Goal: Task Accomplishment & Management: Manage account settings

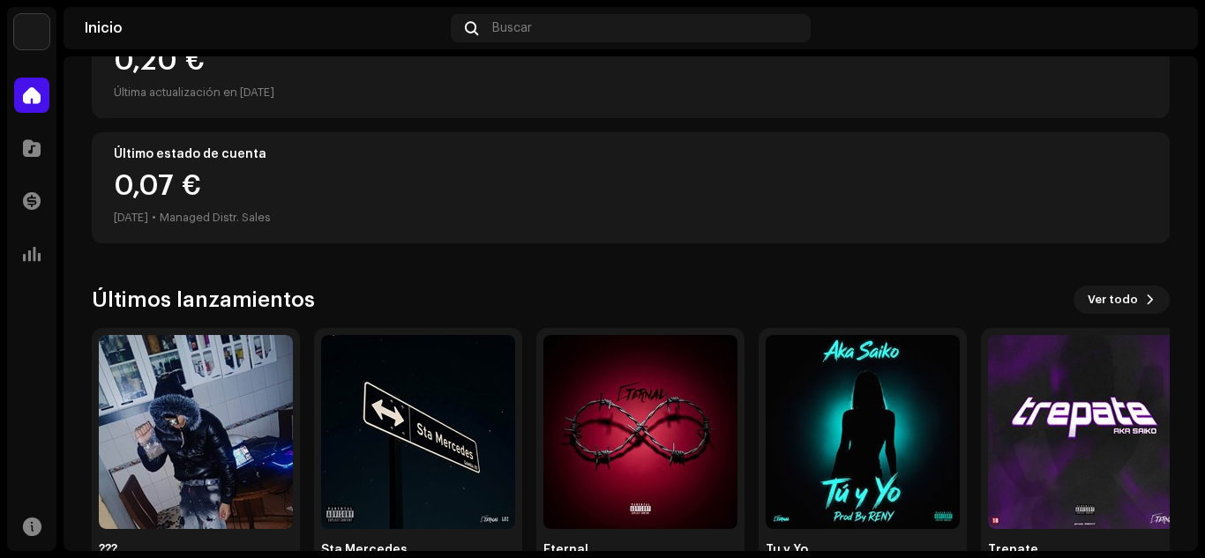
scroll to position [313, 0]
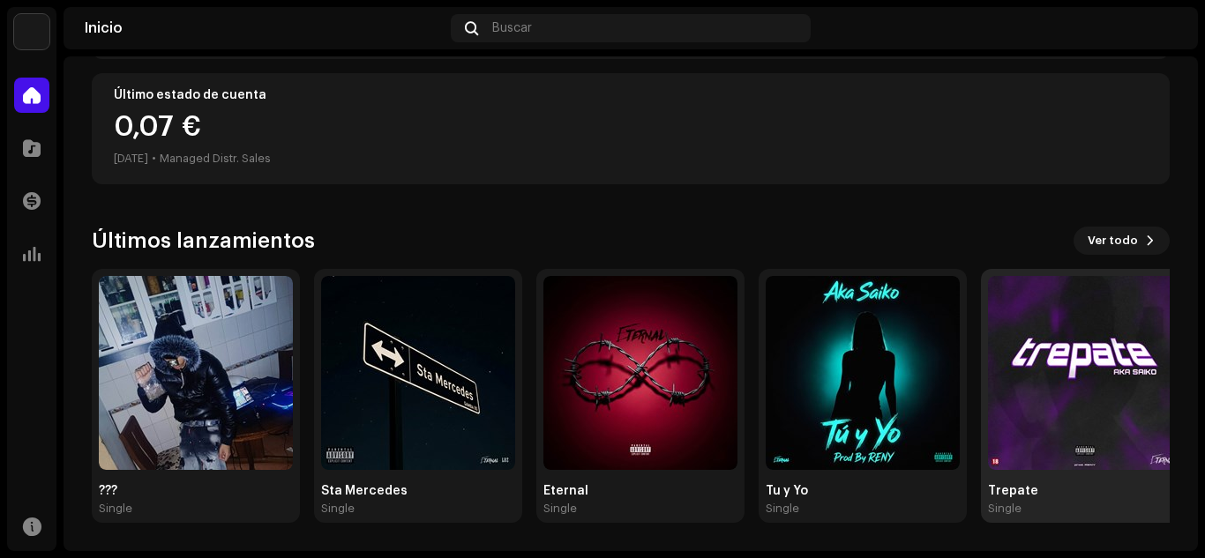
click at [1115, 507] on div "Single" at bounding box center [1085, 509] width 194 height 14
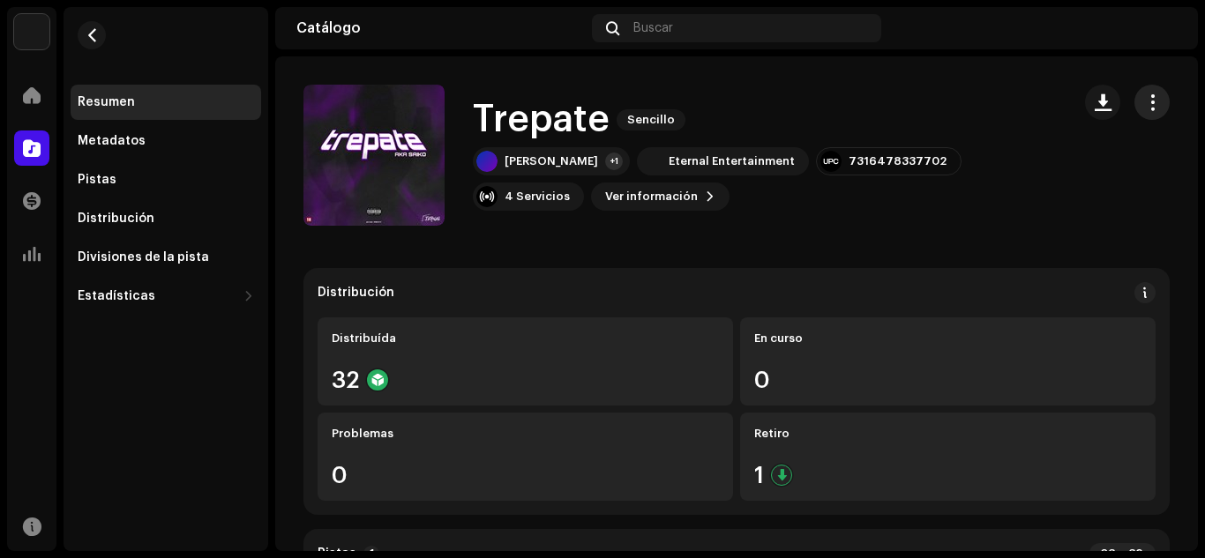
click at [1144, 101] on span "button" at bounding box center [1152, 102] width 17 height 14
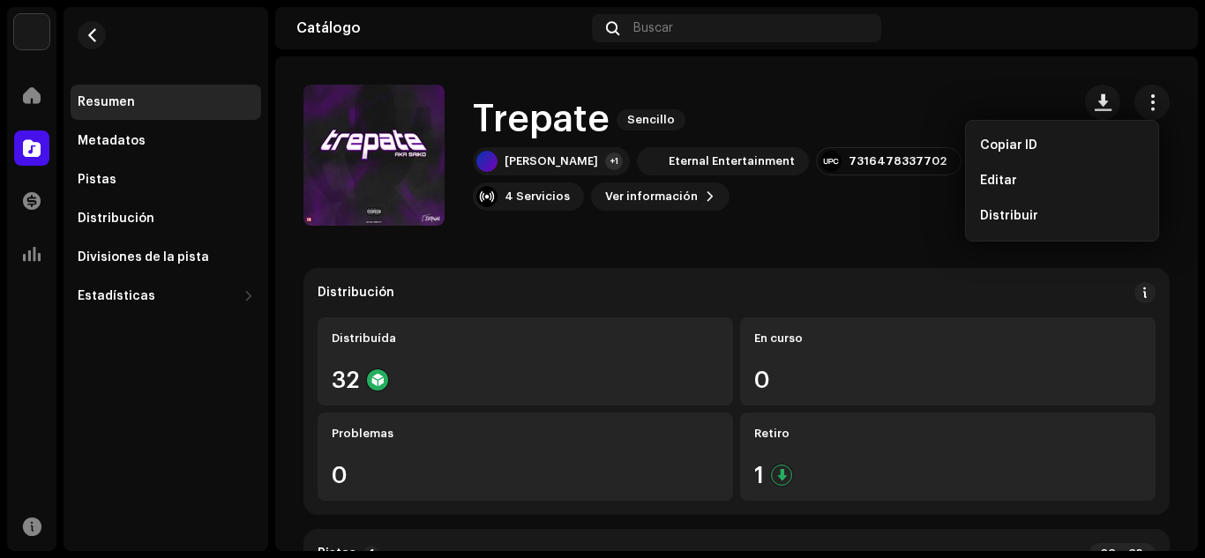
click at [1204, 79] on div "Eternal Entertainment Inicio Catálogo Transacciones Estadísticas Recursos Resum…" at bounding box center [602, 279] width 1205 height 558
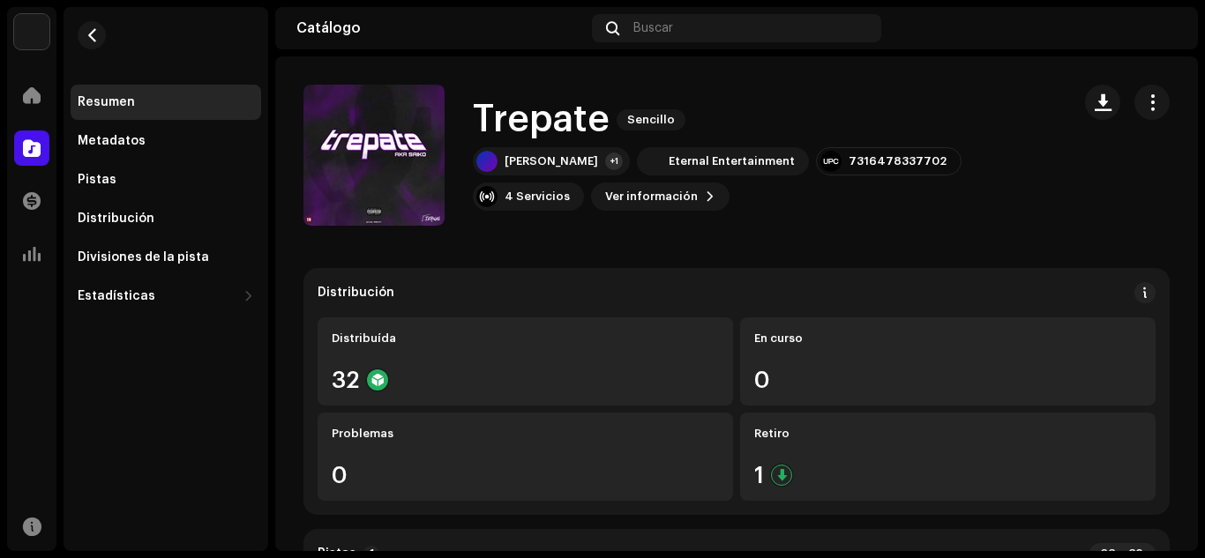
click at [573, 181] on div "[PERSON_NAME] +1 Eternal Entertainment 7316478337702 4 Servicios Ver información" at bounding box center [765, 178] width 584 height 63
click at [1152, 116] on button "button" at bounding box center [1151, 102] width 35 height 35
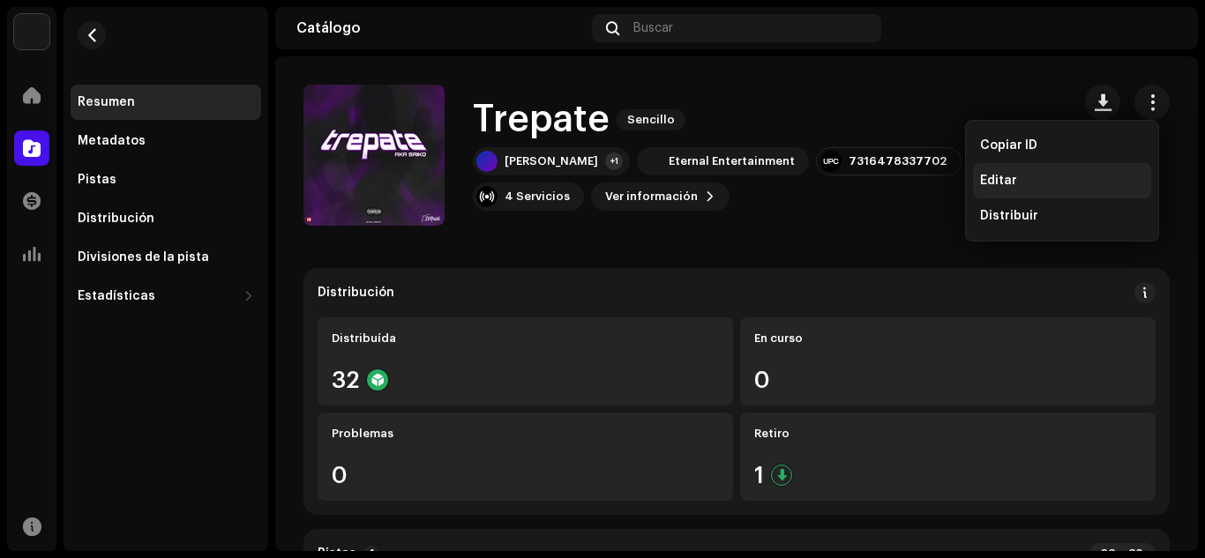
click at [1037, 170] on div "Editar" at bounding box center [1062, 180] width 178 height 35
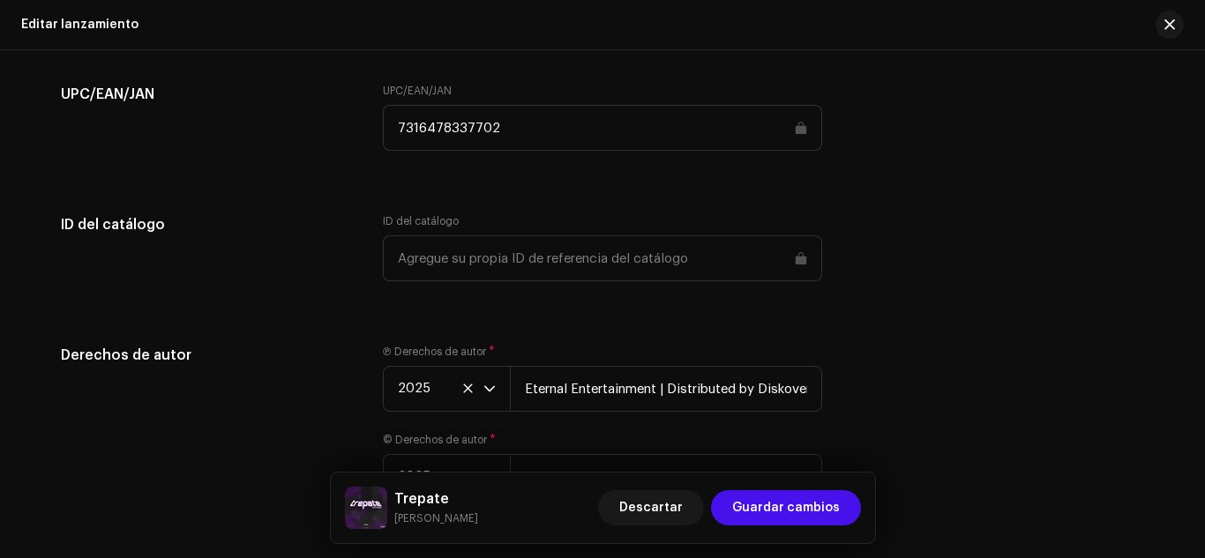
scroll to position [3045, 0]
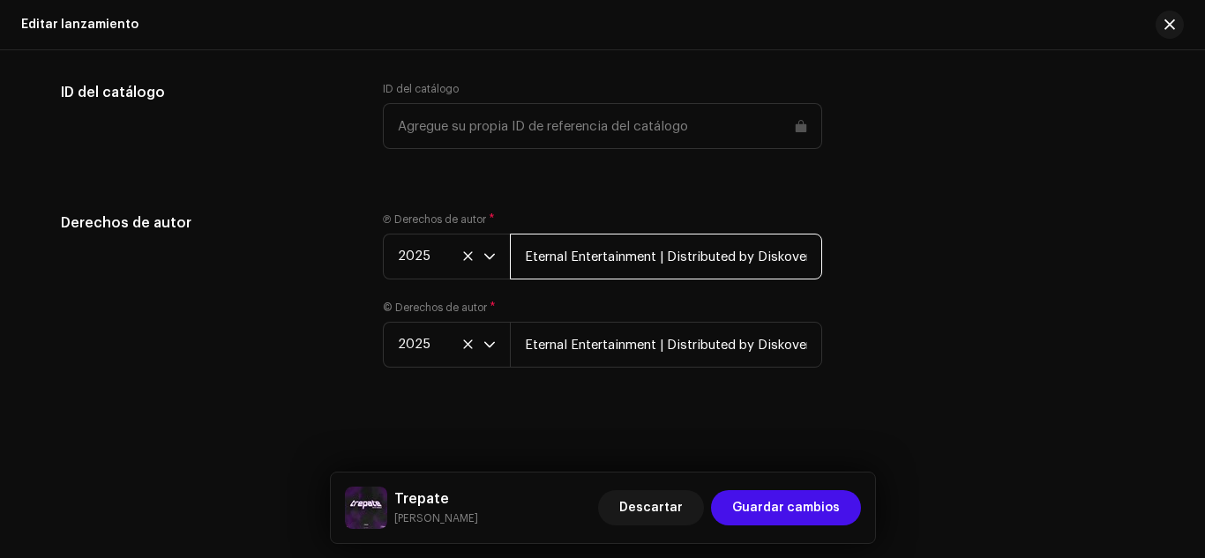
click at [658, 262] on input "Eternal Entertainment | Distributed by Diskover Co." at bounding box center [666, 257] width 312 height 46
drag, startPoint x: 656, startPoint y: 261, endPoint x: 600, endPoint y: 265, distance: 55.7
click at [600, 265] on input "Eternal Entertainment | Distributed by Diskover Co." at bounding box center [666, 257] width 312 height 46
type input "Eternal Music | Distributed by Diskover Co."
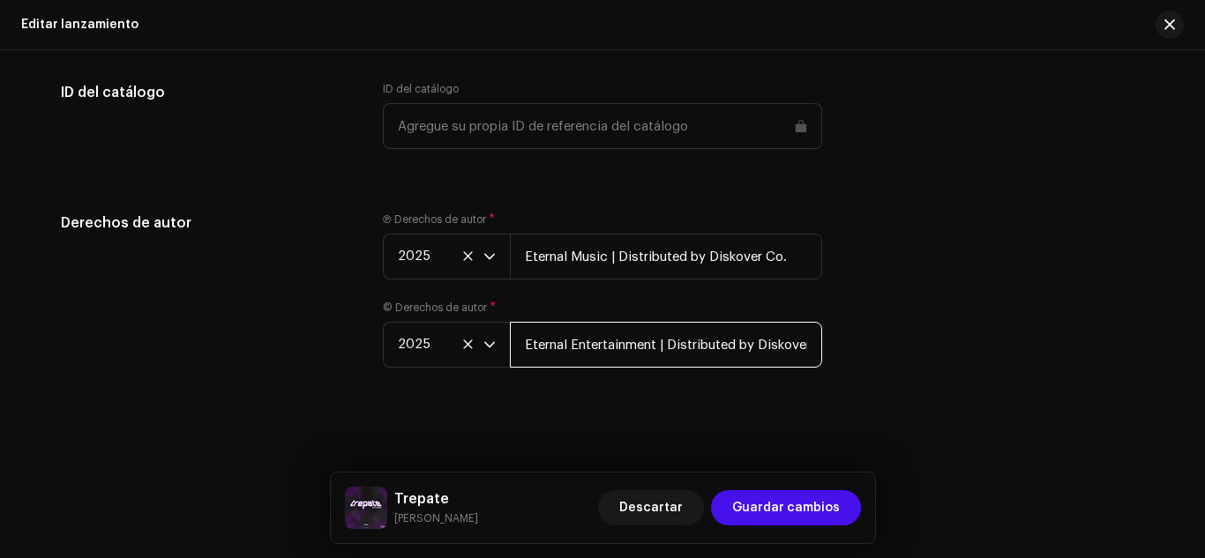
drag, startPoint x: 646, startPoint y: 345, endPoint x: 620, endPoint y: 352, distance: 27.4
click at [620, 352] on input "Eternal Entertainment | Distributed by Diskover Co." at bounding box center [666, 345] width 312 height 46
drag, startPoint x: 653, startPoint y: 348, endPoint x: 568, endPoint y: 361, distance: 86.4
click at [568, 361] on input "Eternal Entertainment | Distributed by Diskover Co." at bounding box center [666, 345] width 312 height 46
type input "Eternal Music | Distributed by Diskover Co."
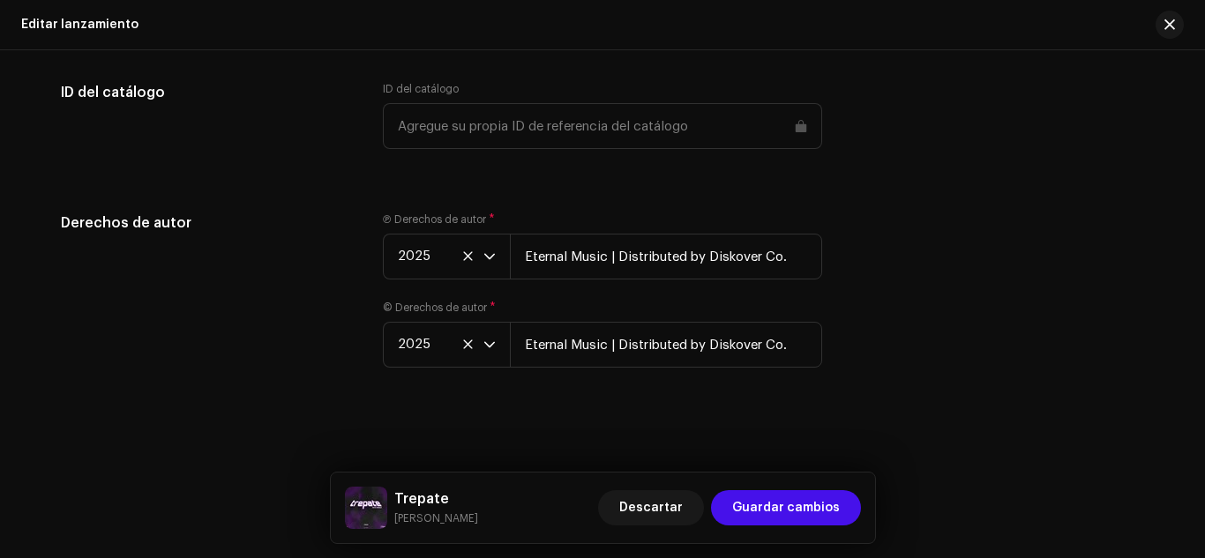
click at [948, 281] on div "Derechos de autor Ⓟ Derechos de autor * 2025 Eternal Music | Distributed by Dis…" at bounding box center [602, 301] width 1083 height 176
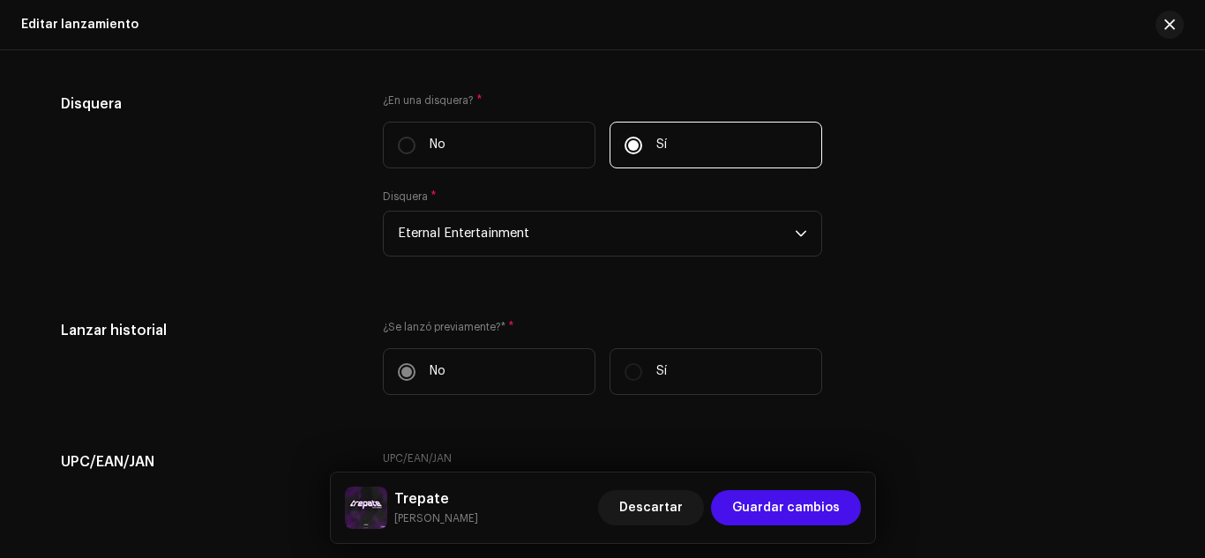
scroll to position [2540, 0]
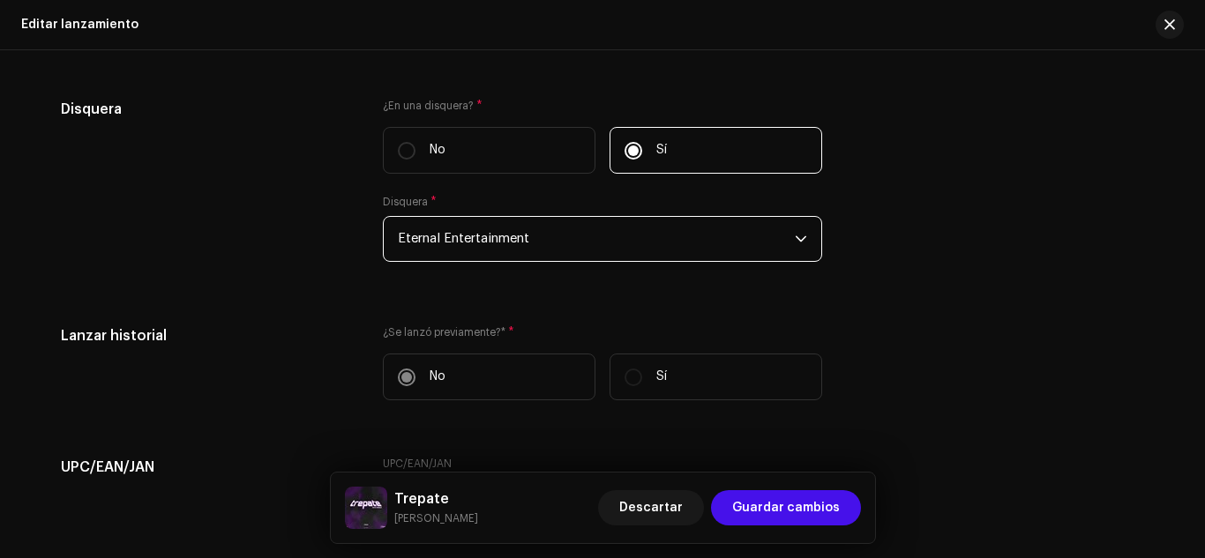
drag, startPoint x: 634, startPoint y: 221, endPoint x: 623, endPoint y: 221, distance: 10.6
click at [623, 221] on span "Eternal Entertainment" at bounding box center [596, 239] width 397 height 44
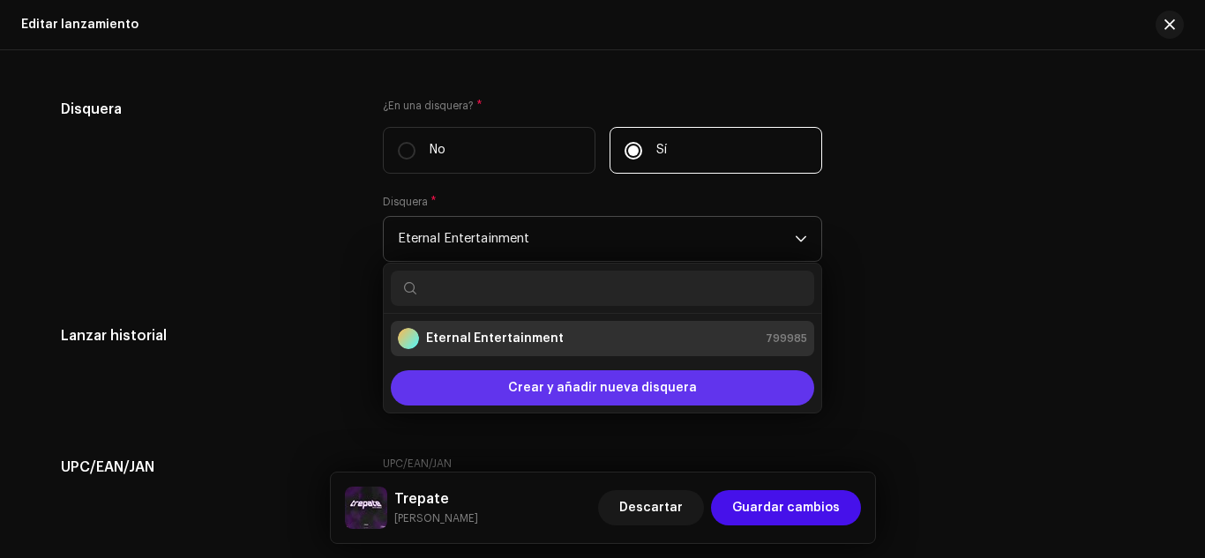
click at [604, 386] on span "Crear y añadir nueva disquera" at bounding box center [602, 387] width 189 height 35
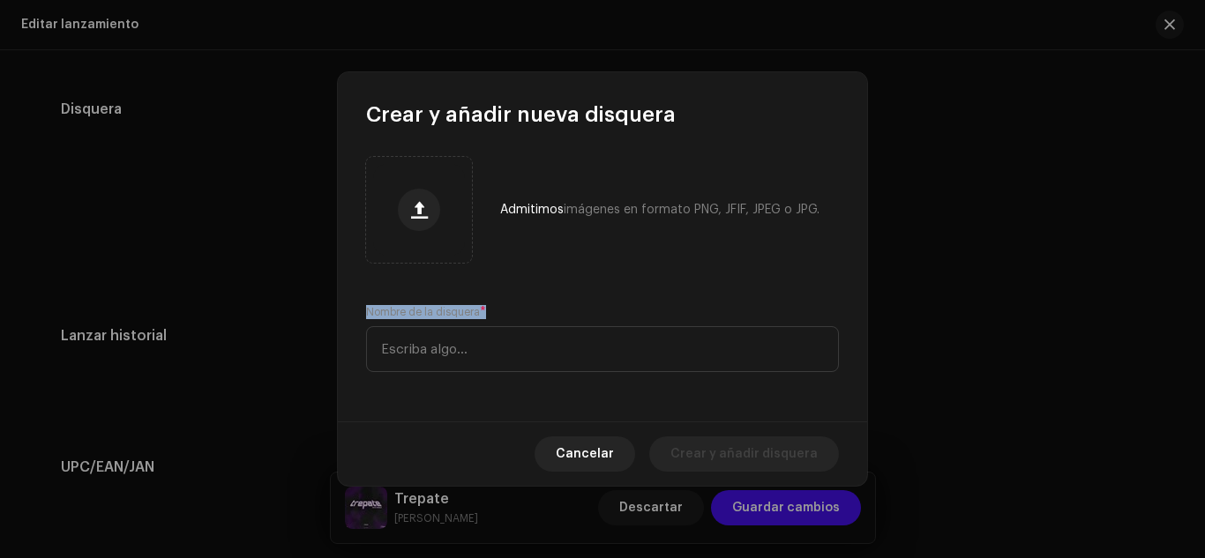
drag, startPoint x: 604, startPoint y: 386, endPoint x: 572, endPoint y: 324, distance: 69.4
click at [572, 324] on div "Admitimos imágenes en formato PNG, JFIF, JPEG o JPG. Nombre de la disquera *" at bounding box center [602, 275] width 529 height 293
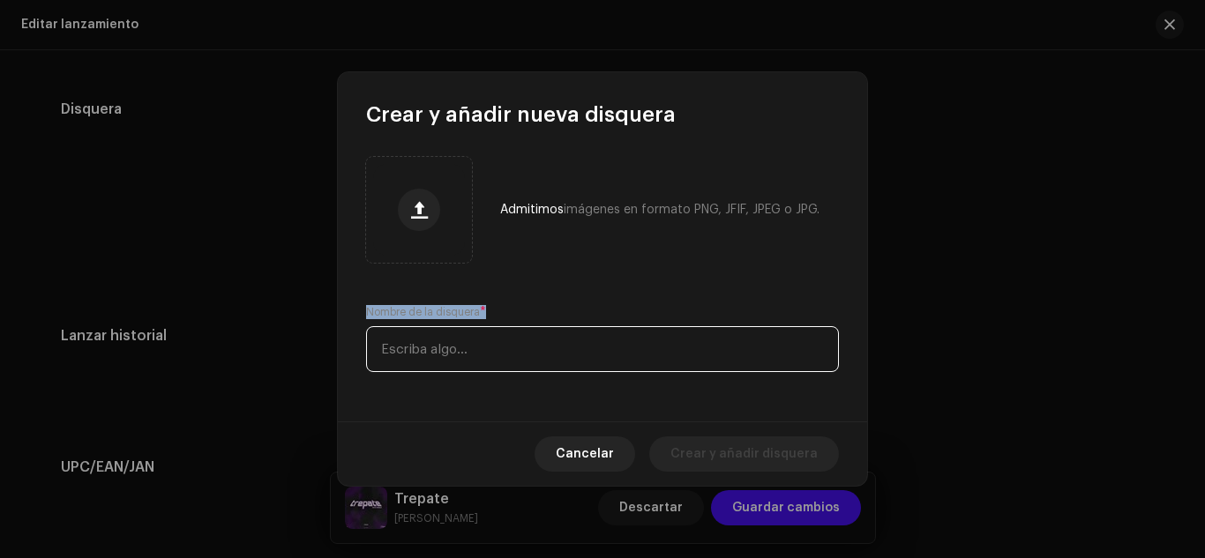
click at [550, 356] on input "text" at bounding box center [602, 349] width 473 height 46
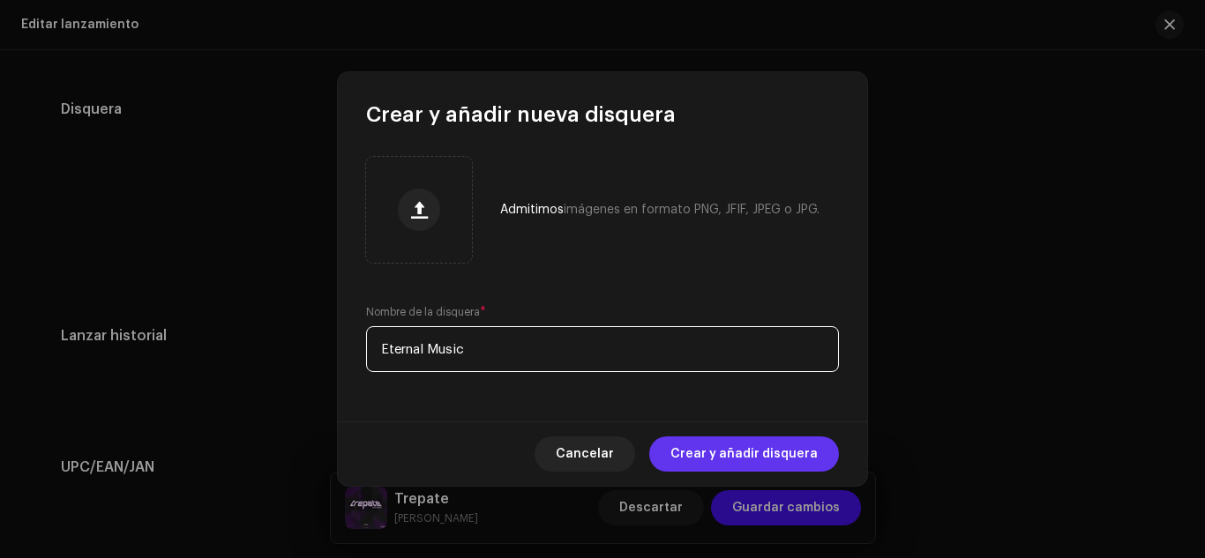
type input "Eternal Music"
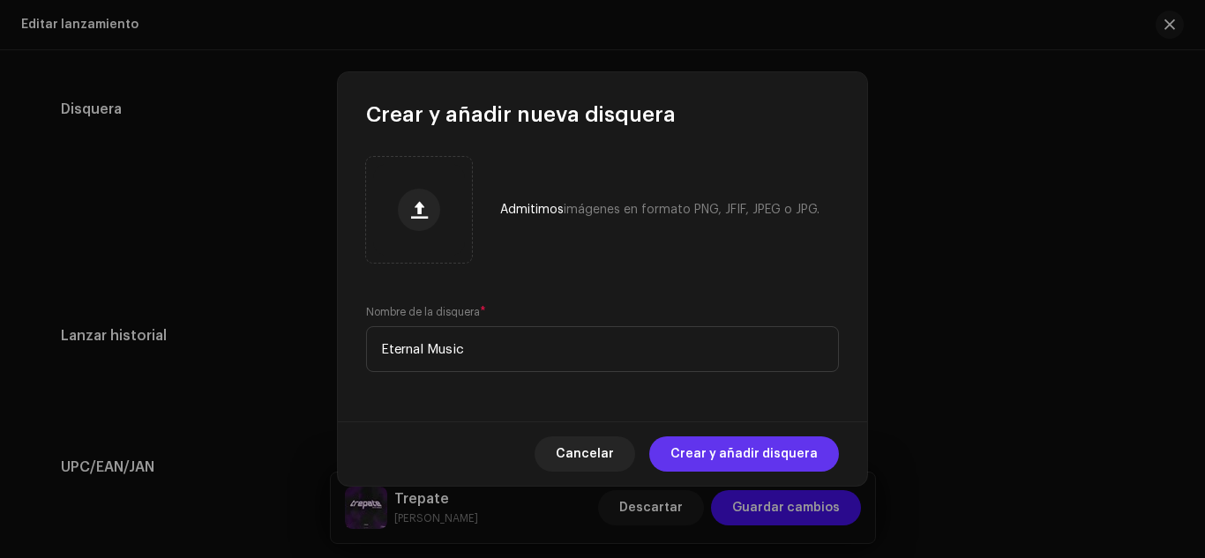
click at [742, 452] on span "Crear y añadir disquera" at bounding box center [743, 453] width 147 height 35
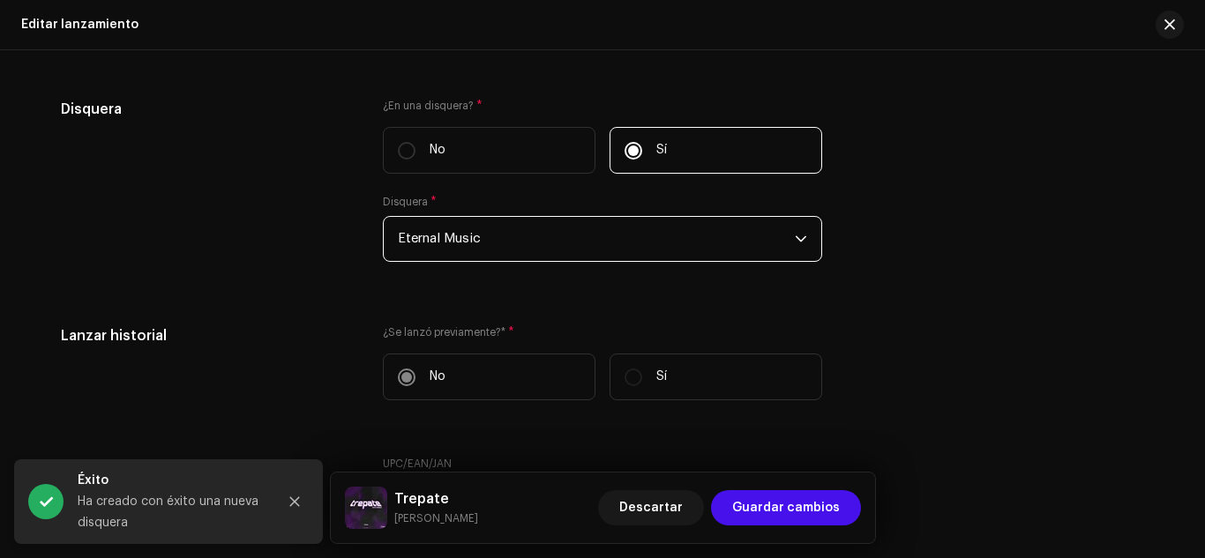
click at [549, 258] on span "Eternal Music" at bounding box center [596, 239] width 397 height 44
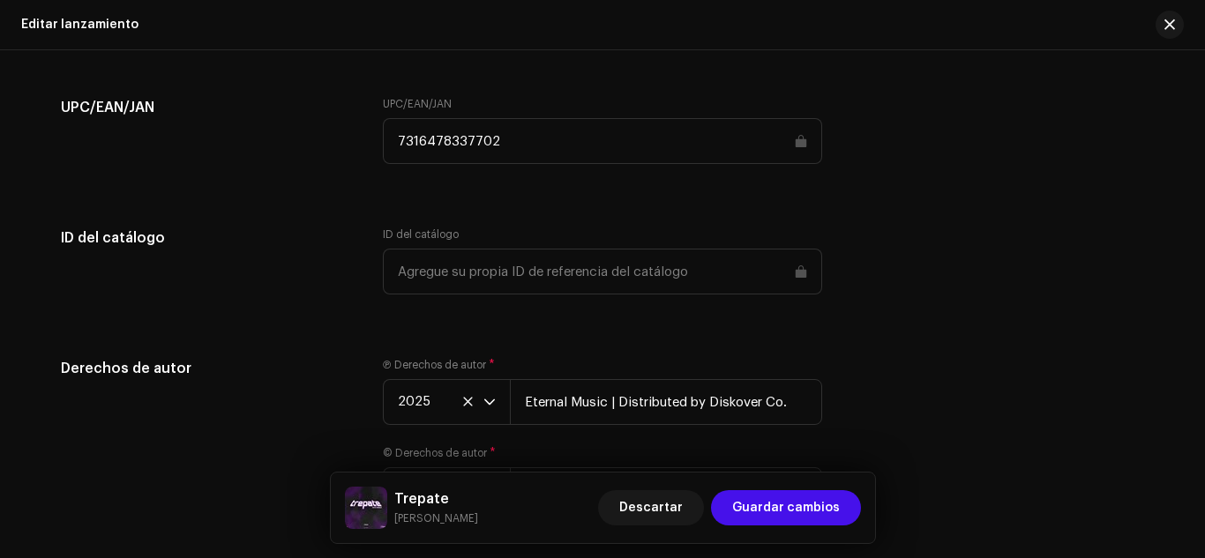
scroll to position [3032, 0]
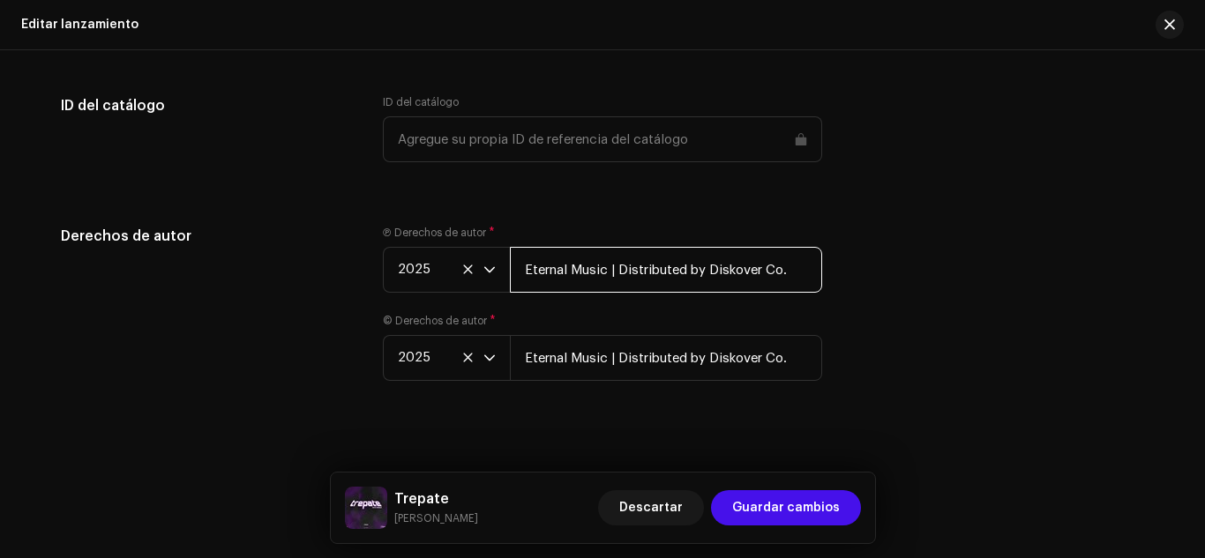
click at [609, 271] on input "Eternal Music | Distributed by Diskover Co." at bounding box center [666, 270] width 312 height 46
drag, startPoint x: 609, startPoint y: 271, endPoint x: 661, endPoint y: 295, distance: 57.2
click at [661, 295] on div "Ⓟ Derechos de autor * 2025 Eternal Music | Distributed by Diskover Co. © Derech…" at bounding box center [602, 314] width 439 height 176
click at [866, 323] on div "Derechos de autor Ⓟ Derechos de autor * 2025 Eternal Music | Distributed by Dis…" at bounding box center [602, 314] width 1083 height 176
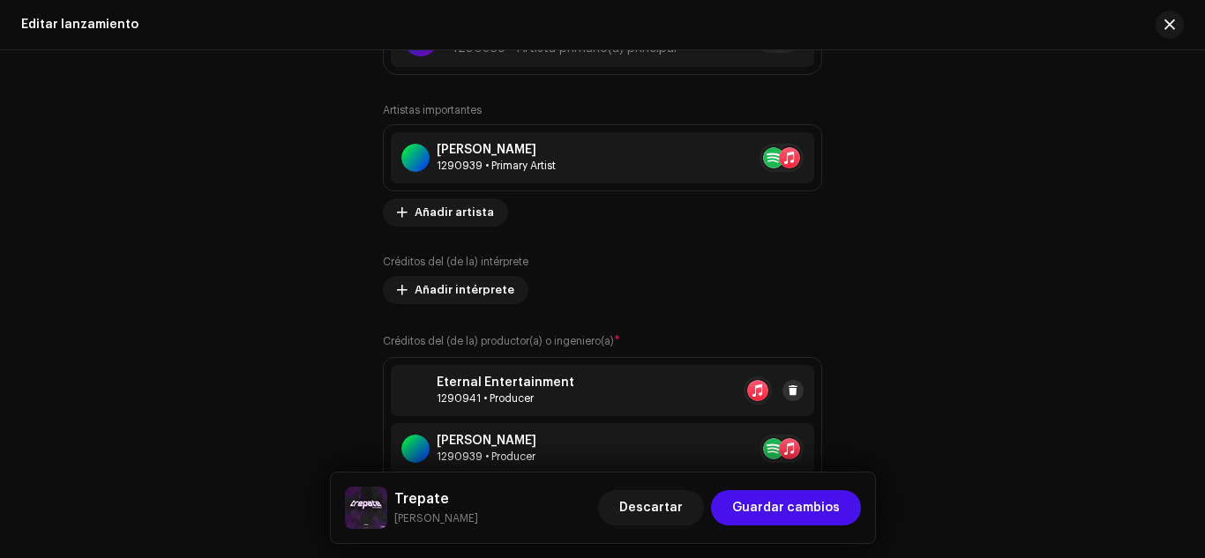
scroll to position [1944, 0]
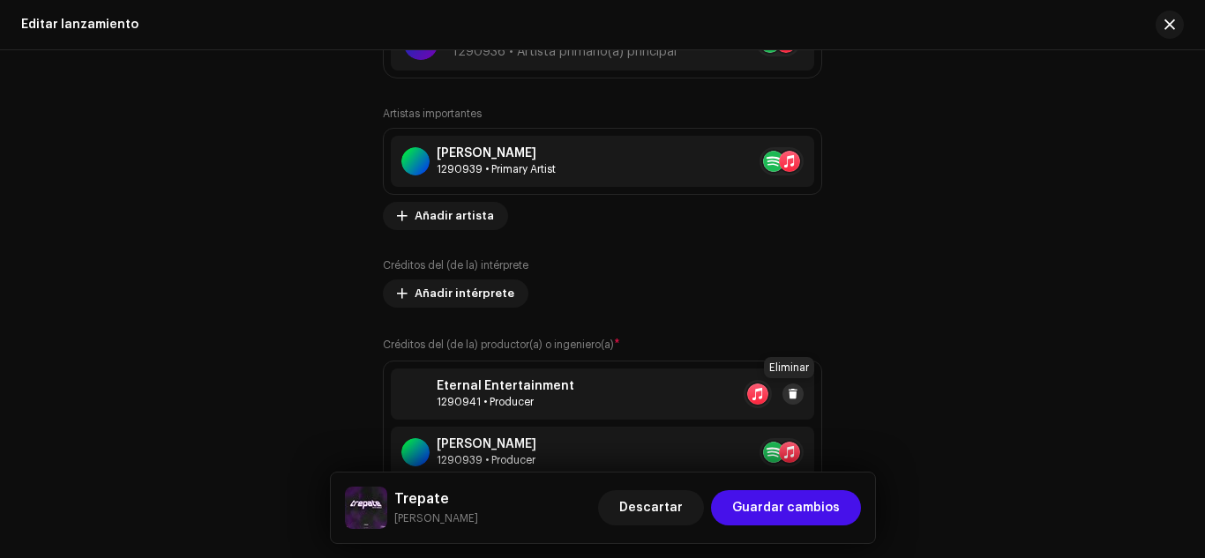
click at [793, 397] on span at bounding box center [792, 394] width 11 height 14
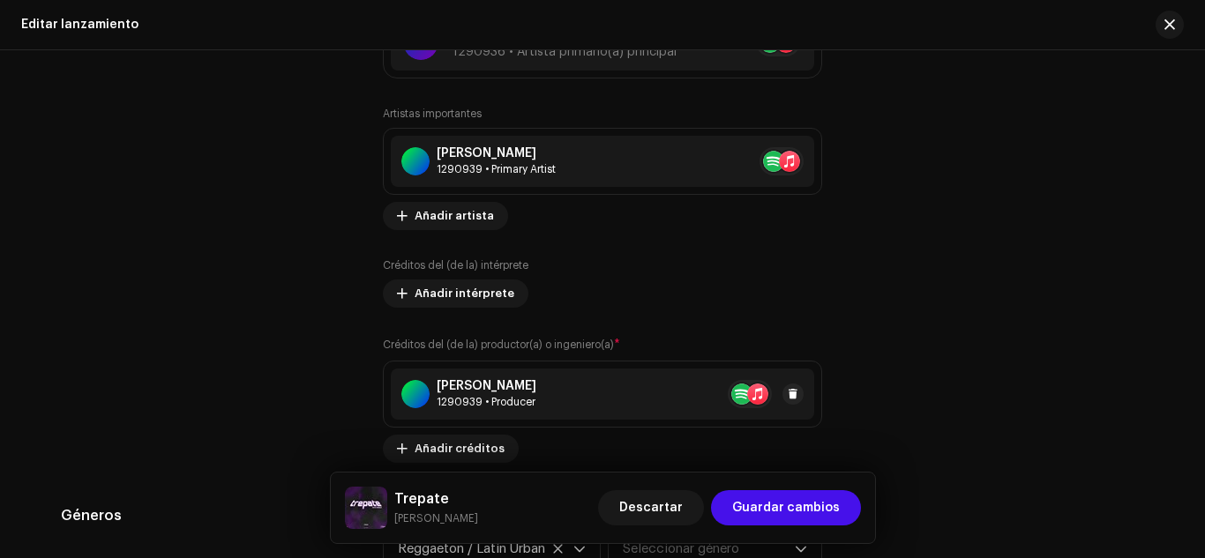
scroll to position [2024, 0]
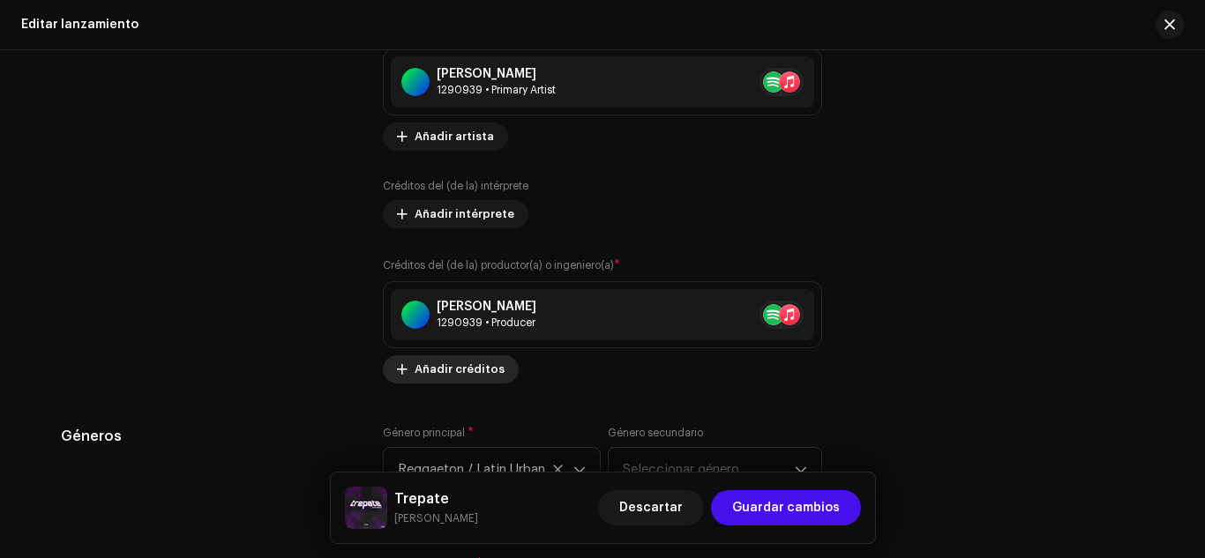
click at [468, 360] on span "Añadir créditos" at bounding box center [459, 369] width 90 height 35
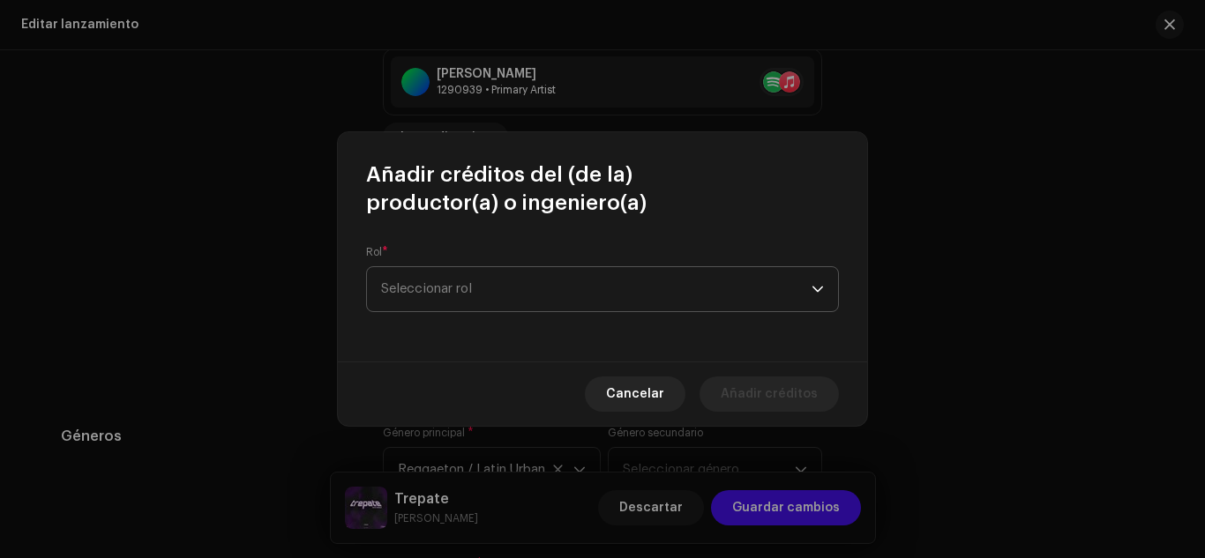
click at [445, 295] on span "Seleccionar rol" at bounding box center [596, 289] width 430 height 44
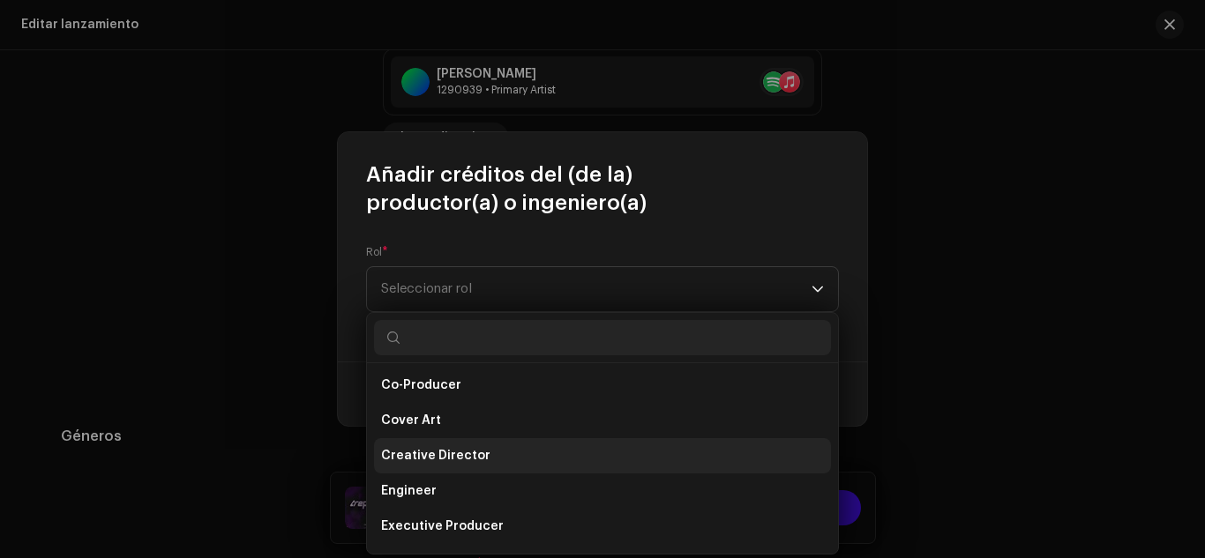
scroll to position [276, 0]
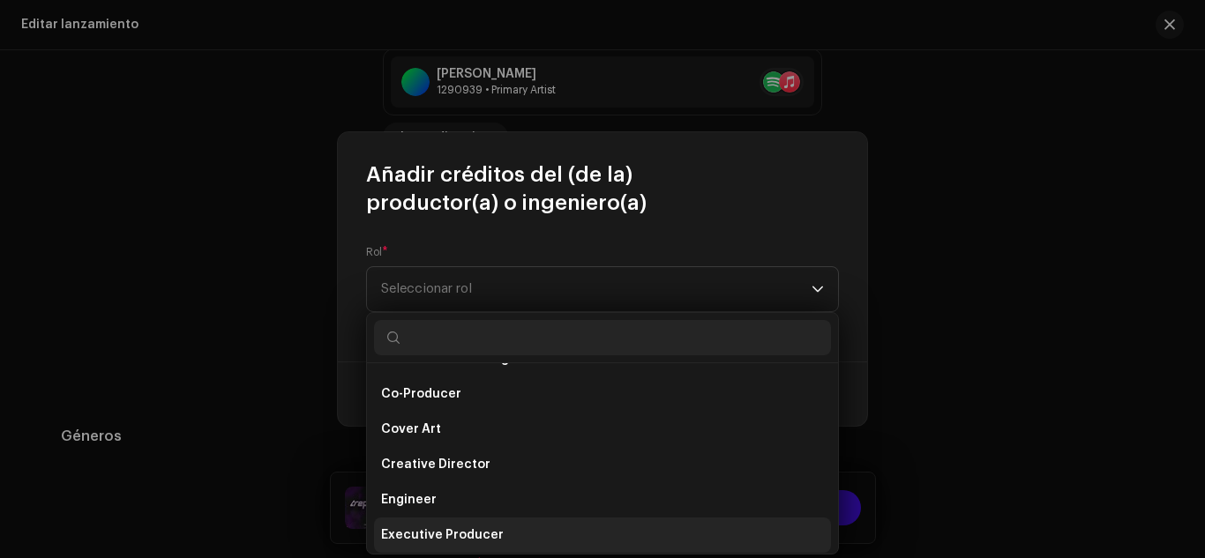
click at [465, 528] on span "Executive Producer" at bounding box center [442, 535] width 123 height 18
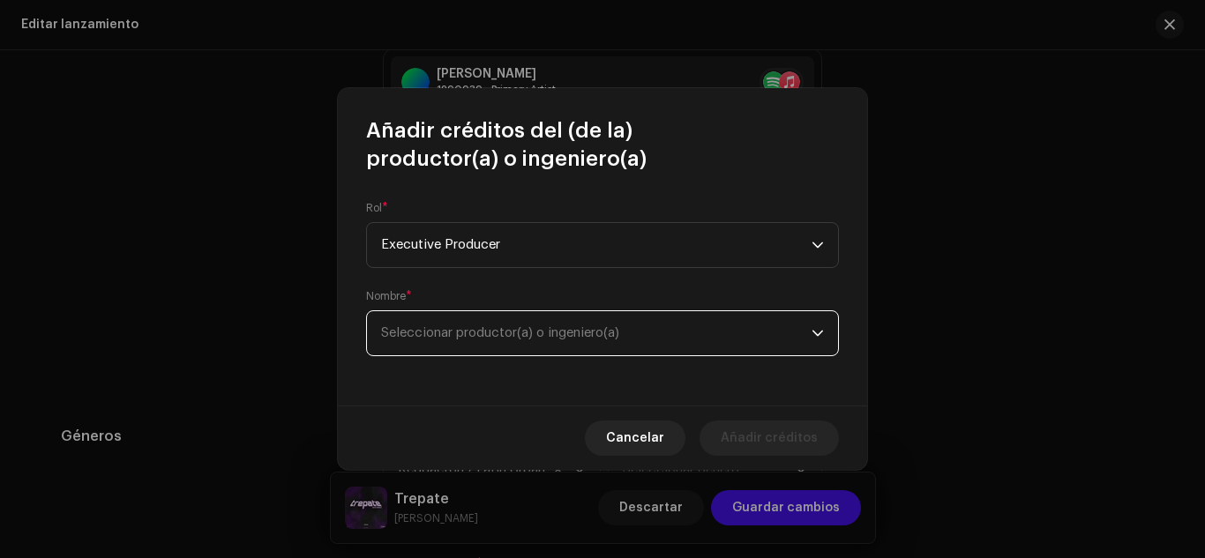
click at [510, 350] on span "Seleccionar productor(a) o ingeniero(a)" at bounding box center [596, 333] width 430 height 44
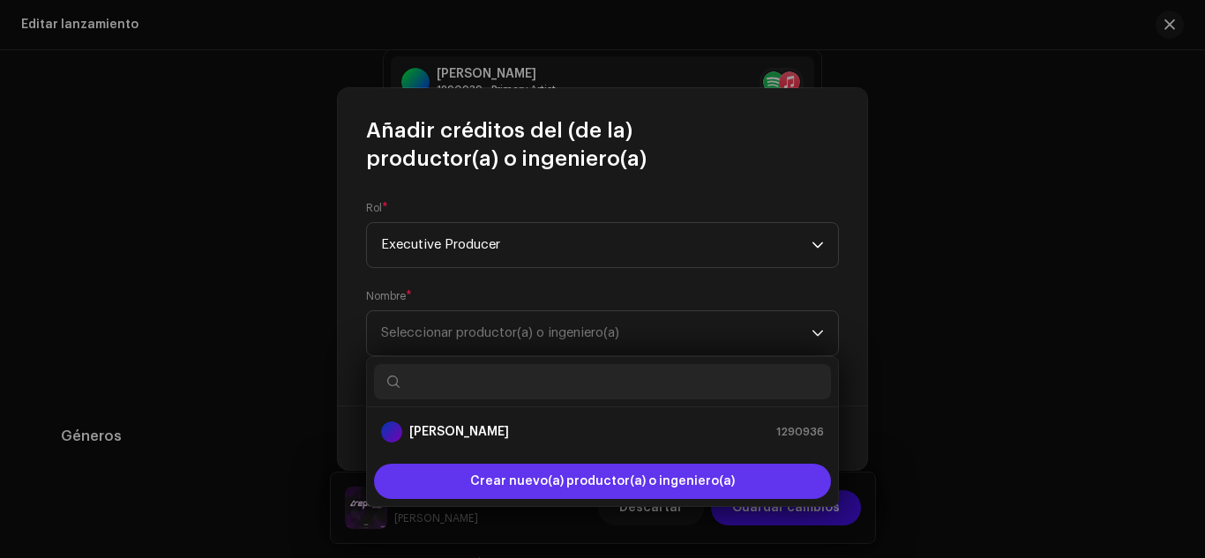
drag, startPoint x: 510, startPoint y: 451, endPoint x: 512, endPoint y: 482, distance: 31.0
click at [512, 482] on div "[PERSON_NAME] 1290936 Crear nuevo(a) productor(a) o ingeniero(a)" at bounding box center [602, 431] width 473 height 151
click at [512, 482] on span "Crear nuevo(a) productor(a) o ingeniero(a)" at bounding box center [602, 481] width 265 height 35
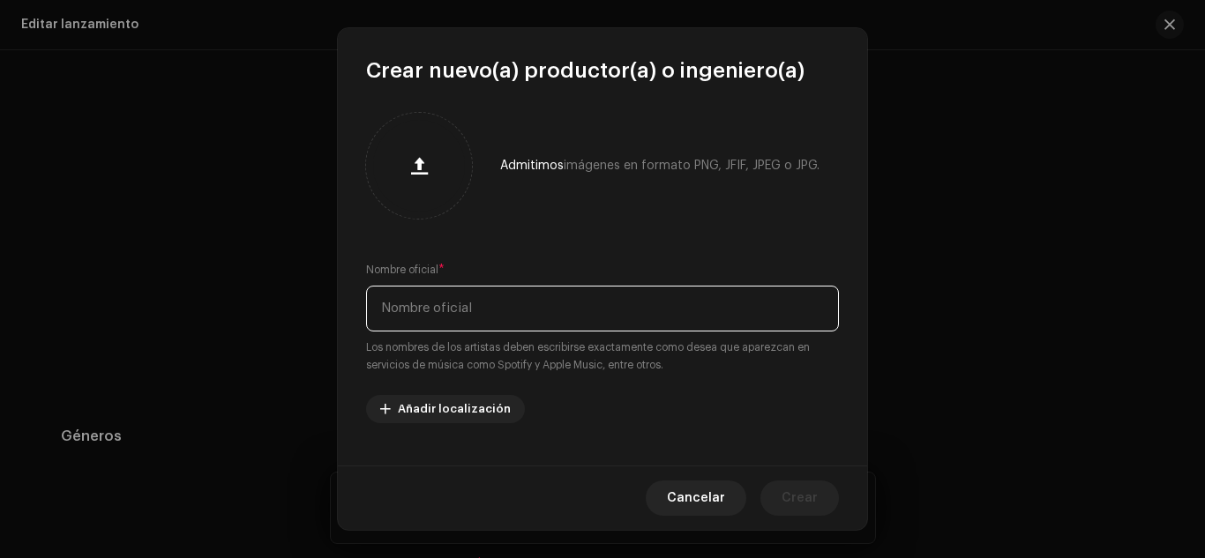
click at [446, 326] on input "text" at bounding box center [602, 309] width 473 height 46
type input "Eternal Music"
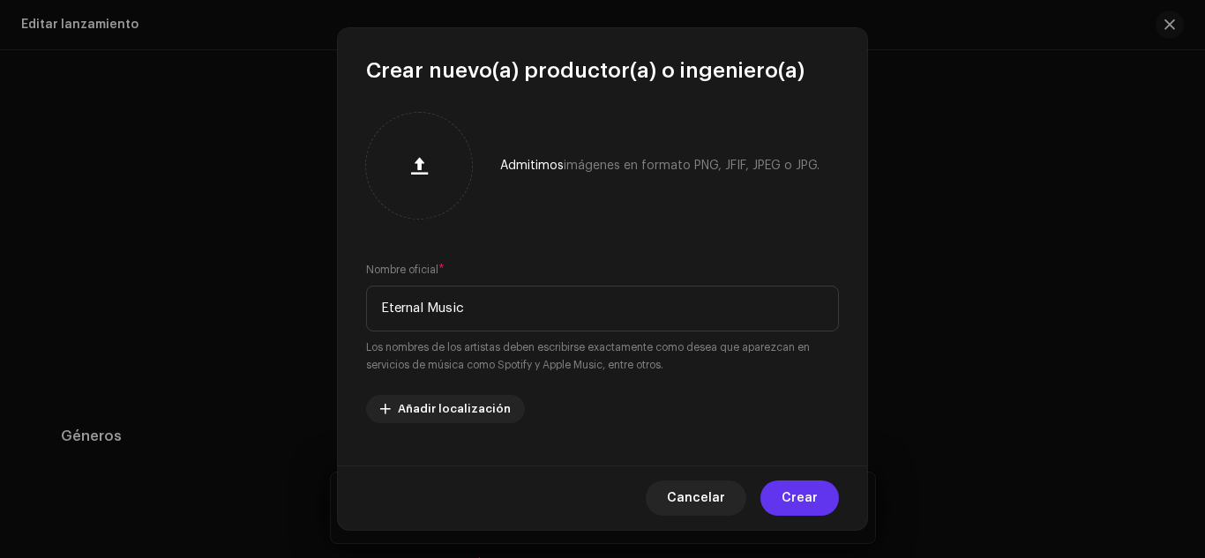
click at [814, 510] on span "Crear" at bounding box center [799, 498] width 36 height 35
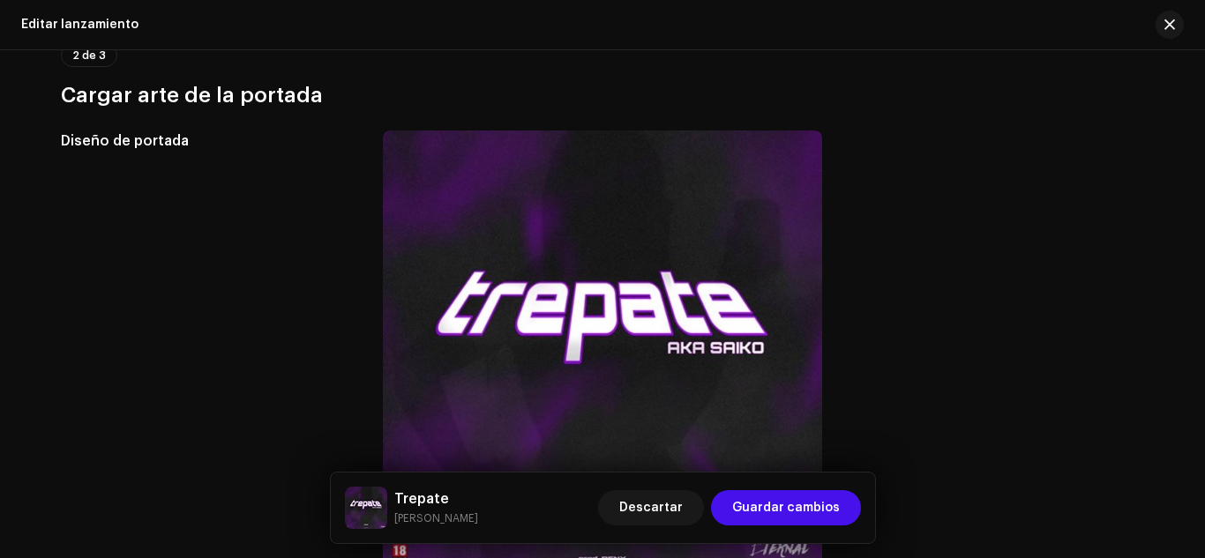
scroll to position [397, 0]
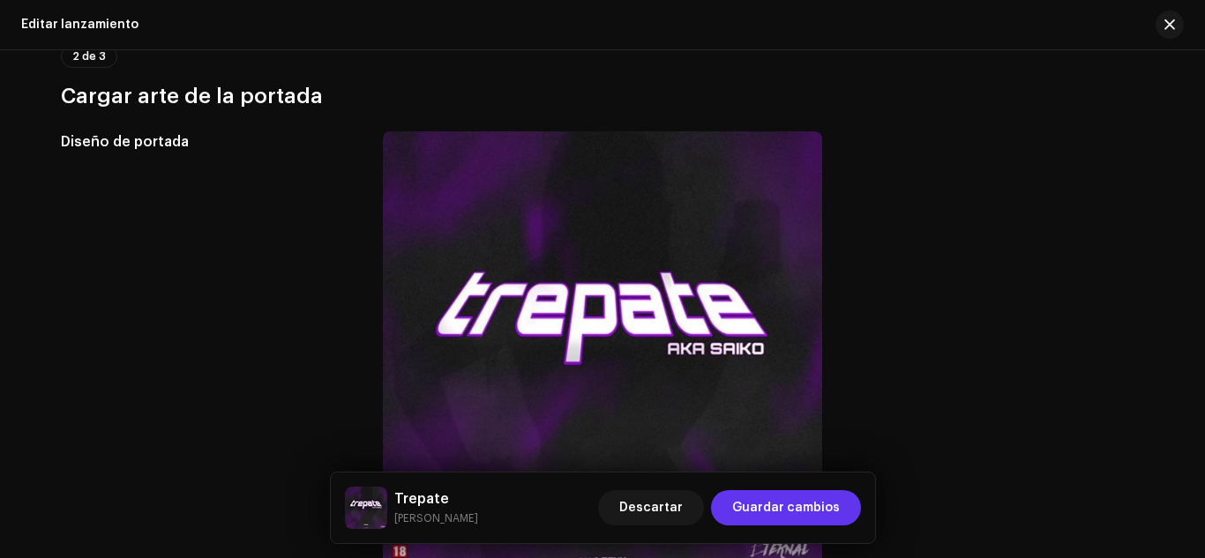
click at [822, 508] on span "Guardar cambios" at bounding box center [786, 507] width 108 height 35
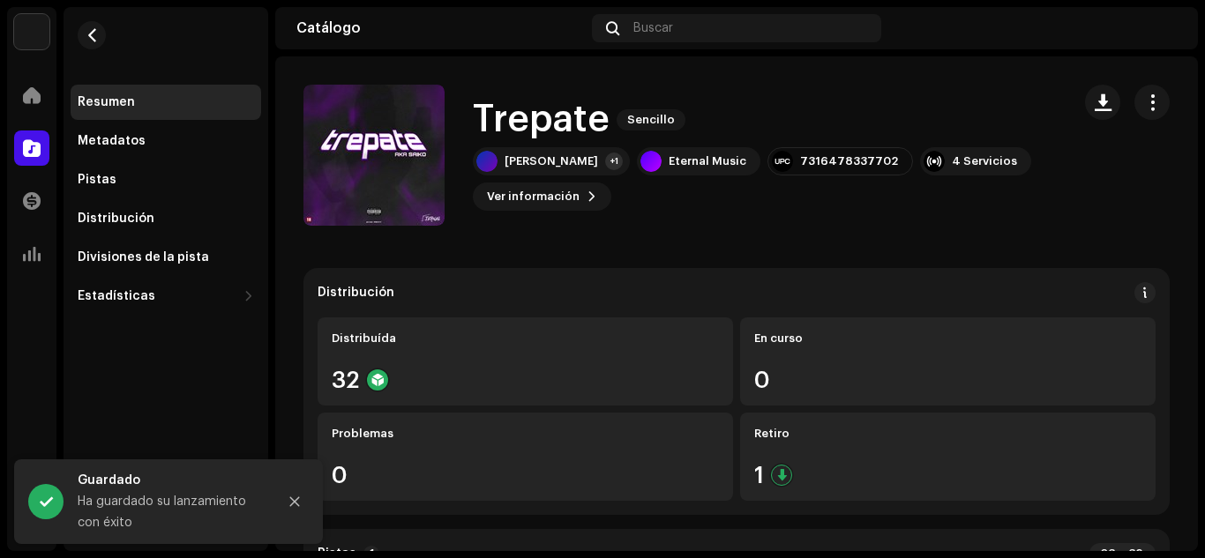
click at [32, 155] on span at bounding box center [32, 148] width 18 height 14
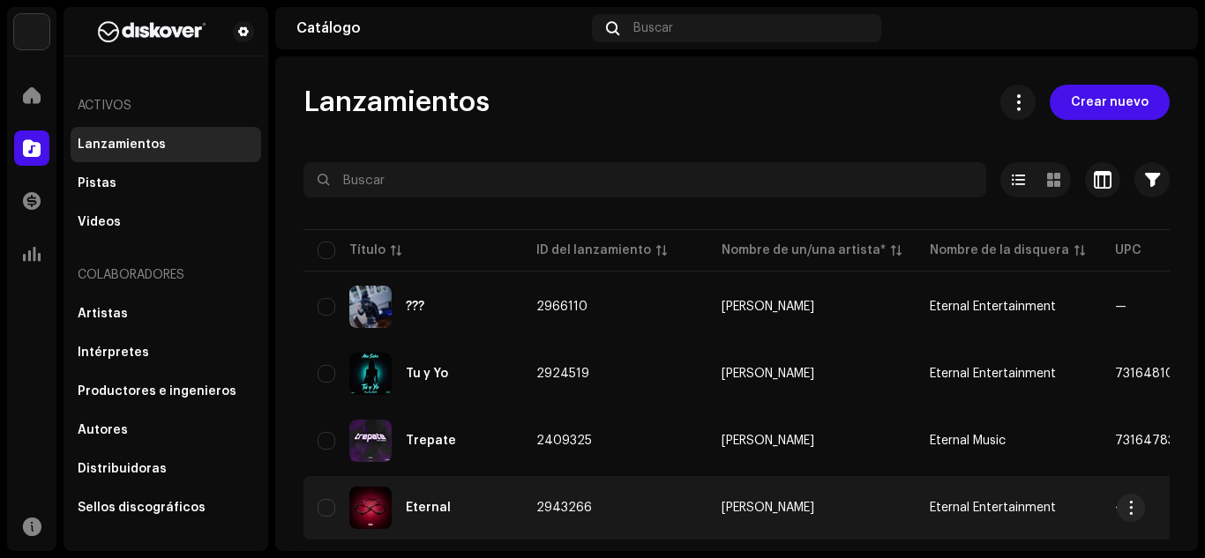
scroll to position [108, 0]
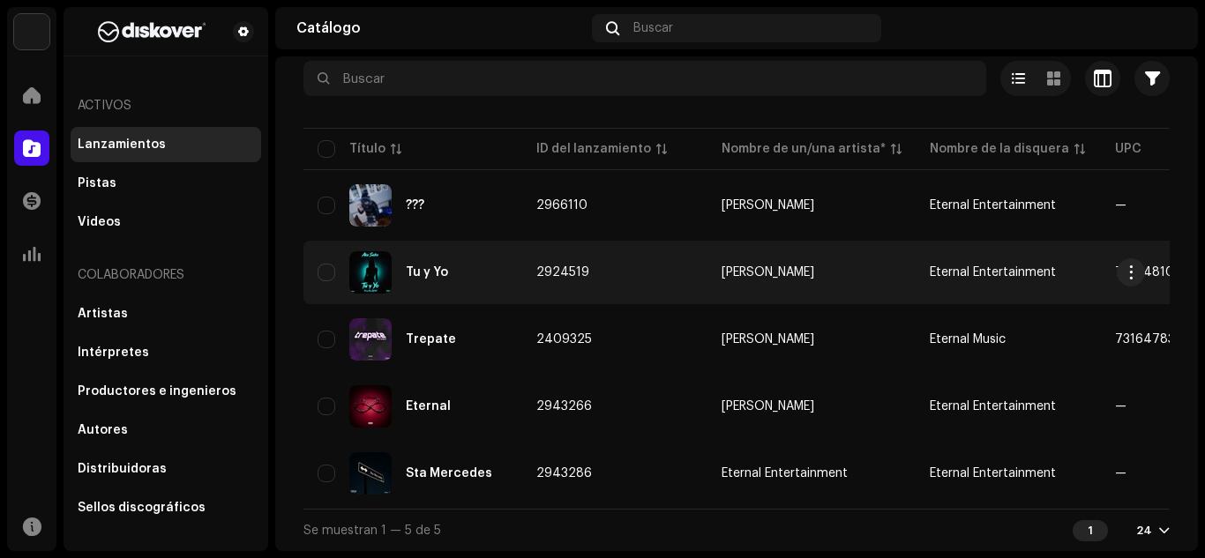
click at [461, 272] on div "Tu y Yo" at bounding box center [412, 272] width 190 height 42
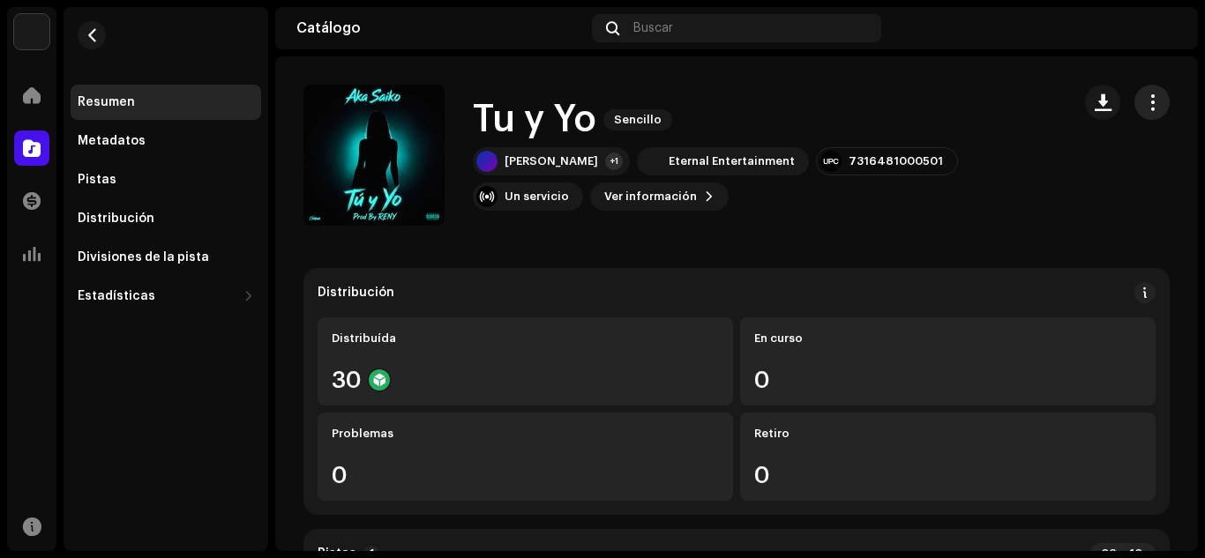
click at [1148, 116] on button "button" at bounding box center [1151, 102] width 35 height 35
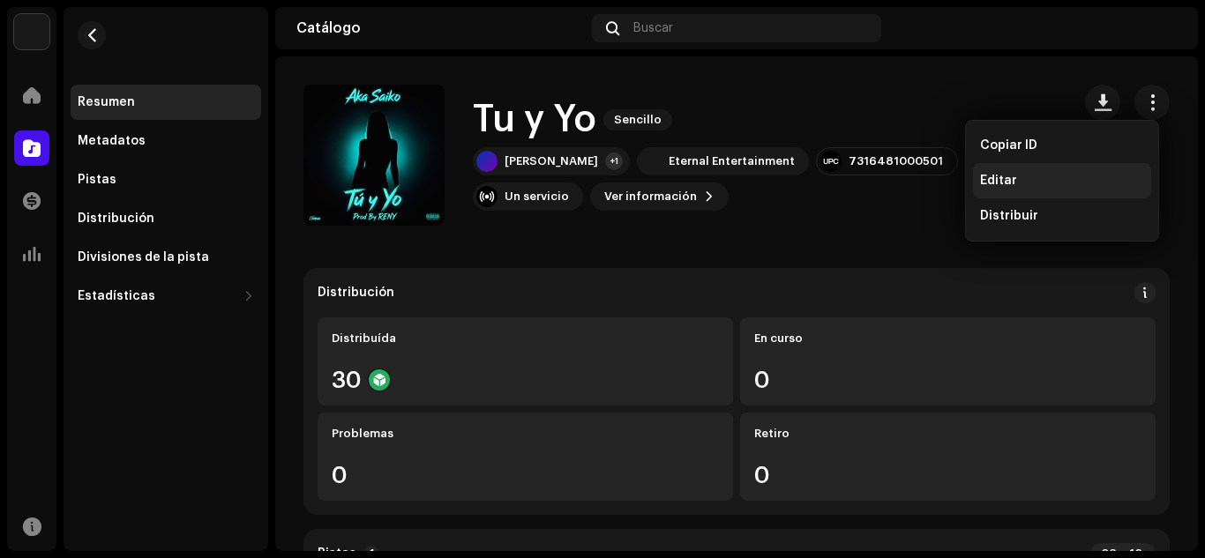
click at [1075, 183] on div "Editar" at bounding box center [1062, 181] width 164 height 14
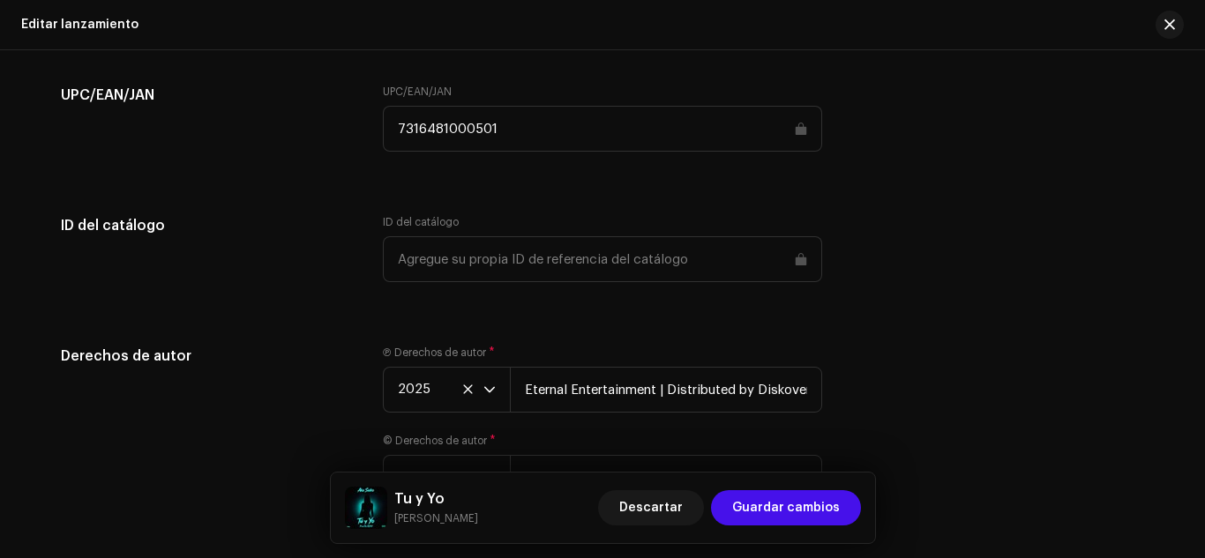
scroll to position [3045, 0]
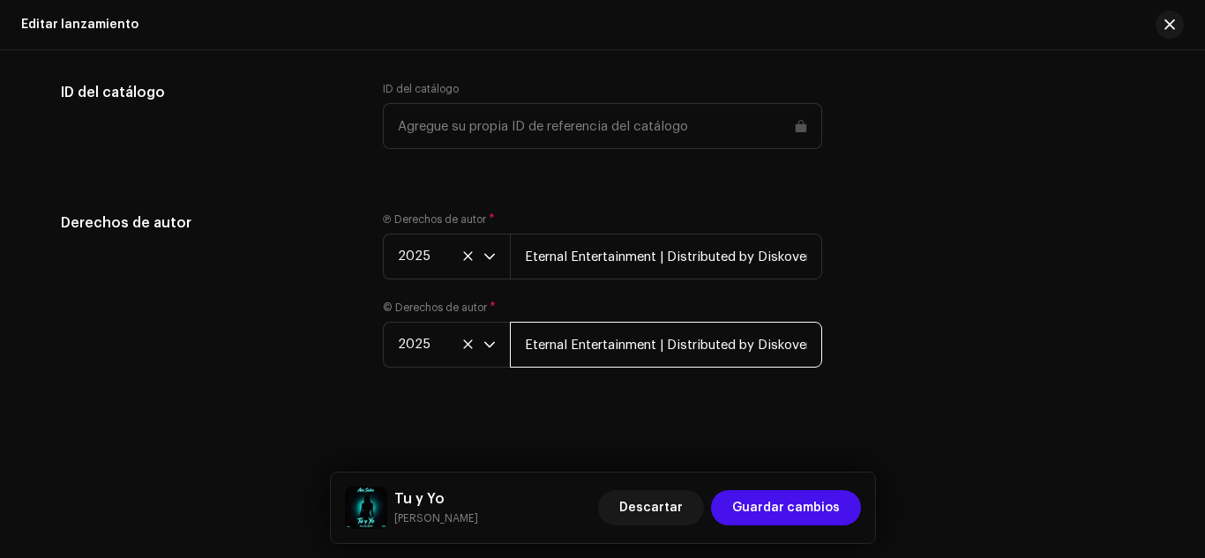
drag, startPoint x: 648, startPoint y: 344, endPoint x: 587, endPoint y: 362, distance: 63.3
click at [587, 362] on input "Eternal Entertainment | Distributed by Diskover Co." at bounding box center [666, 345] width 312 height 46
type input "Eternal Music | Distributed by Diskover Co."
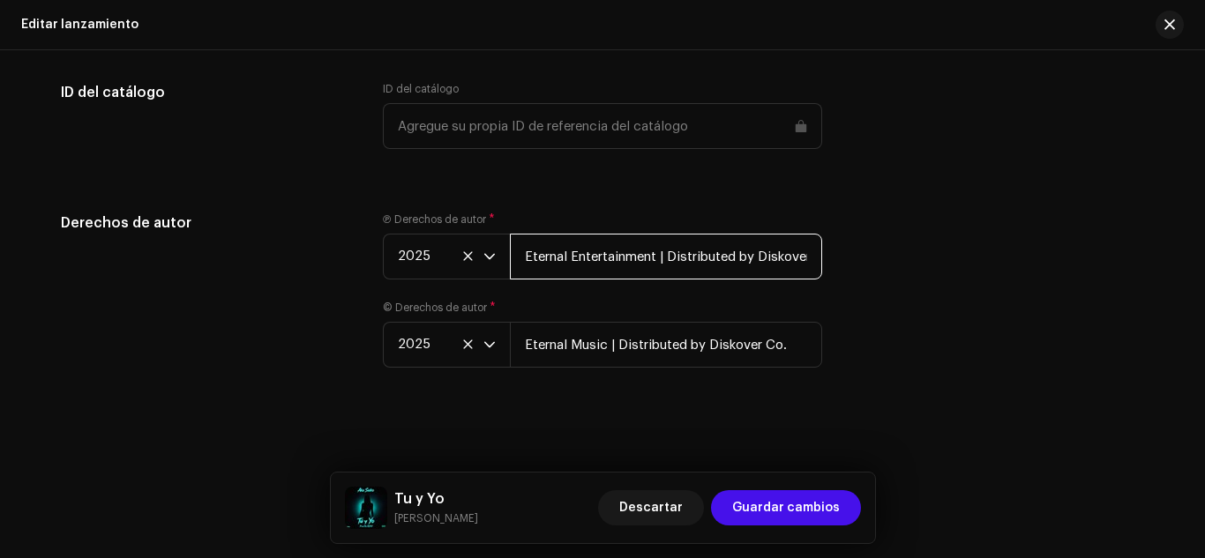
drag, startPoint x: 657, startPoint y: 258, endPoint x: 570, endPoint y: 268, distance: 87.8
click at [570, 268] on input "Eternal Entertainment | Distributed by Diskover Co." at bounding box center [666, 257] width 312 height 46
click at [570, 268] on input "Eternal Music | Distributed by Diskover Co." at bounding box center [666, 257] width 312 height 46
type input "Eternal Music | Distributed by Diskover Co."
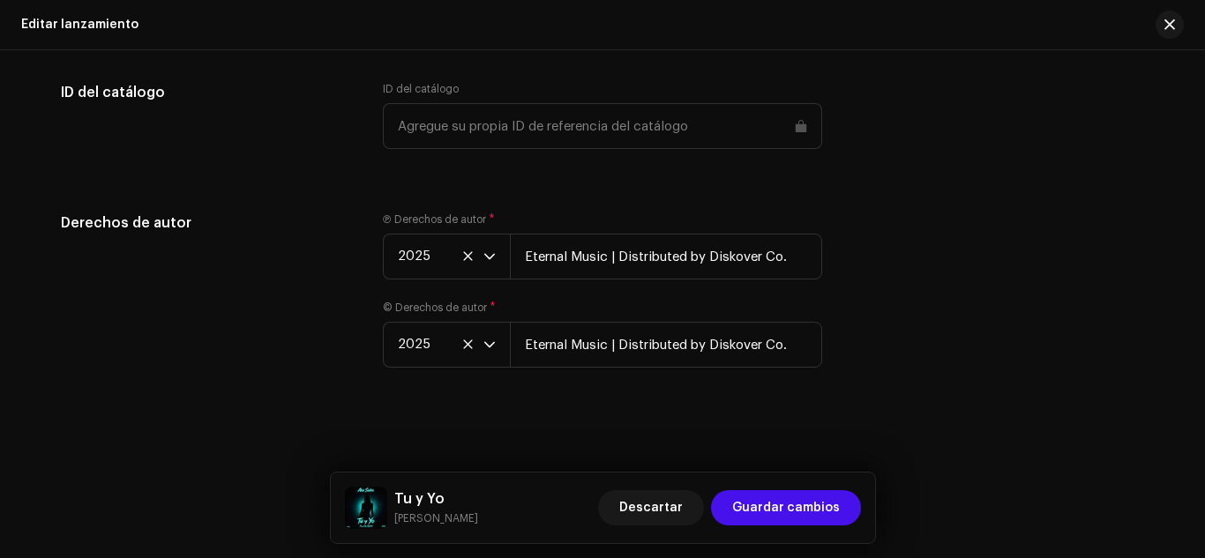
click at [789, 292] on div "Ⓟ Derechos de autor * 2025 Eternal Music | Distributed by Diskover Co. © Derech…" at bounding box center [602, 301] width 439 height 176
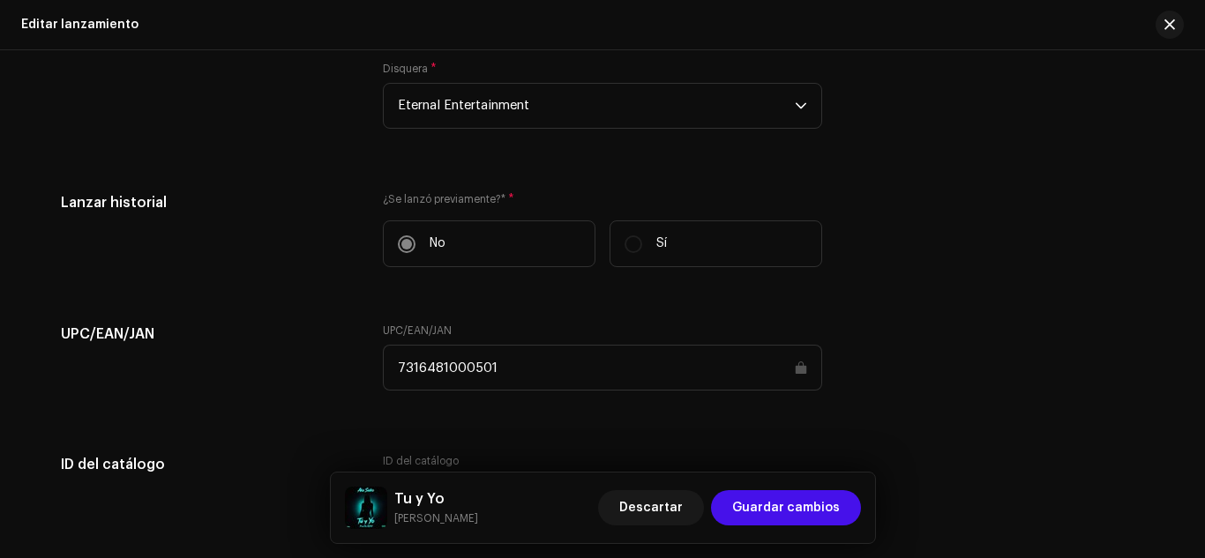
scroll to position [2671, 0]
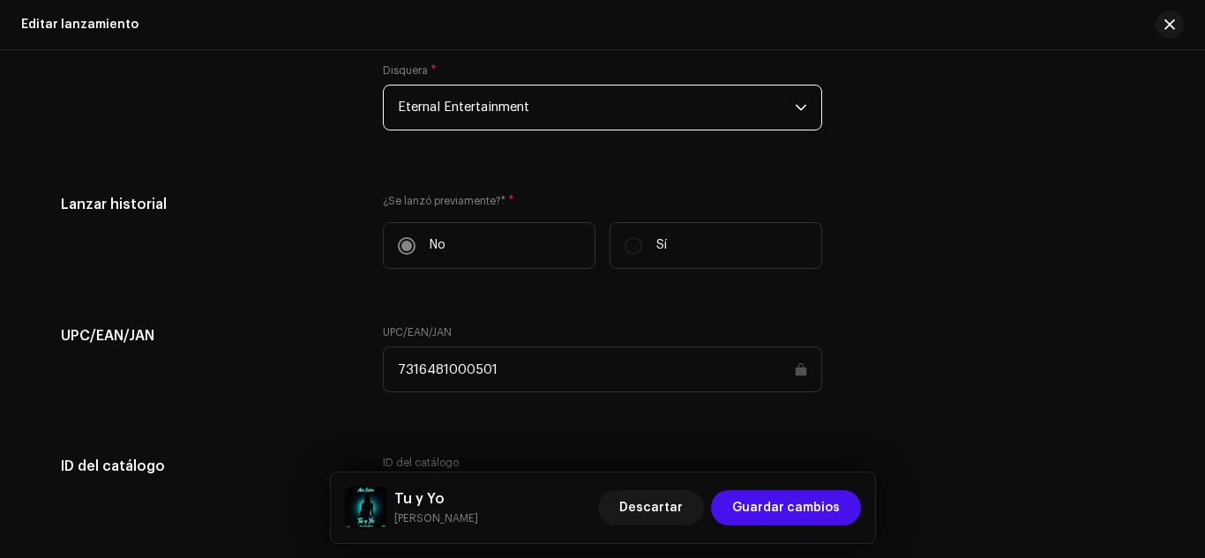
click at [600, 129] on span "Eternal Entertainment" at bounding box center [596, 108] width 397 height 44
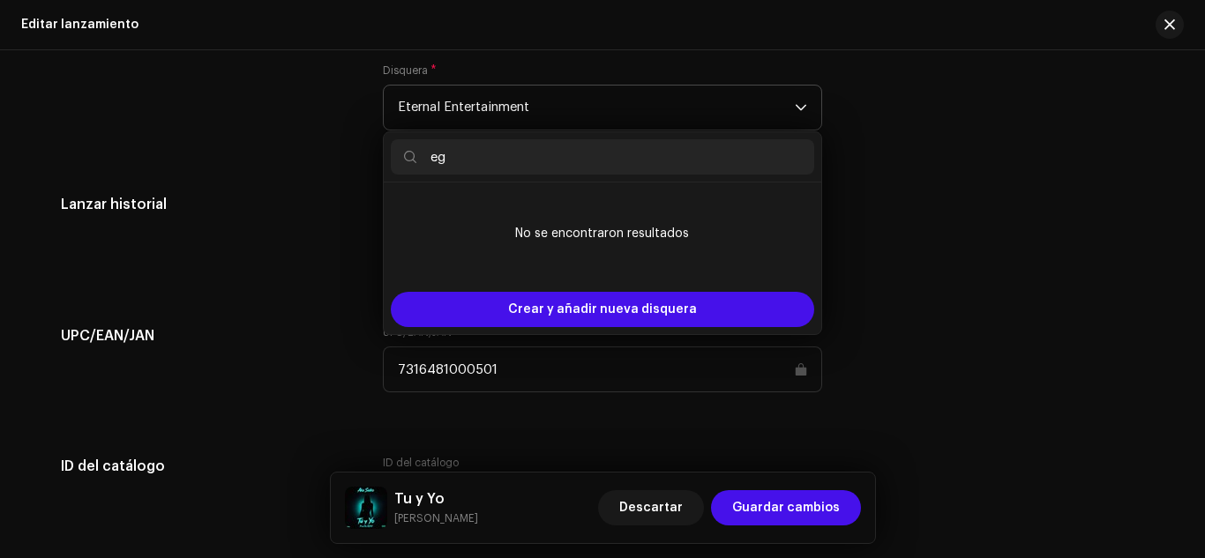
type input "e"
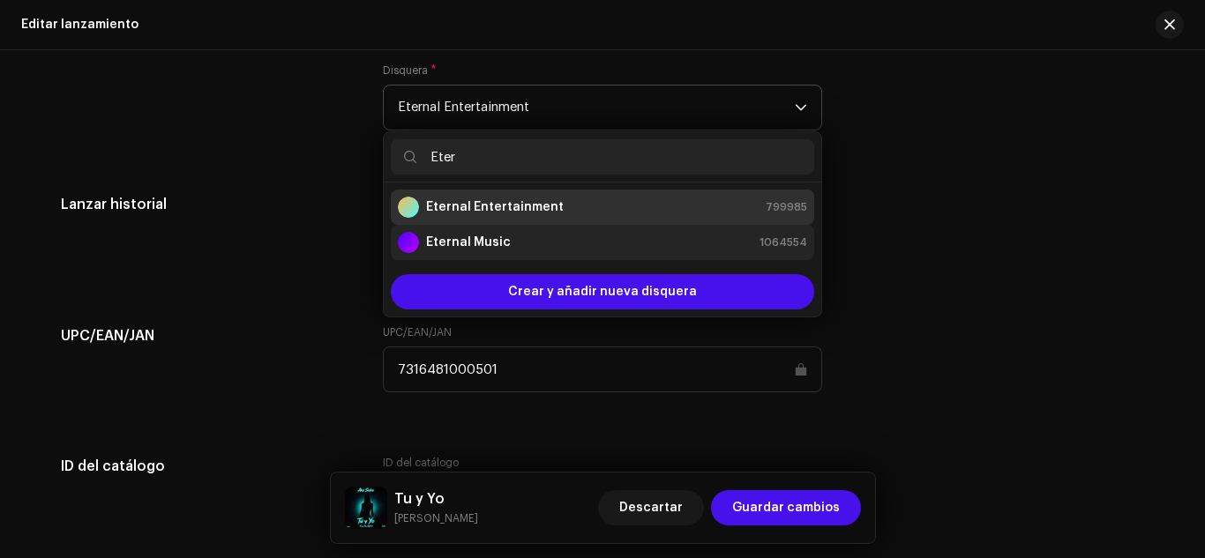
type input "Eter"
click at [507, 247] on div "Eternal Music 1064554" at bounding box center [602, 242] width 409 height 21
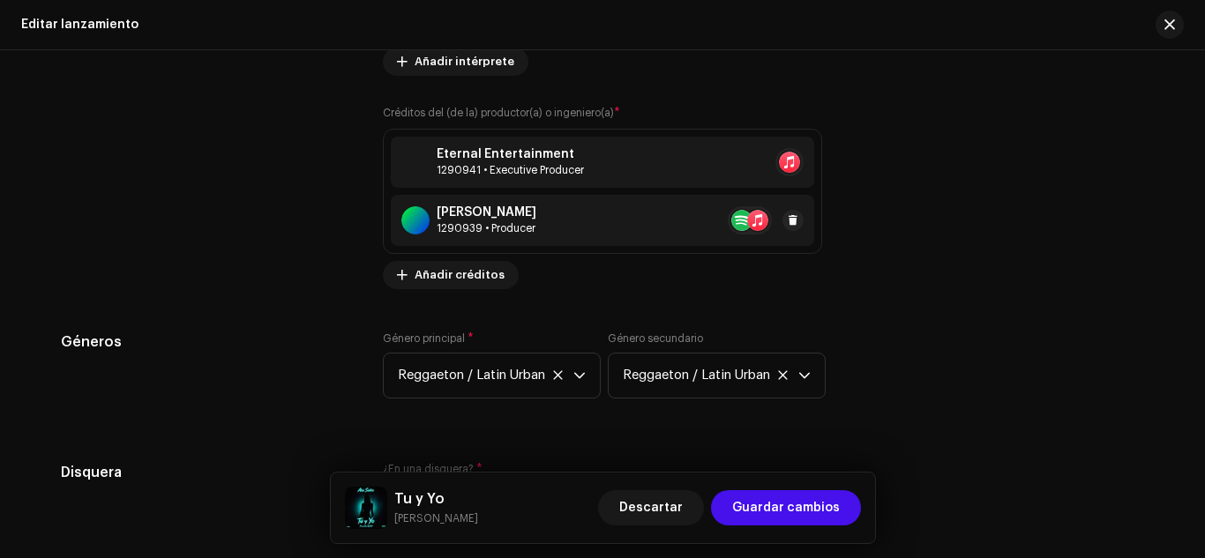
scroll to position [2176, 0]
click at [561, 174] on div "1290941 • Executive Producer" at bounding box center [509, 170] width 147 height 14
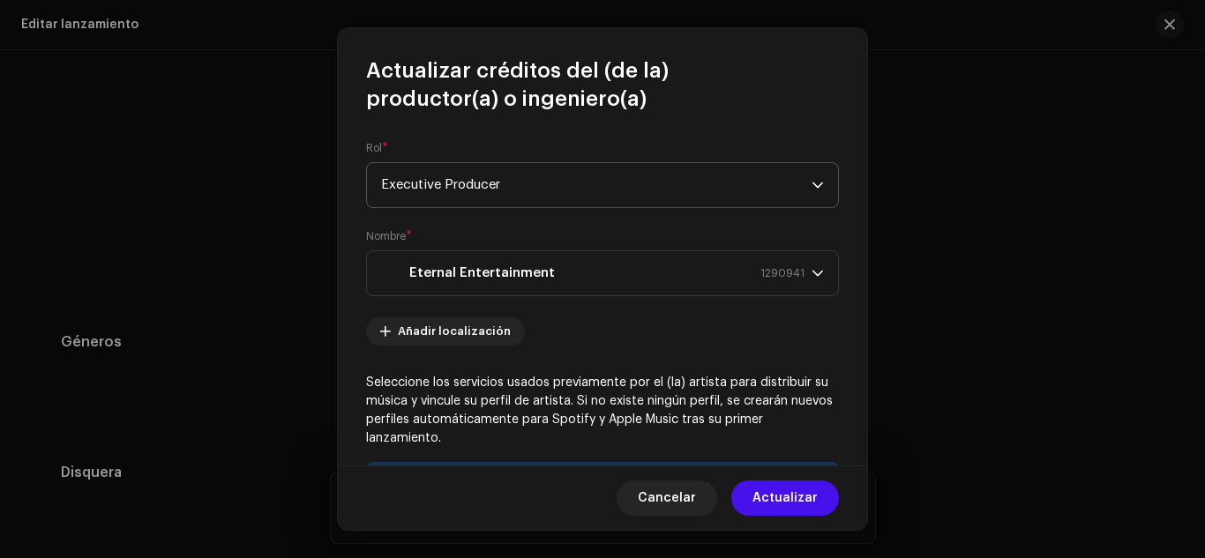
click at [779, 198] on span "Executive Producer" at bounding box center [596, 185] width 430 height 44
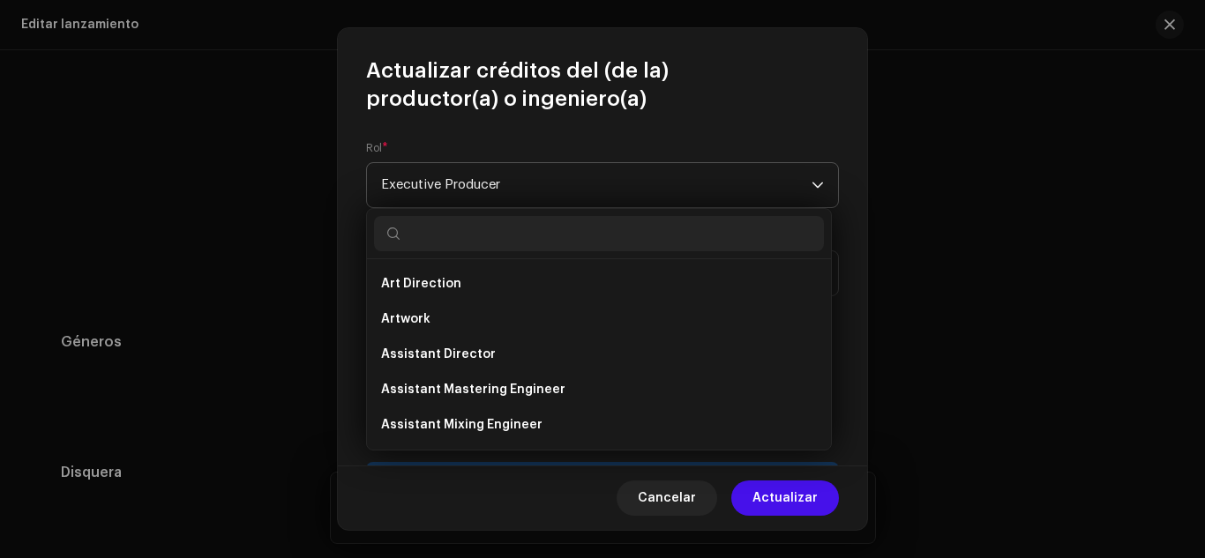
scroll to position [275, 0]
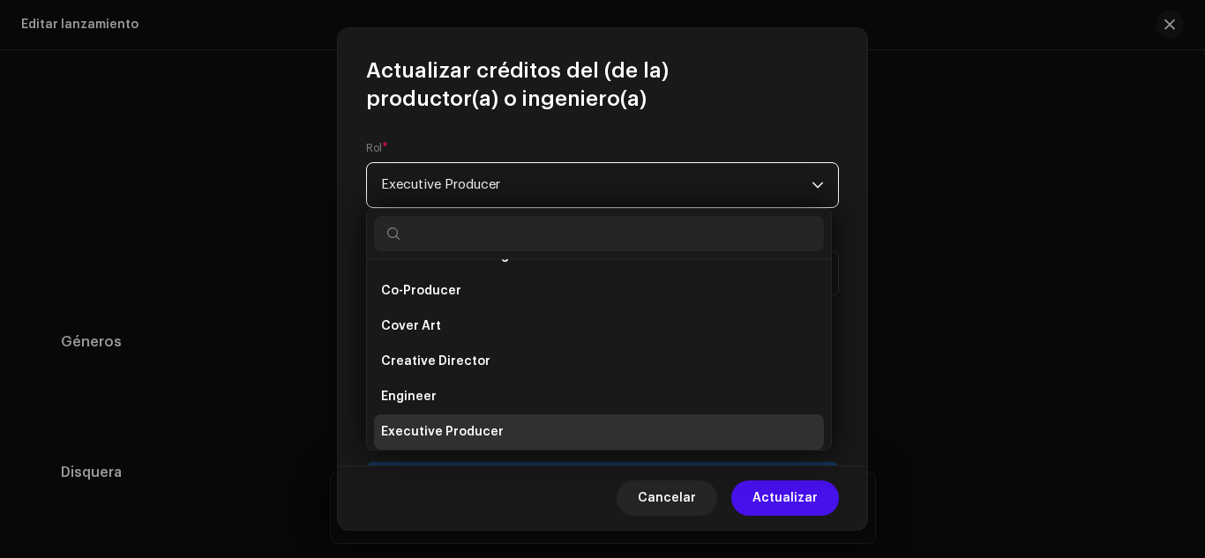
drag, startPoint x: 779, startPoint y: 198, endPoint x: 782, endPoint y: 95, distance: 102.3
click at [782, 95] on span "Actualizar créditos del (de la) productor(a) o ingeniero(a)" at bounding box center [602, 84] width 473 height 56
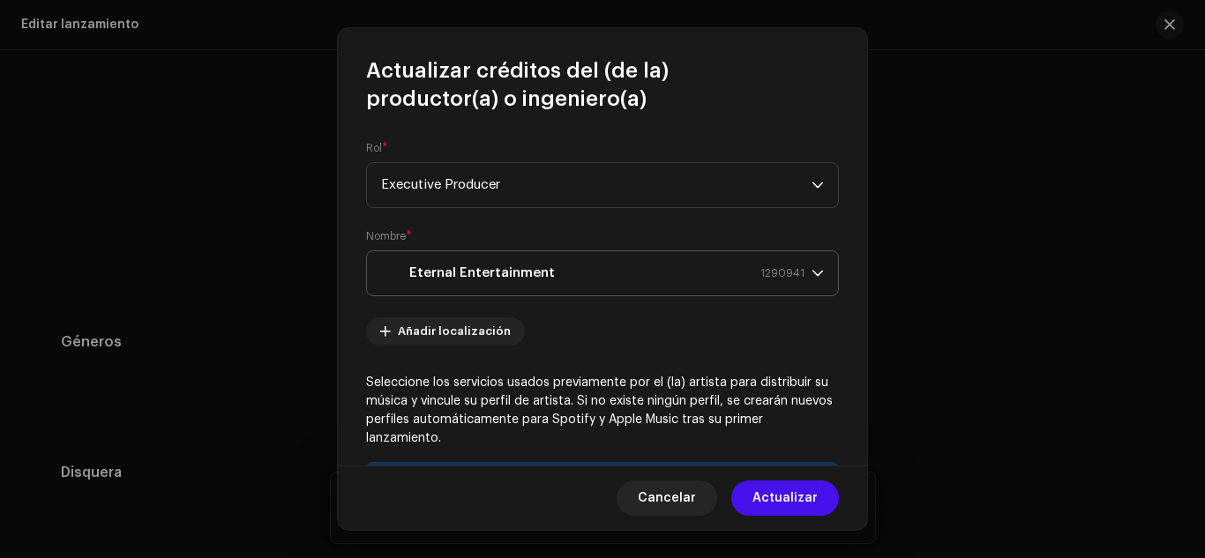
click at [793, 288] on span "1290941" at bounding box center [782, 273] width 44 height 44
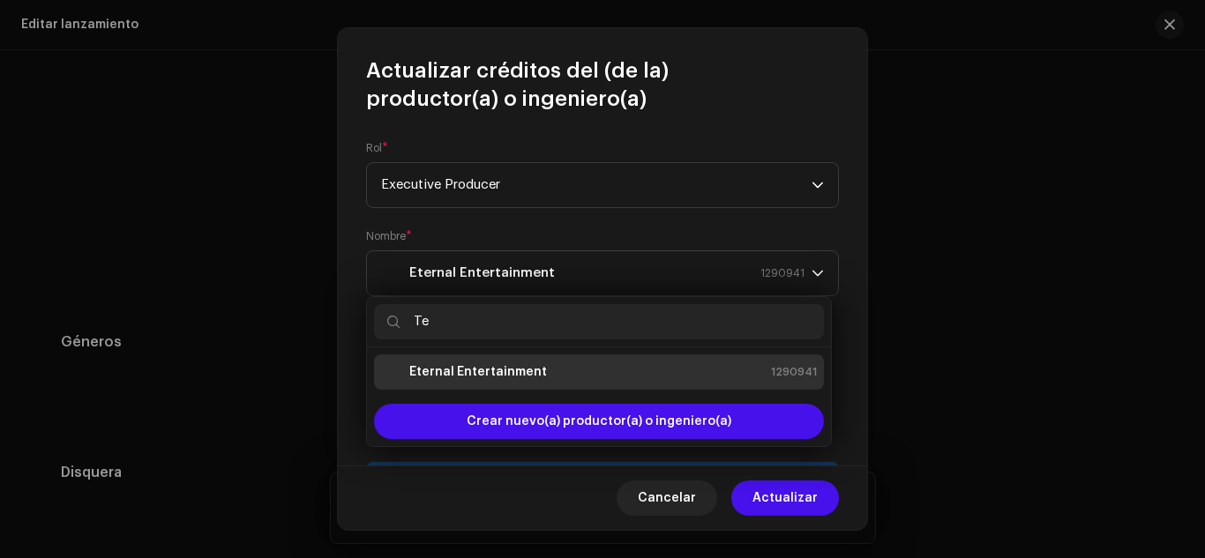
type input "T"
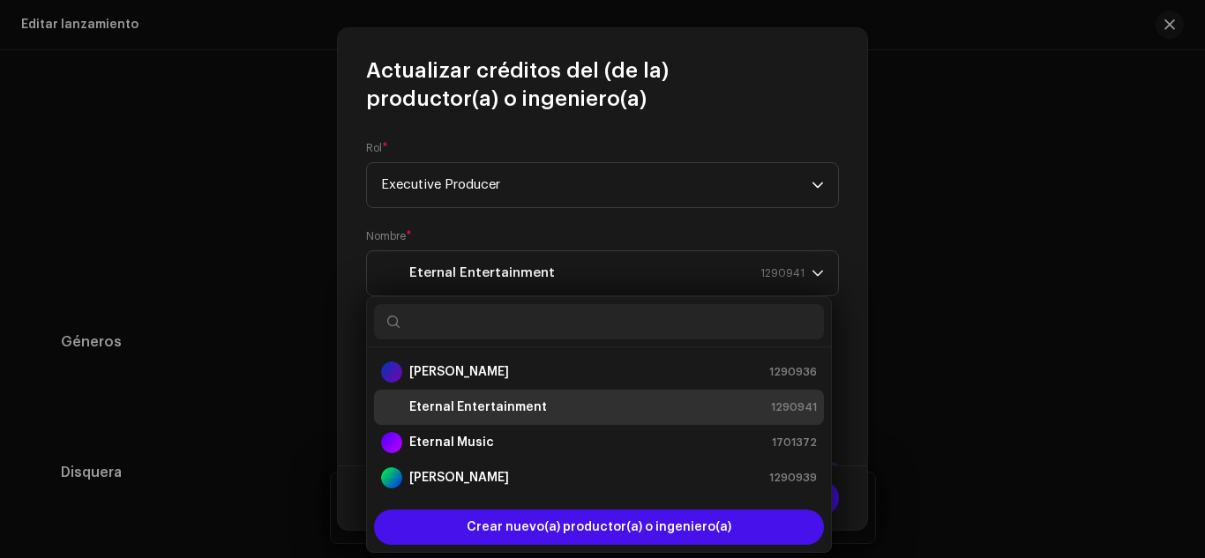
click at [505, 407] on strong "Eternal Entertainment" at bounding box center [478, 408] width 138 height 18
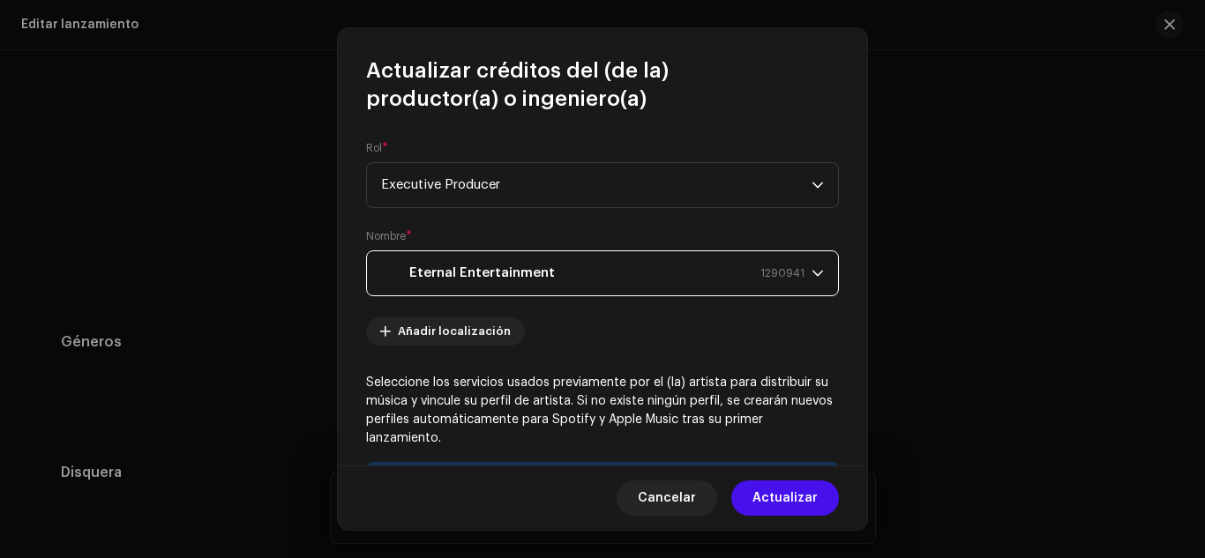
click at [479, 259] on strong "Eternal Entertainment" at bounding box center [481, 273] width 145 height 44
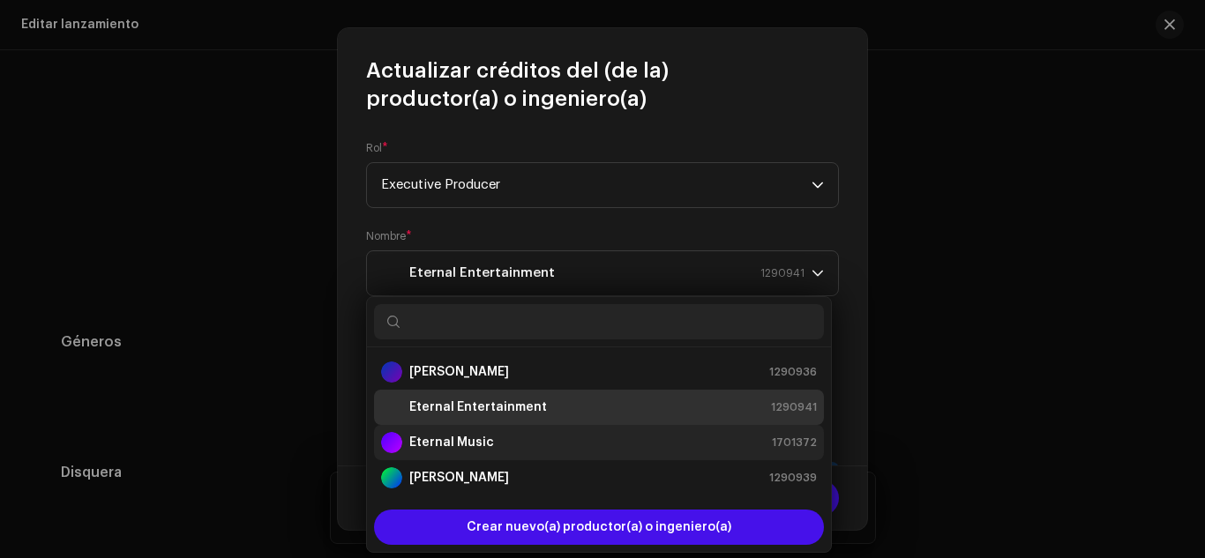
click at [456, 432] on div "Eternal Music" at bounding box center [437, 442] width 113 height 21
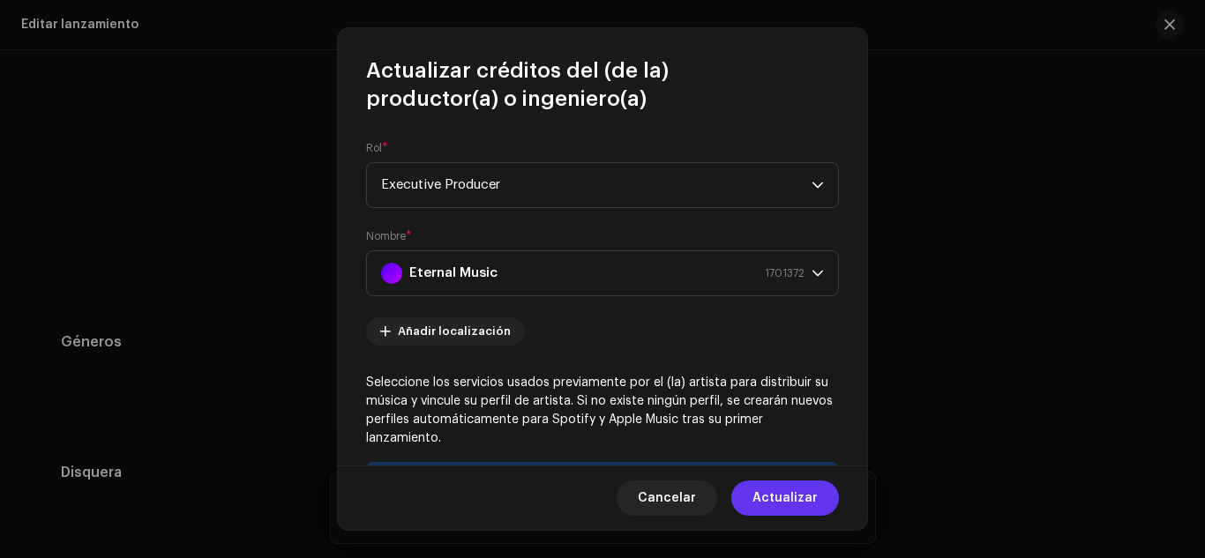
click at [803, 514] on span "Actualizar" at bounding box center [784, 498] width 65 height 35
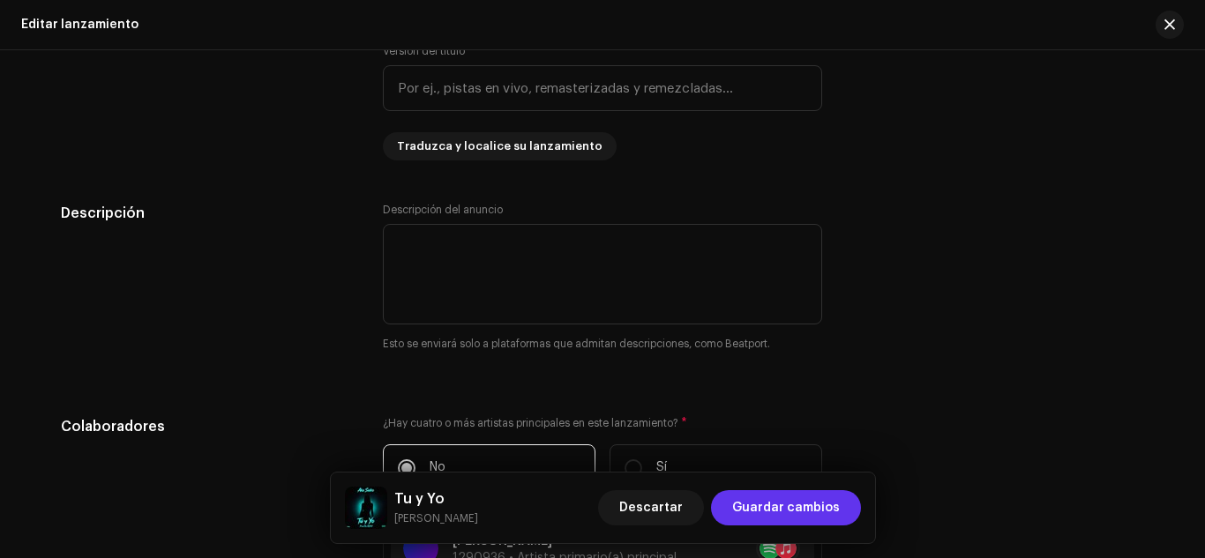
scroll to position [1436, 0]
click at [828, 511] on span "Guardar cambios" at bounding box center [786, 507] width 108 height 35
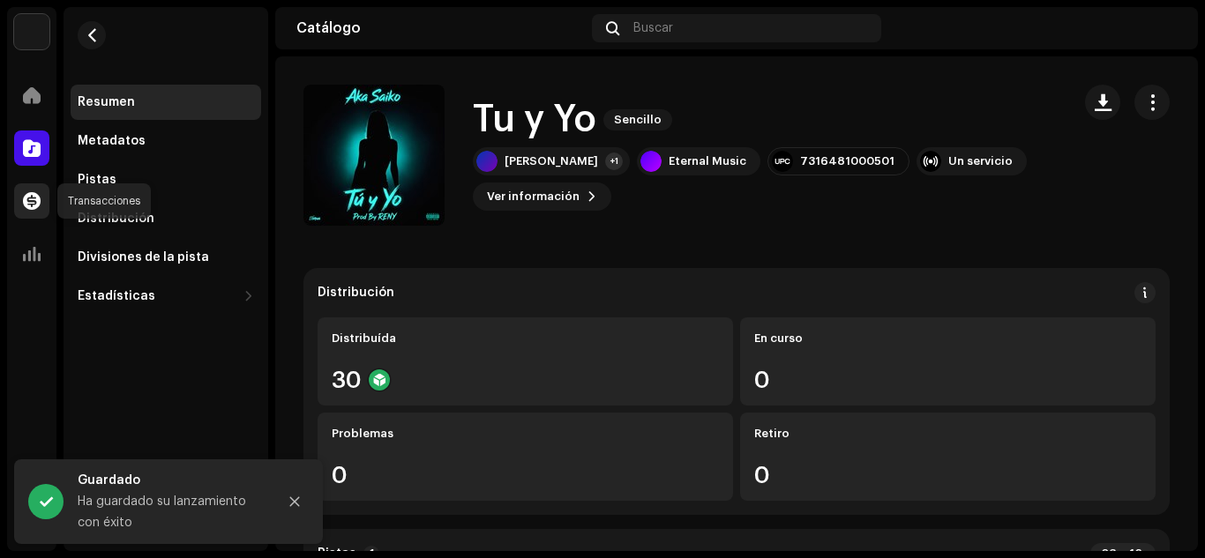
click at [28, 212] on div at bounding box center [31, 200] width 35 height 35
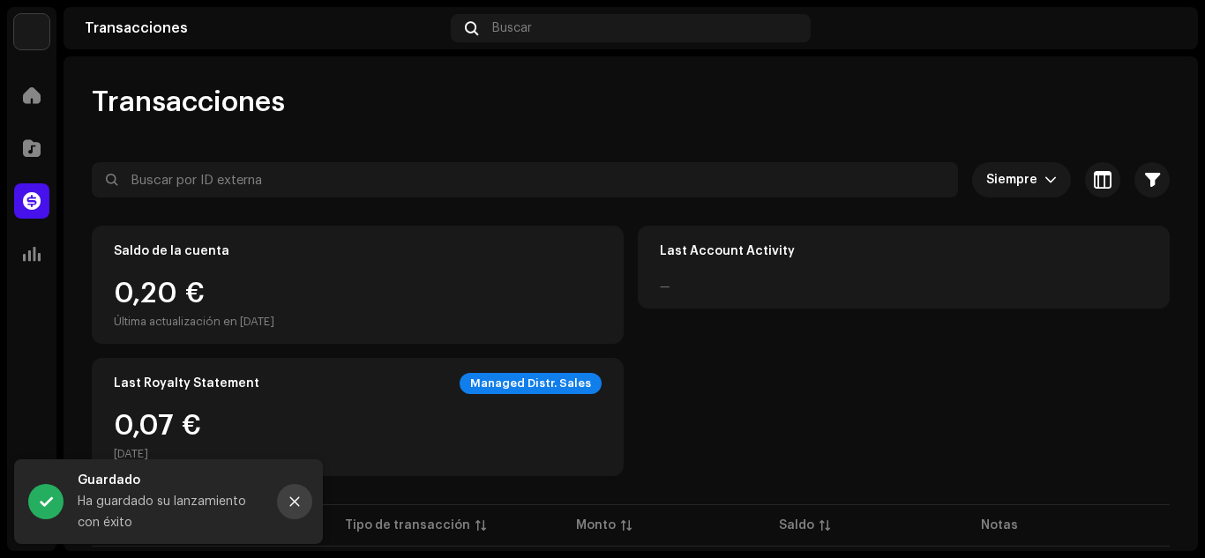
click at [284, 503] on button "Close" at bounding box center [294, 501] width 35 height 35
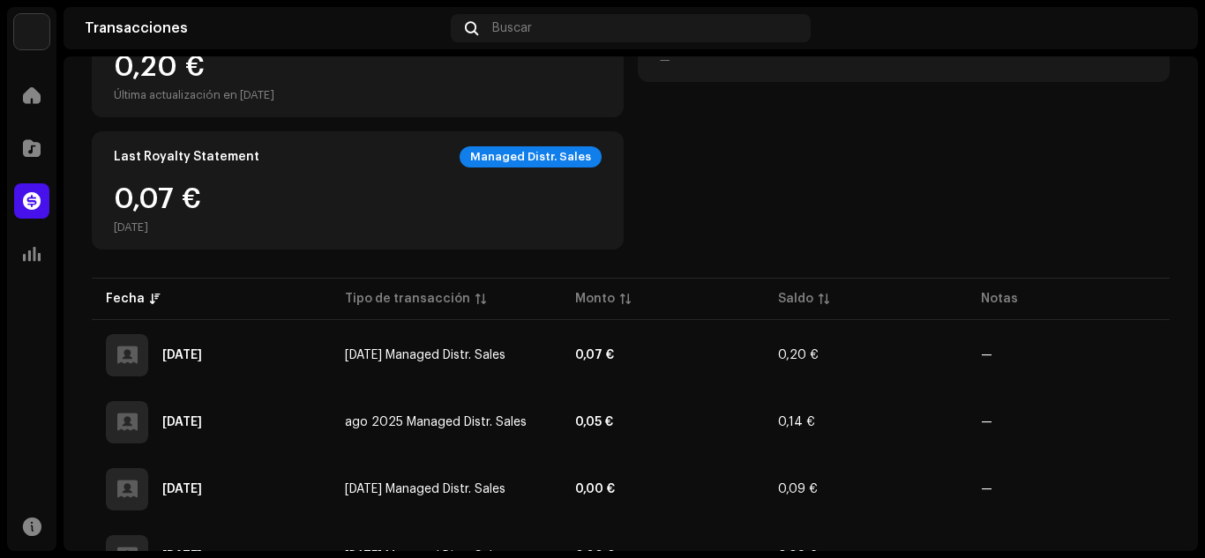
scroll to position [222, 0]
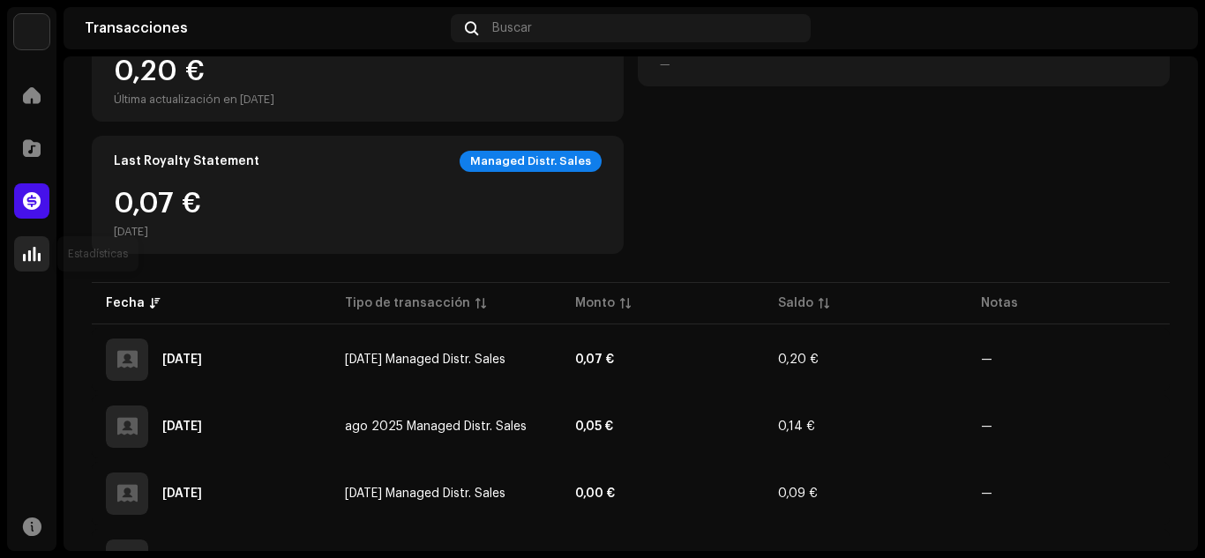
click at [35, 260] on span at bounding box center [32, 254] width 18 height 14
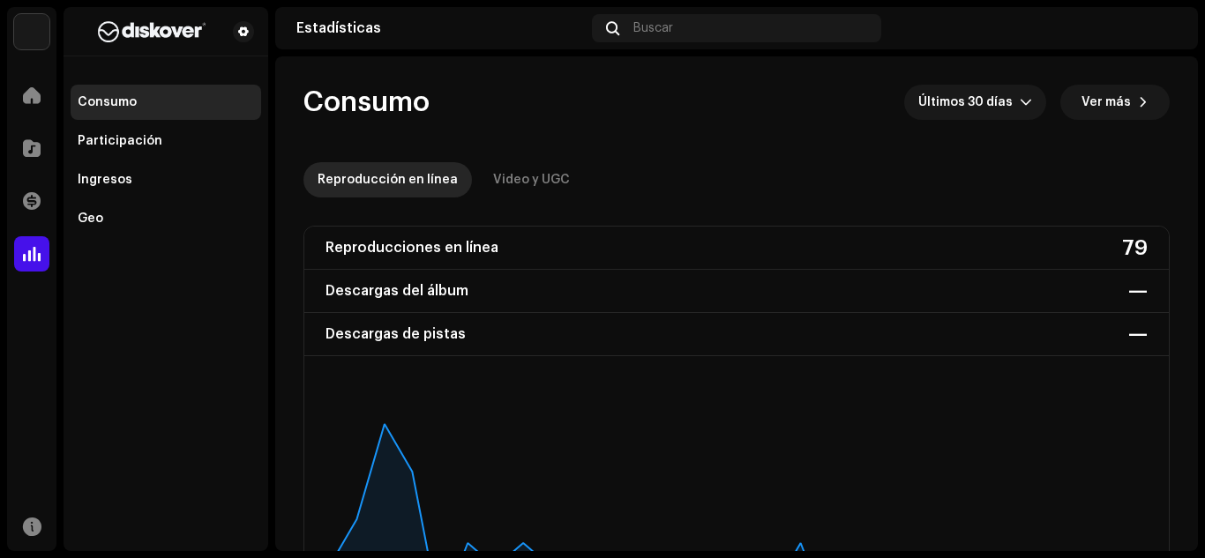
click at [1011, 77] on re-o-consumption-dashboard-header "Consumo Últimos 30 días Ver más Reproducción en línea Video y UGC" at bounding box center [736, 133] width 866 height 155
click at [999, 100] on span "Últimos 30 días" at bounding box center [968, 102] width 101 height 35
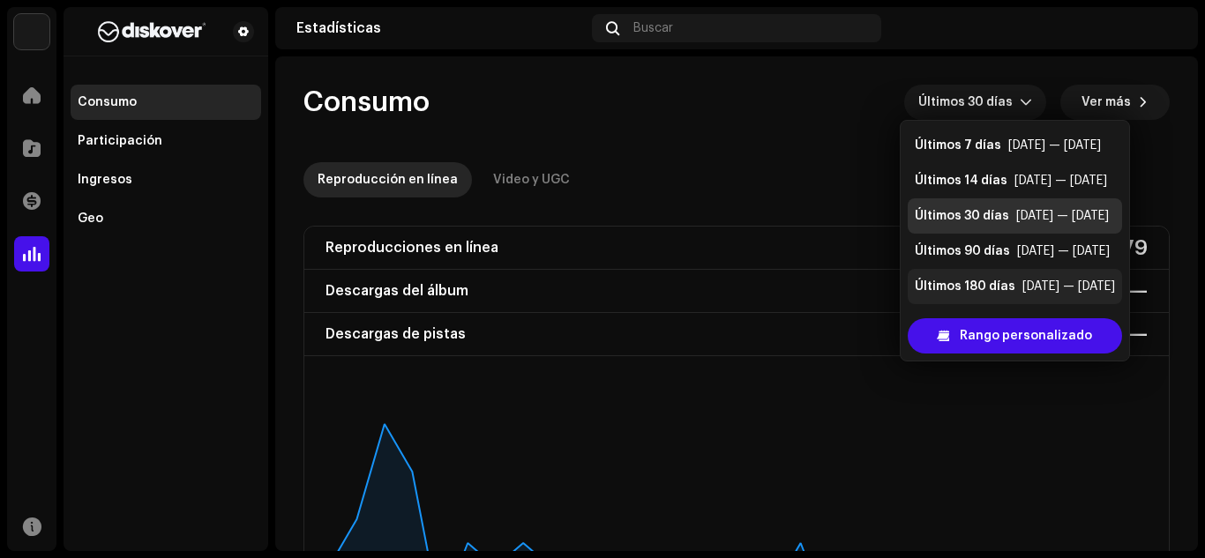
click at [1026, 277] on ul "Últimos 7 días [DATE] — [DATE] Últimos 14 días [DATE] — [DATE] Últimos 30 días …" at bounding box center [1014, 234] width 228 height 226
click at [1026, 277] on li "Últimos 180 días [DATE] — [DATE]" at bounding box center [1014, 286] width 214 height 35
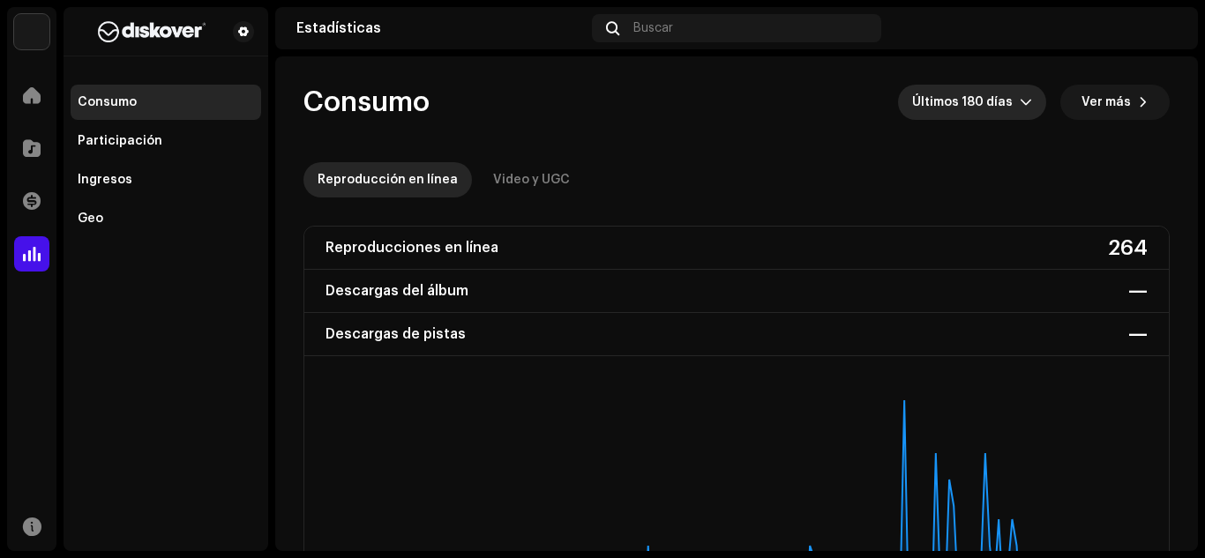
click at [978, 107] on span "Últimos 180 días" at bounding box center [966, 102] width 108 height 35
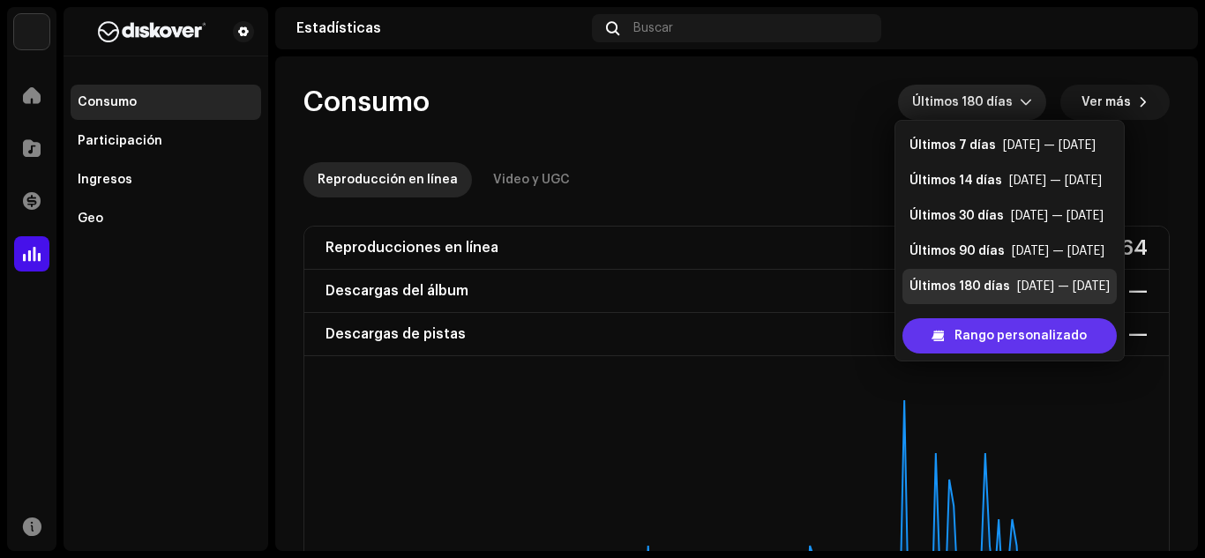
scroll to position [28, 0]
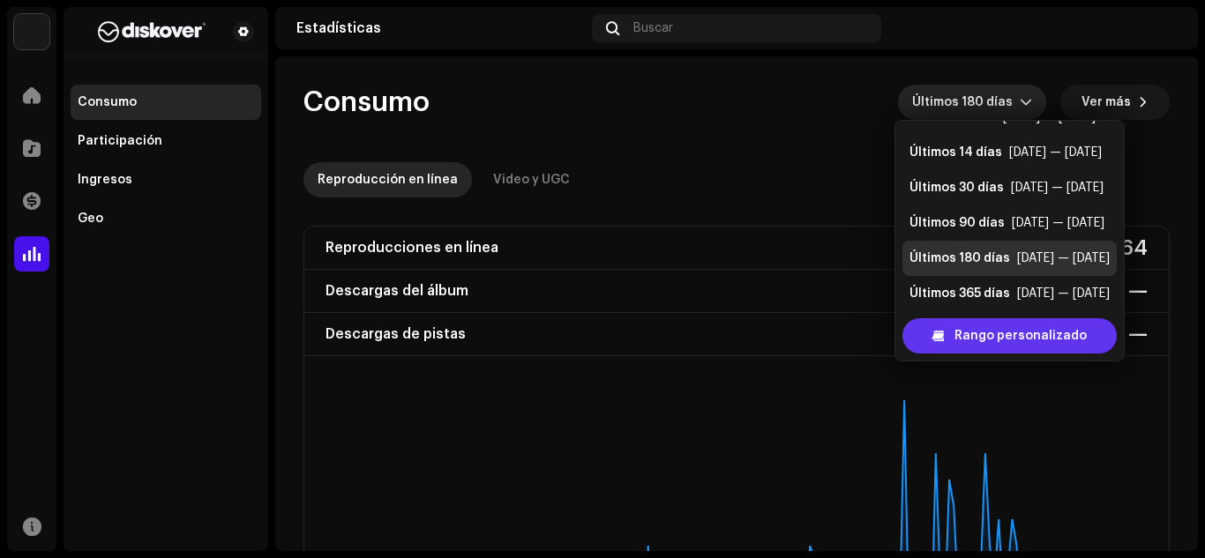
click at [1090, 327] on div "Rango personalizado" at bounding box center [1009, 335] width 214 height 35
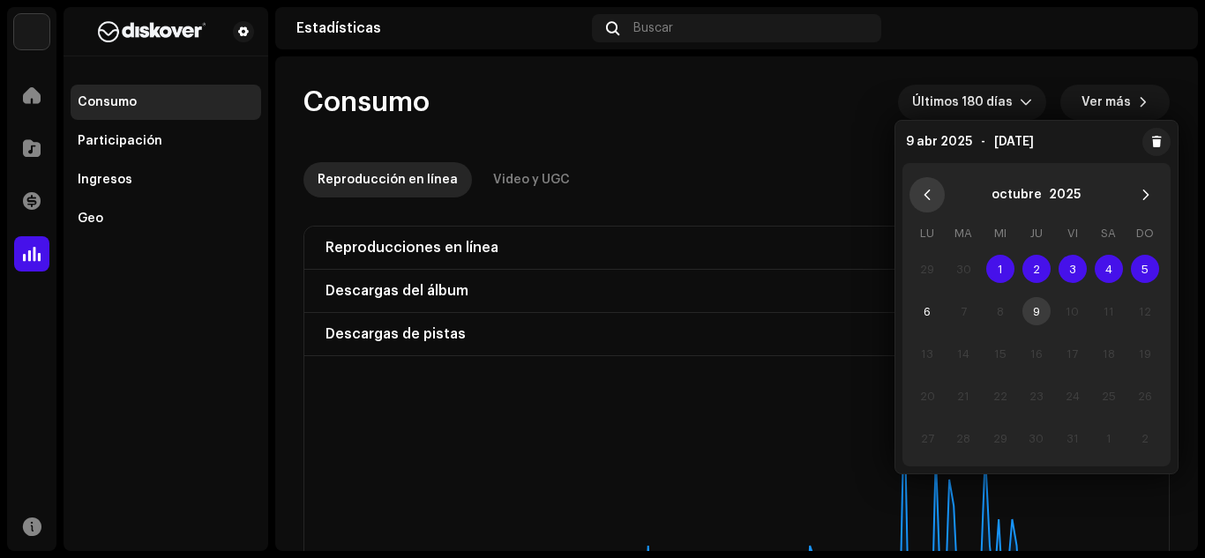
click at [924, 198] on icon "Previous Month" at bounding box center [927, 195] width 12 height 12
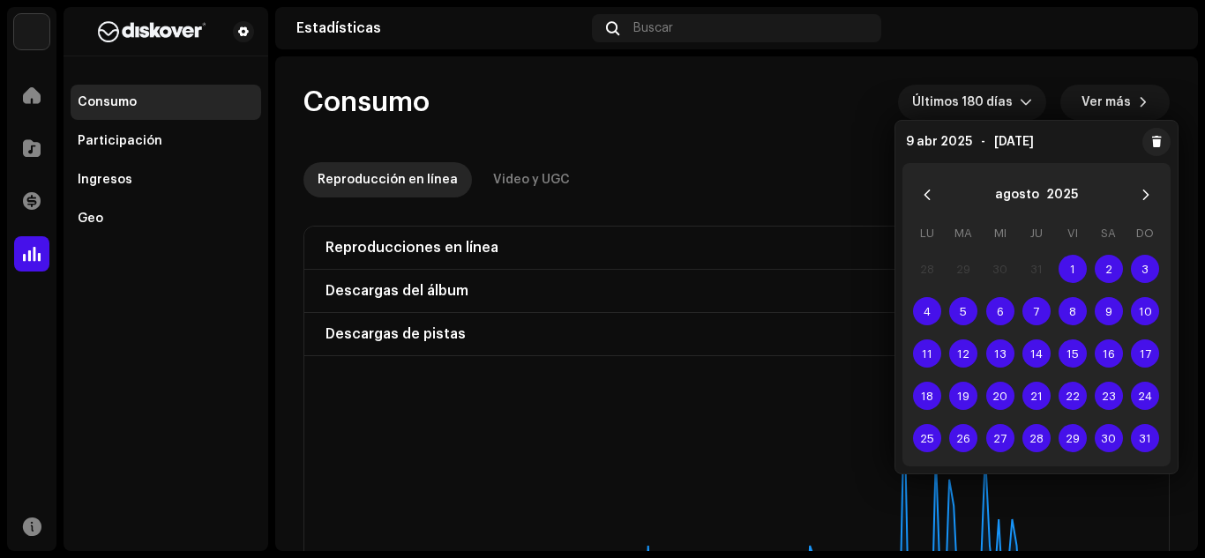
click at [924, 198] on icon "Previous Month" at bounding box center [927, 195] width 12 height 12
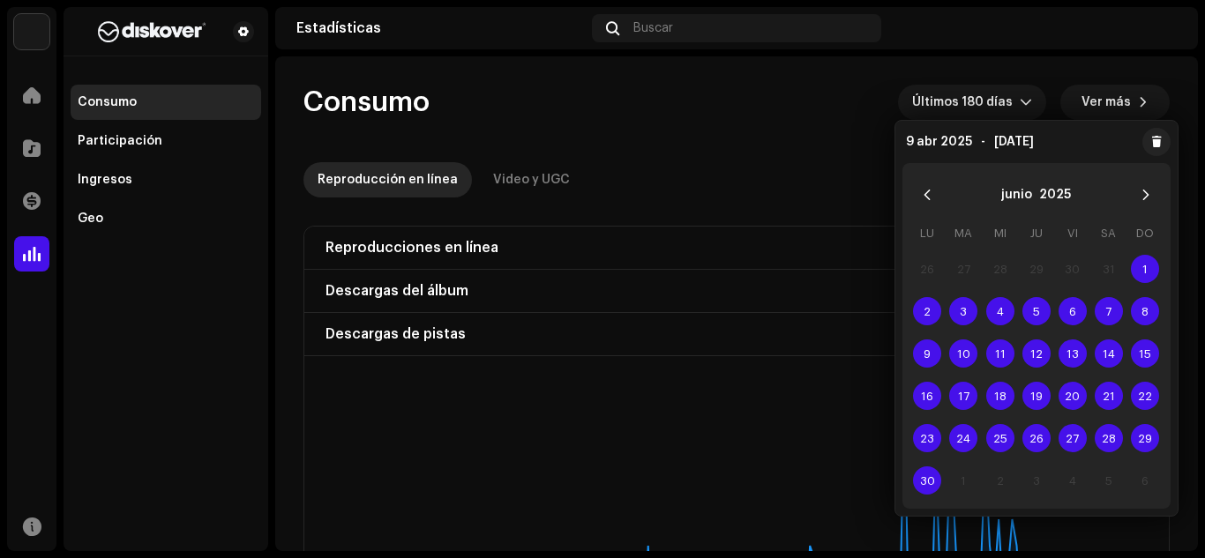
click at [924, 198] on icon "Previous Month" at bounding box center [927, 195] width 12 height 12
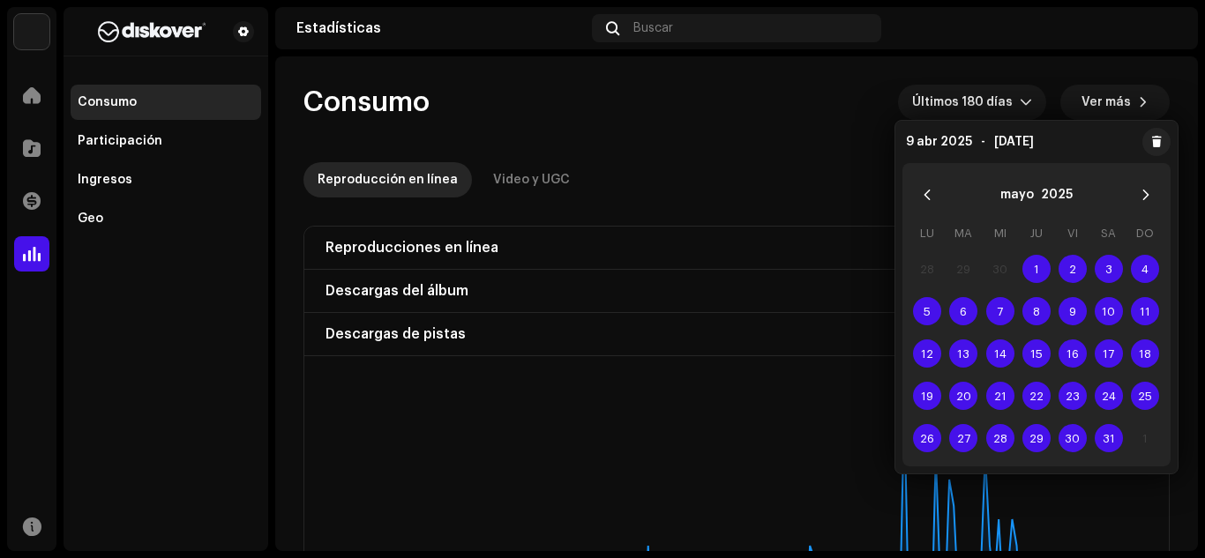
click at [924, 198] on icon "Previous Month" at bounding box center [927, 195] width 12 height 12
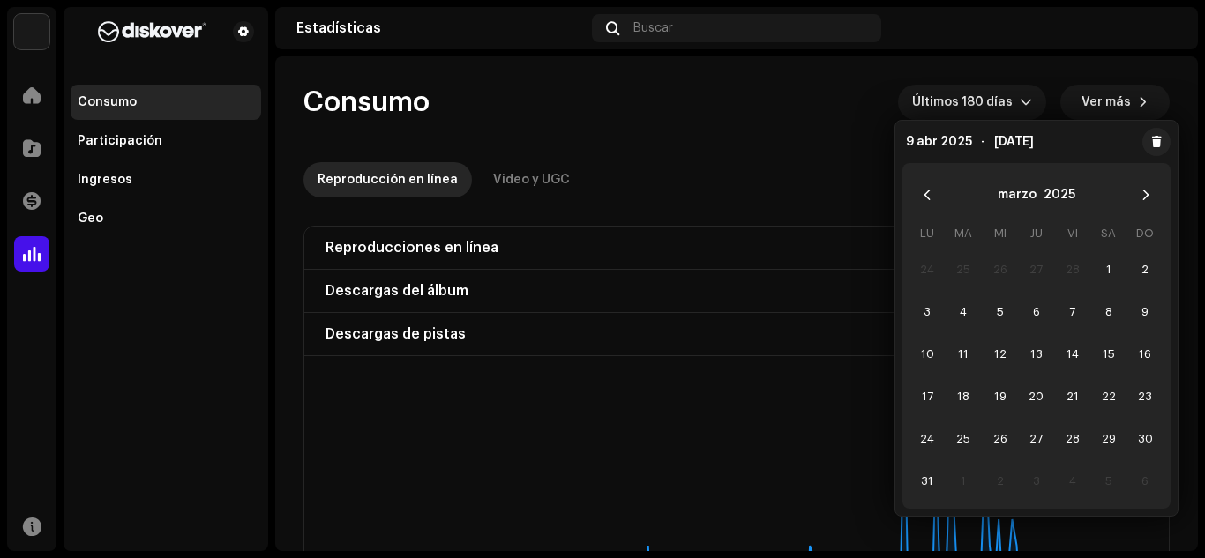
click at [924, 198] on icon "Previous Month" at bounding box center [927, 195] width 12 height 12
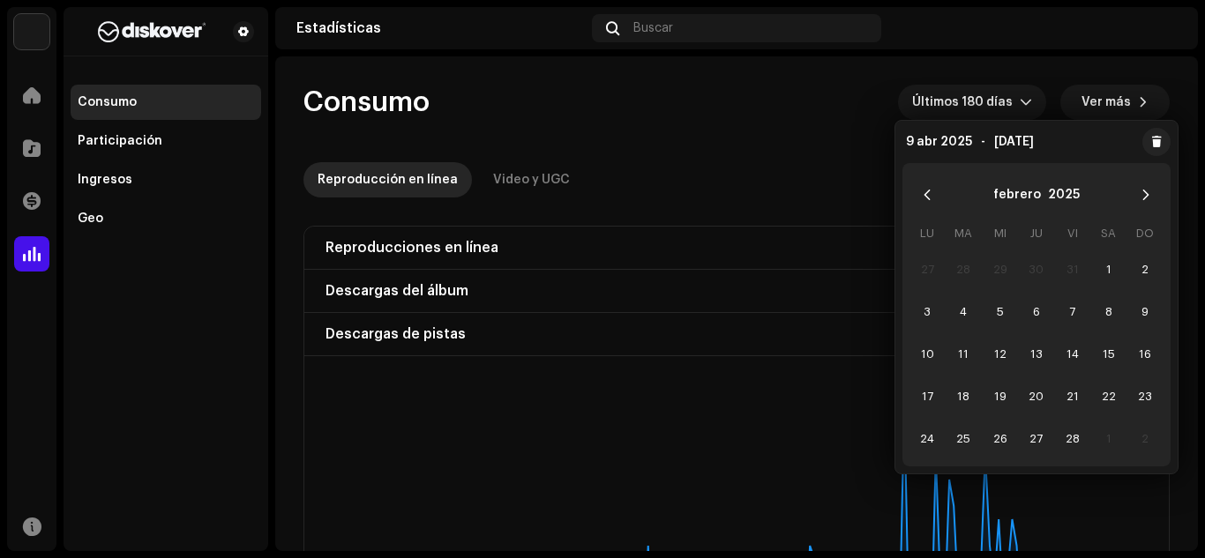
click at [924, 198] on icon "Previous Month" at bounding box center [927, 195] width 12 height 12
click at [911, 197] on button "Previous Month" at bounding box center [926, 194] width 35 height 35
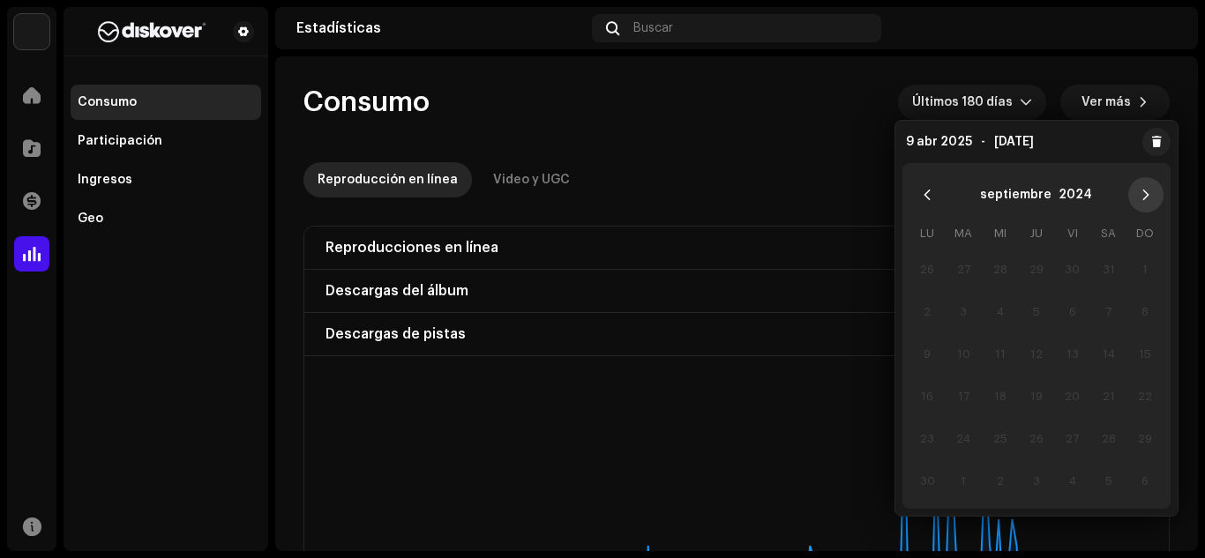
click at [1145, 187] on button "Next Month" at bounding box center [1145, 194] width 35 height 35
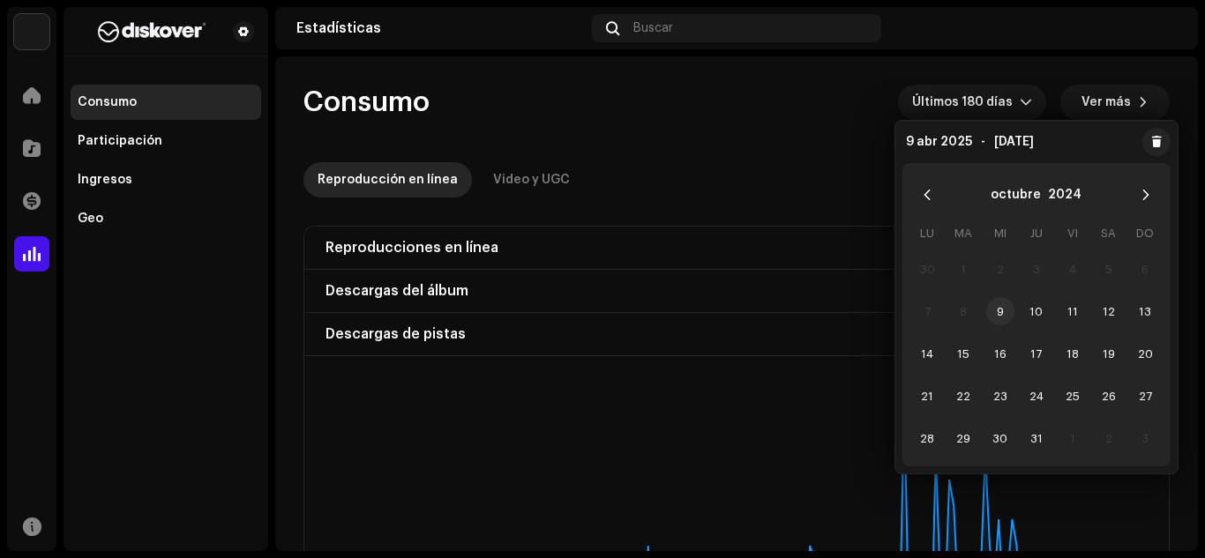
click at [990, 317] on span "9" at bounding box center [1000, 311] width 28 height 28
click at [799, 190] on div "Reproducción en línea Video y UGC" at bounding box center [736, 179] width 866 height 35
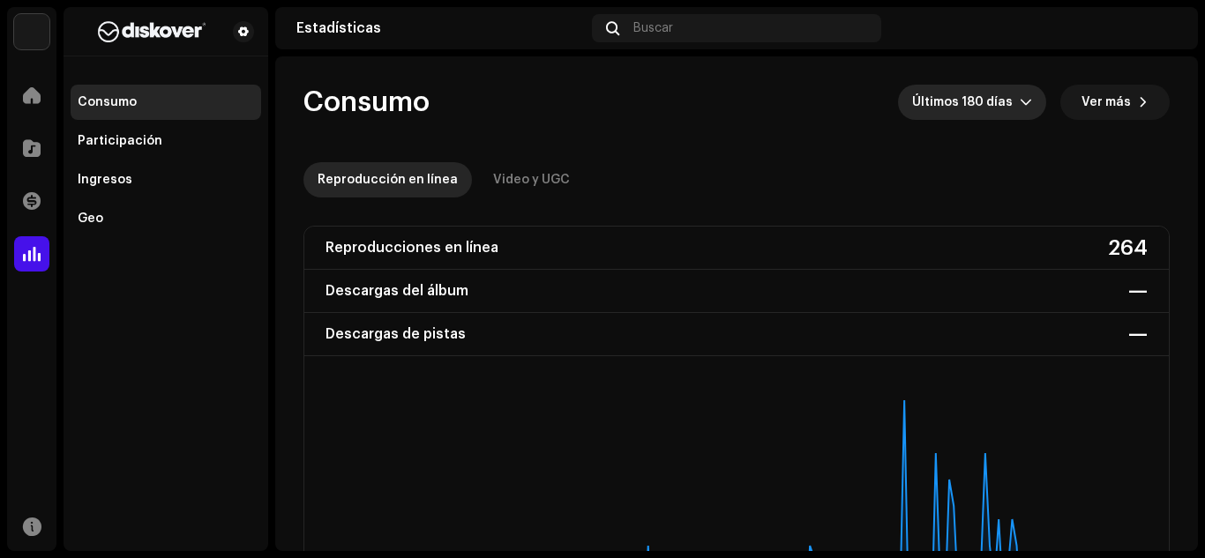
click at [975, 110] on span "Últimos 180 días" at bounding box center [966, 102] width 108 height 35
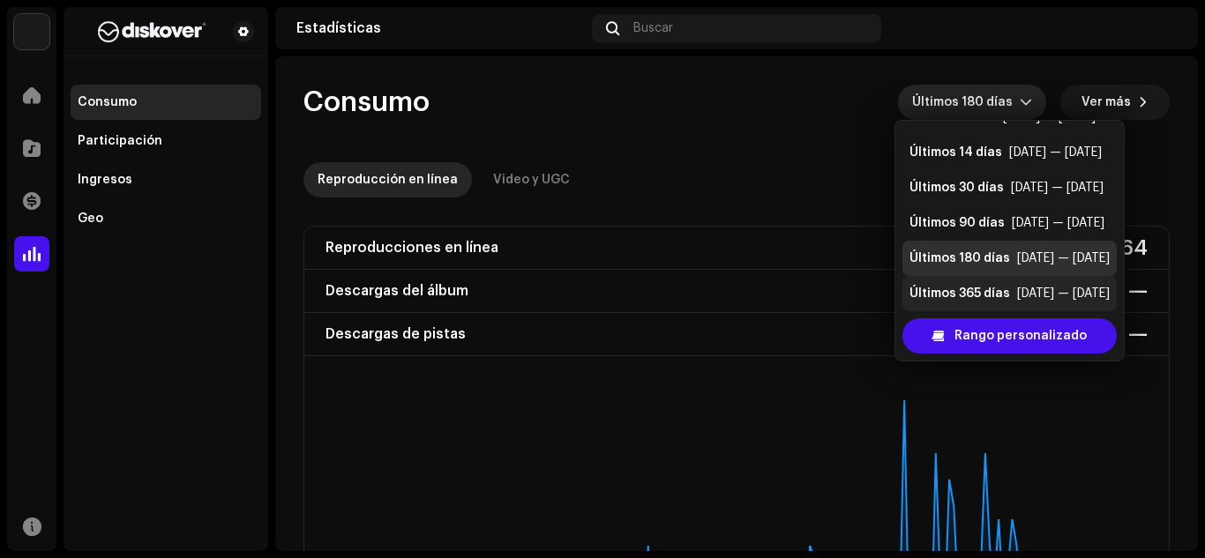
click at [1035, 286] on div "[DATE] — [DATE]" at bounding box center [1063, 294] width 93 height 18
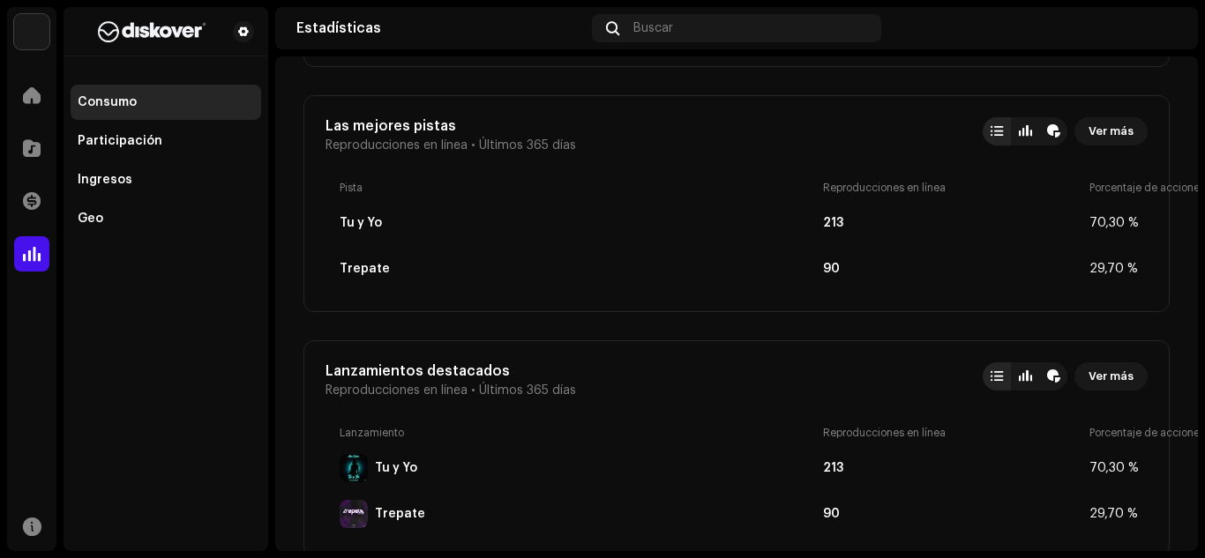
scroll to position [679, 0]
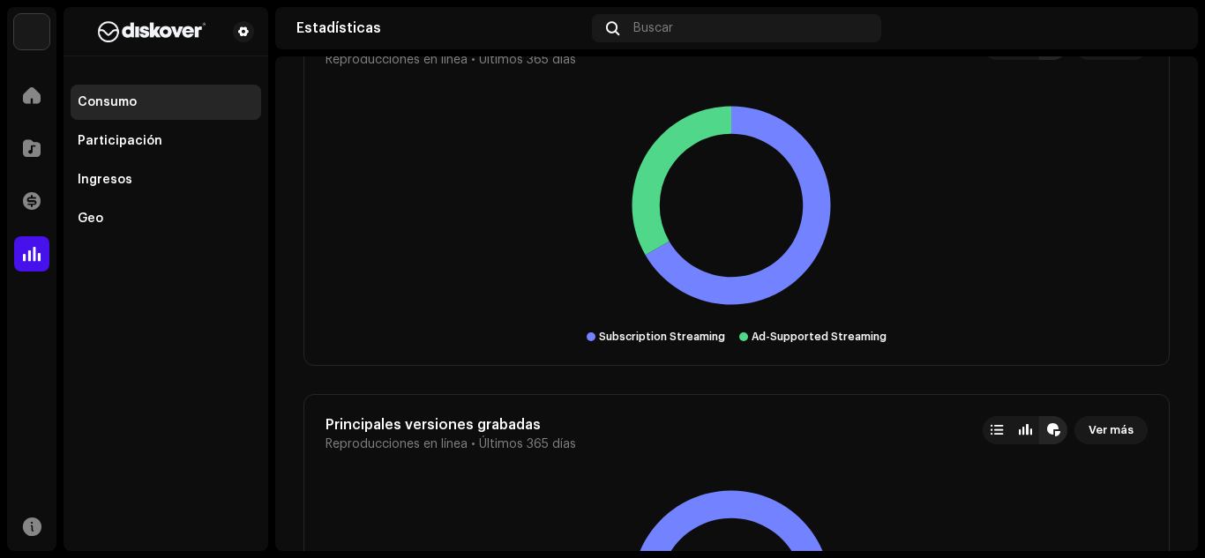
drag, startPoint x: 1076, startPoint y: 308, endPoint x: 1063, endPoint y: 61, distance: 247.3
click at [1063, 61] on div "Principales tipos de transmisión Reproducciones en línea • Últimos 365 días Ver…" at bounding box center [736, 188] width 866 height 356
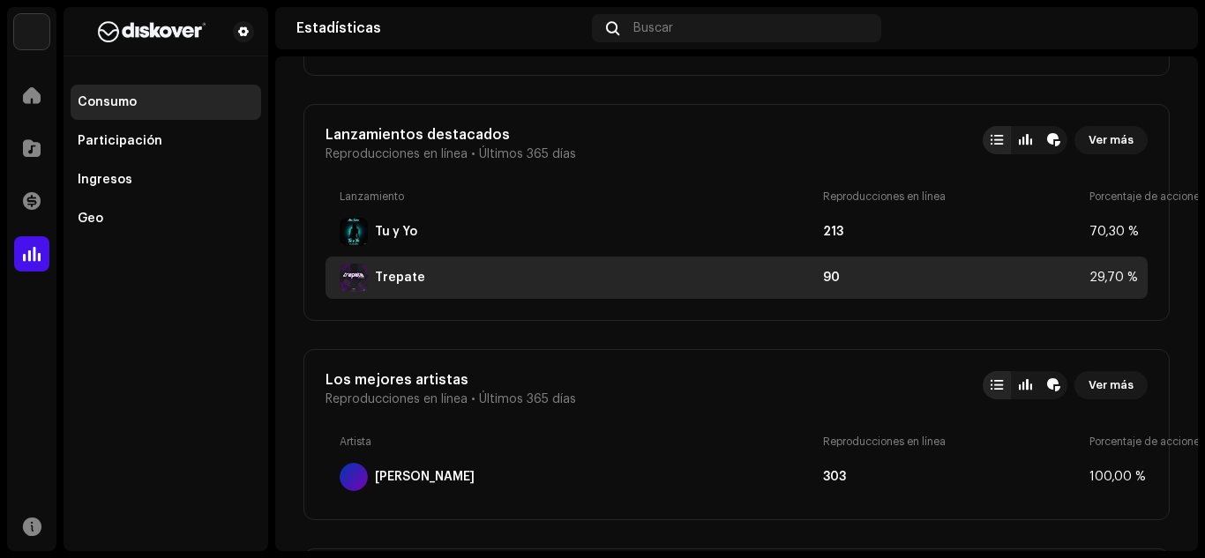
scroll to position [0, 0]
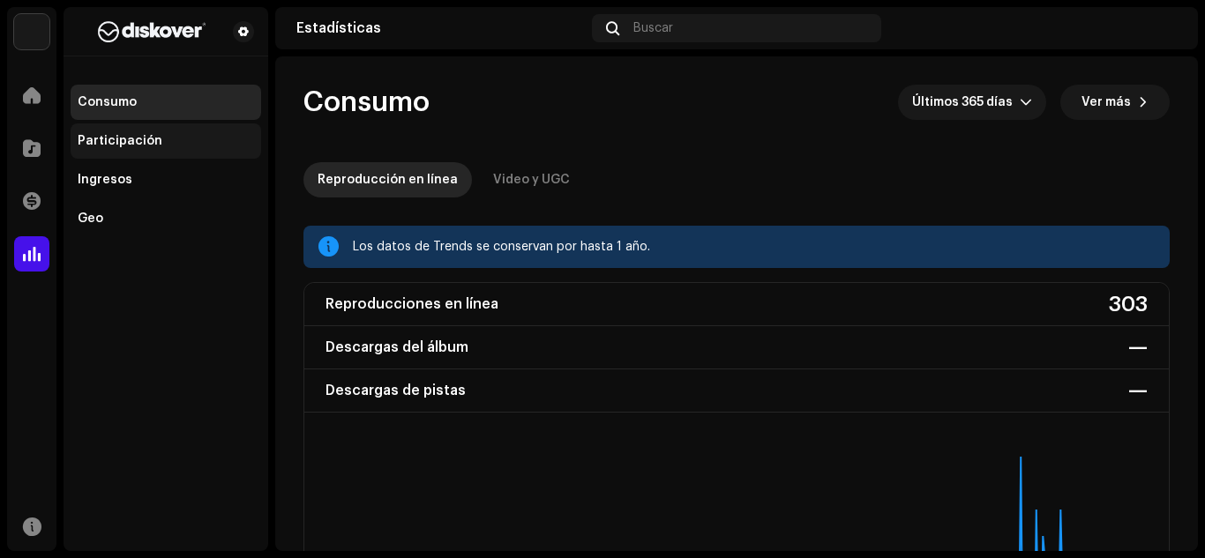
click at [158, 140] on div "Participación" at bounding box center [166, 141] width 176 height 14
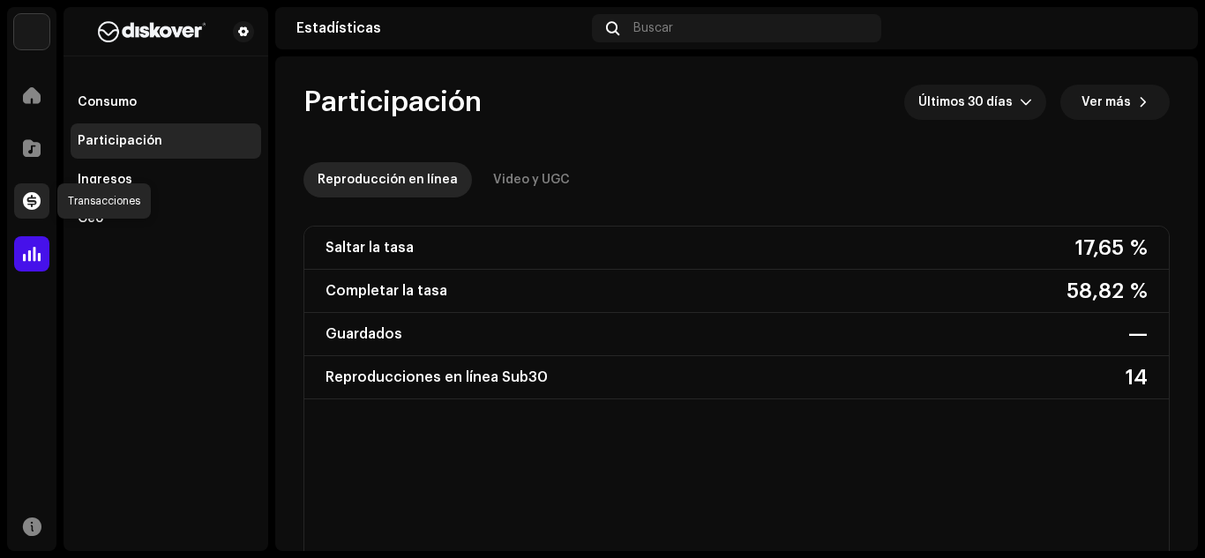
click at [19, 208] on div at bounding box center [31, 200] width 35 height 35
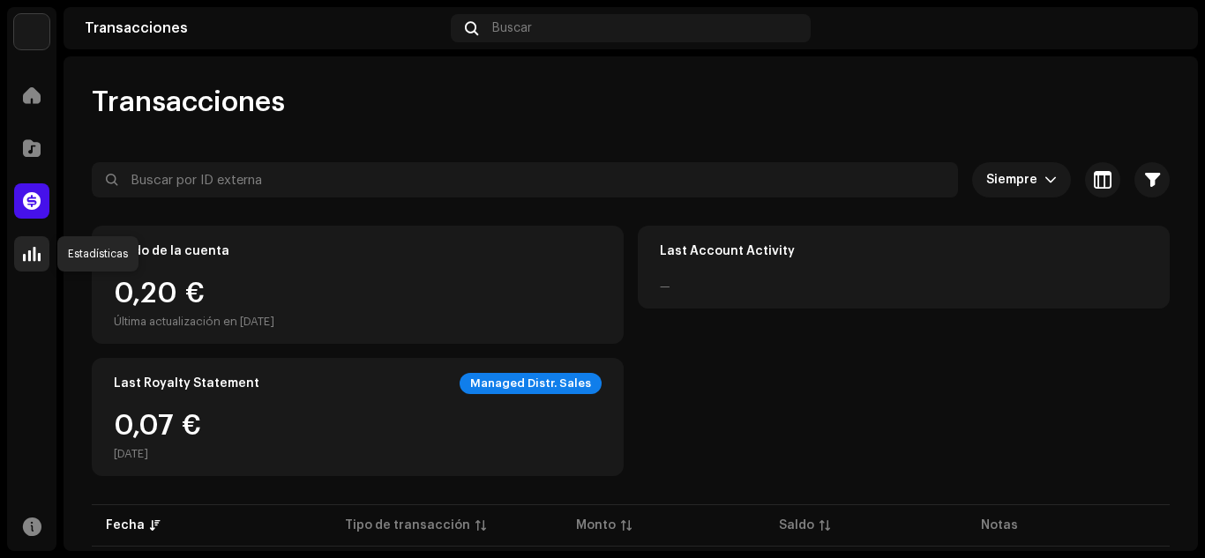
click at [26, 255] on span at bounding box center [32, 254] width 18 height 14
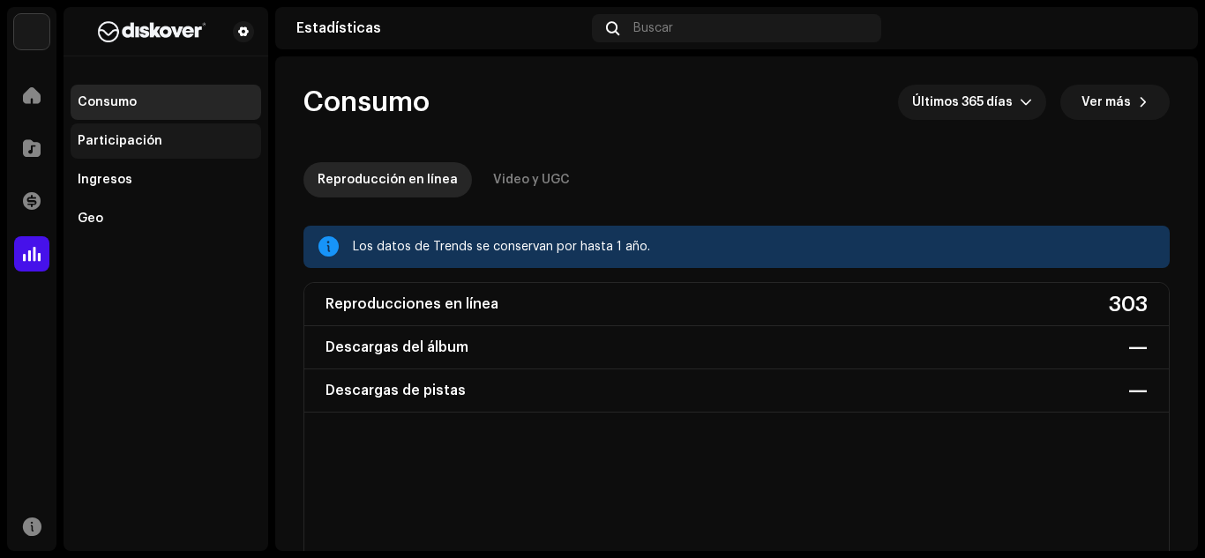
click at [95, 156] on div "Participación" at bounding box center [166, 140] width 190 height 35
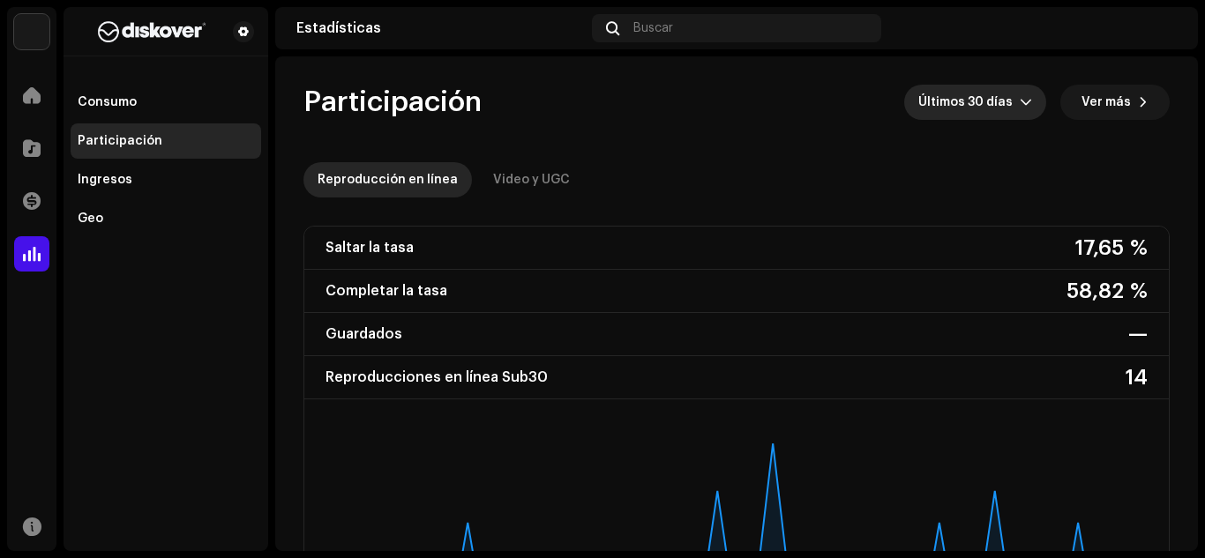
click at [1008, 115] on span "Últimos 30 días" at bounding box center [968, 102] width 101 height 35
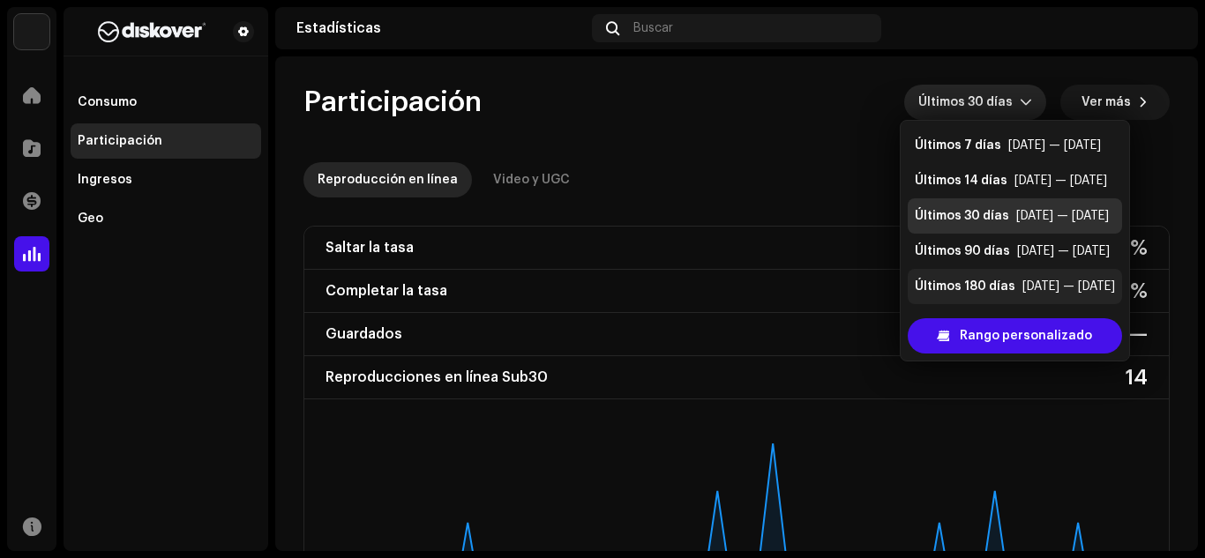
scroll to position [35, 0]
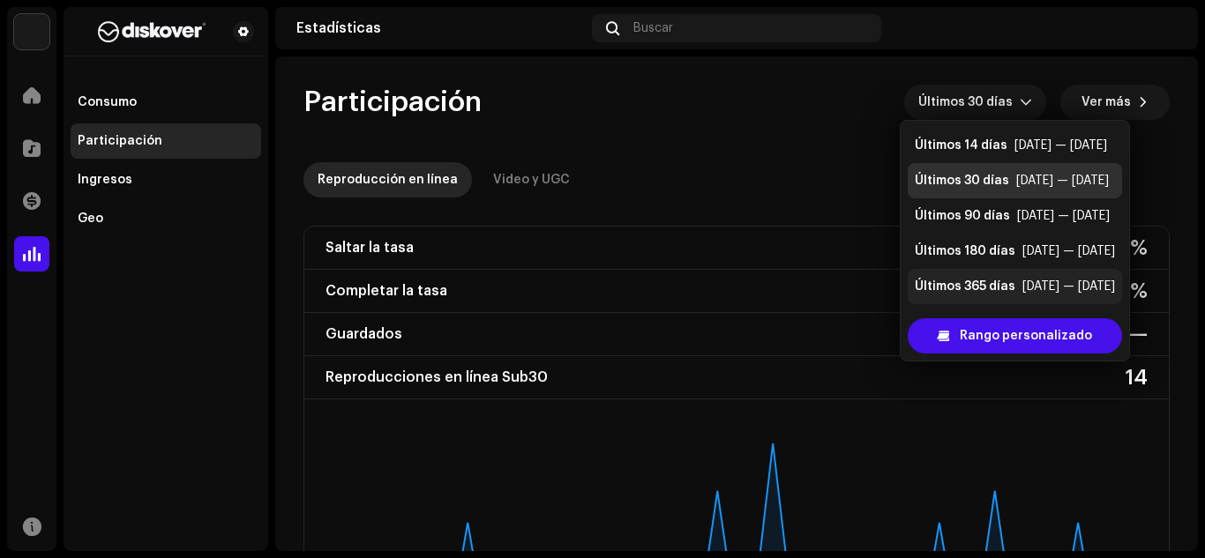
click at [1007, 289] on div "Últimos 365 días" at bounding box center [964, 287] width 101 height 18
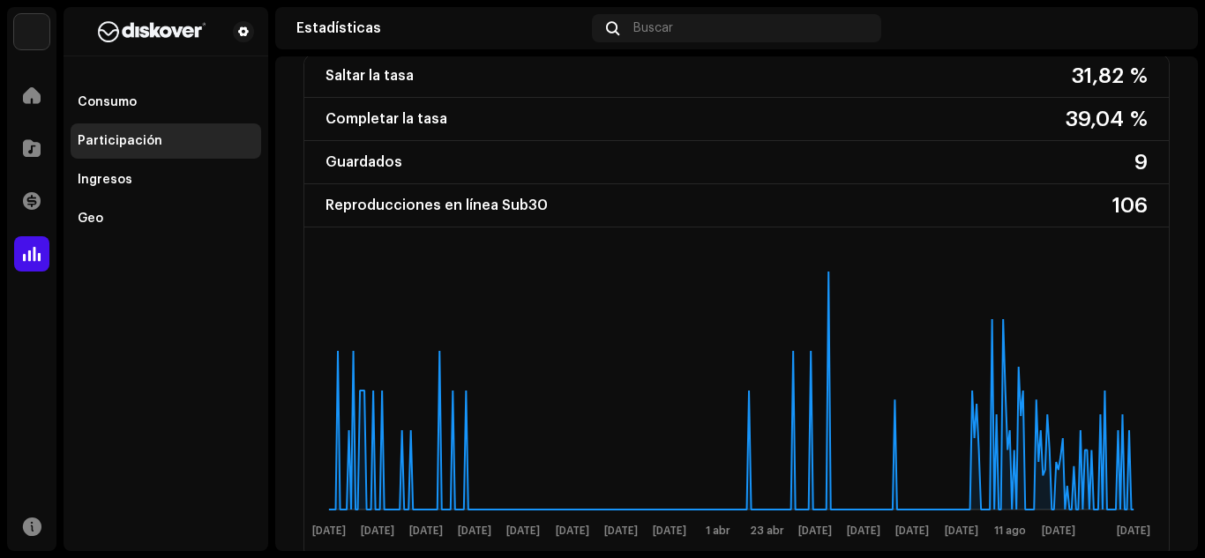
scroll to position [230, 0]
click at [143, 211] on div "Geo" at bounding box center [166, 218] width 190 height 35
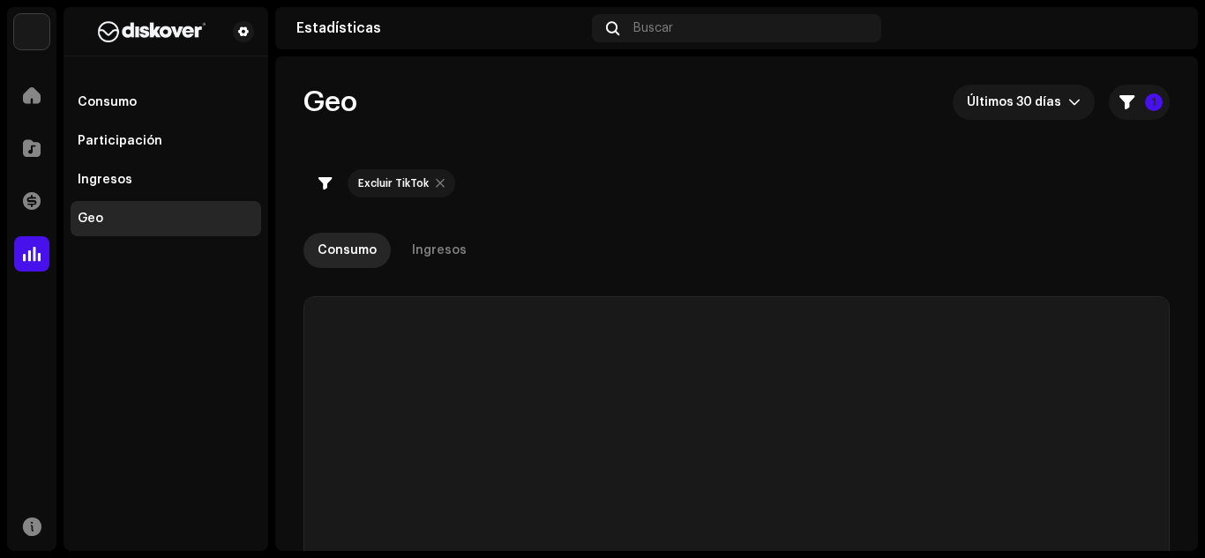
checkbox input "true"
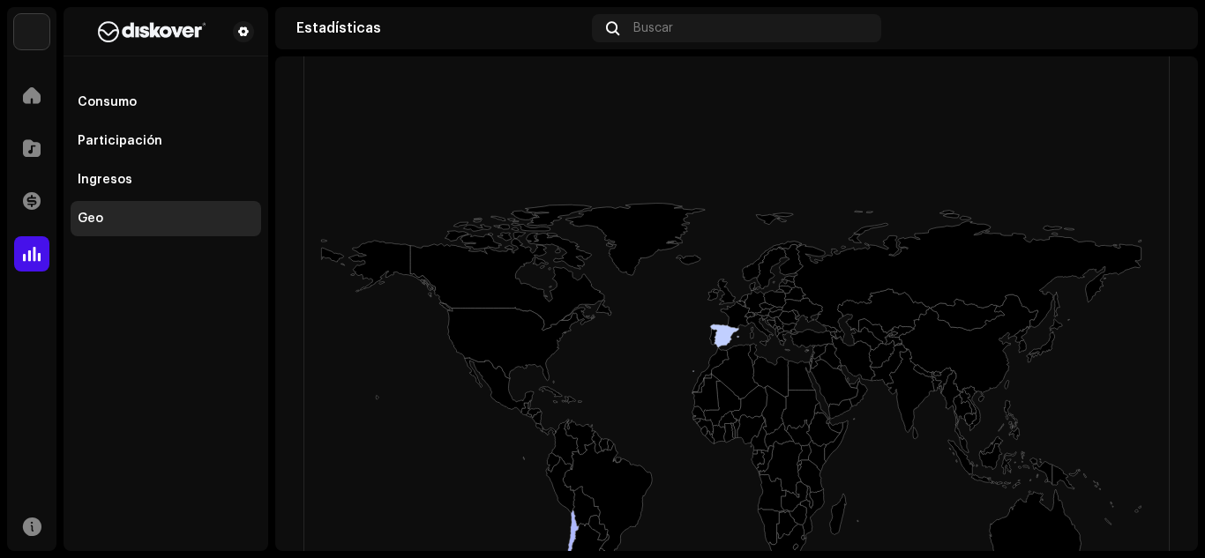
scroll to position [523, 0]
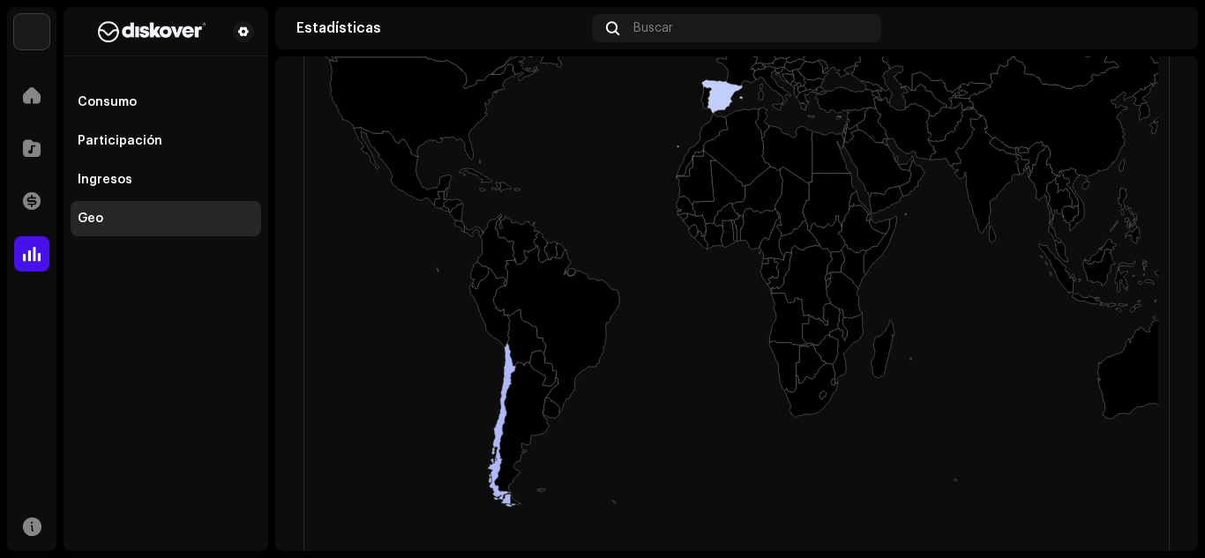
click at [1042, 342] on rect at bounding box center [731, 214] width 854 height 705
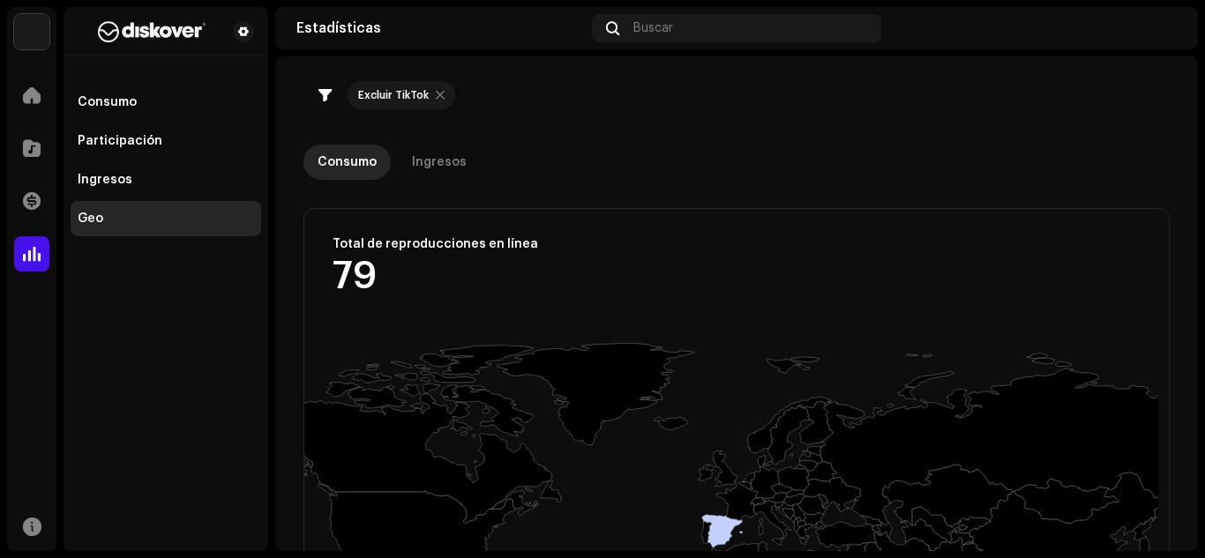
scroll to position [0, 0]
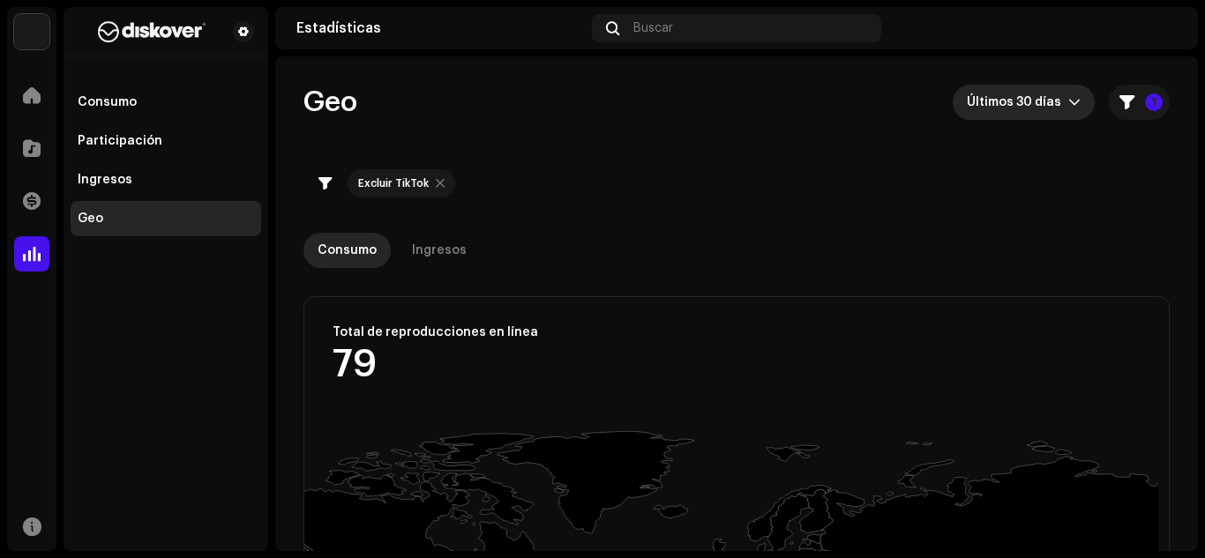
click at [1033, 89] on span "Últimos 30 días" at bounding box center [1016, 102] width 101 height 35
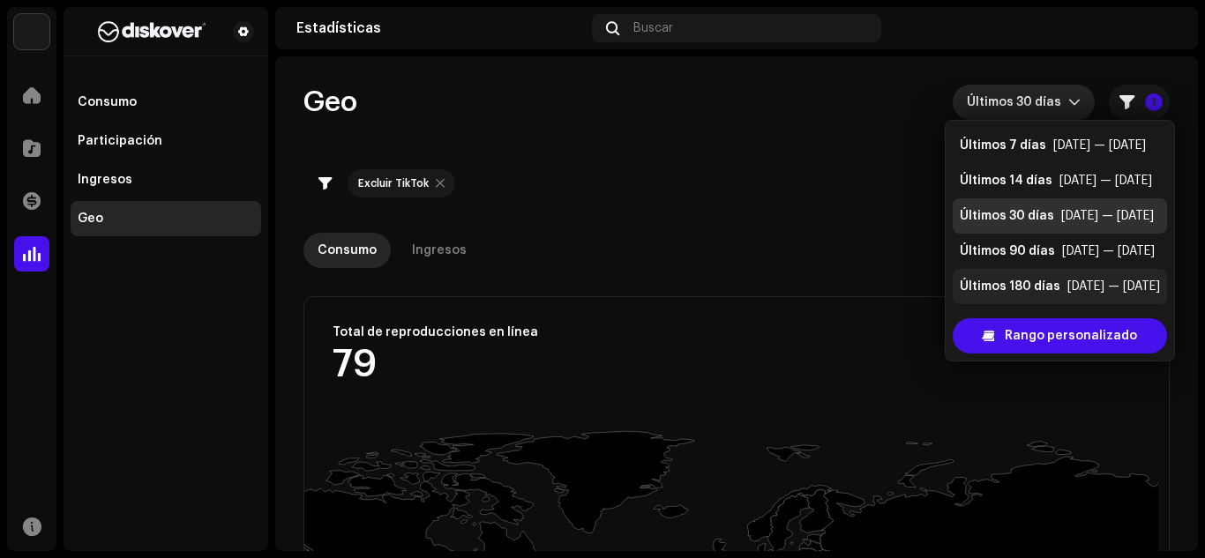
click at [1010, 282] on div "Últimos 180 días" at bounding box center [1009, 287] width 101 height 18
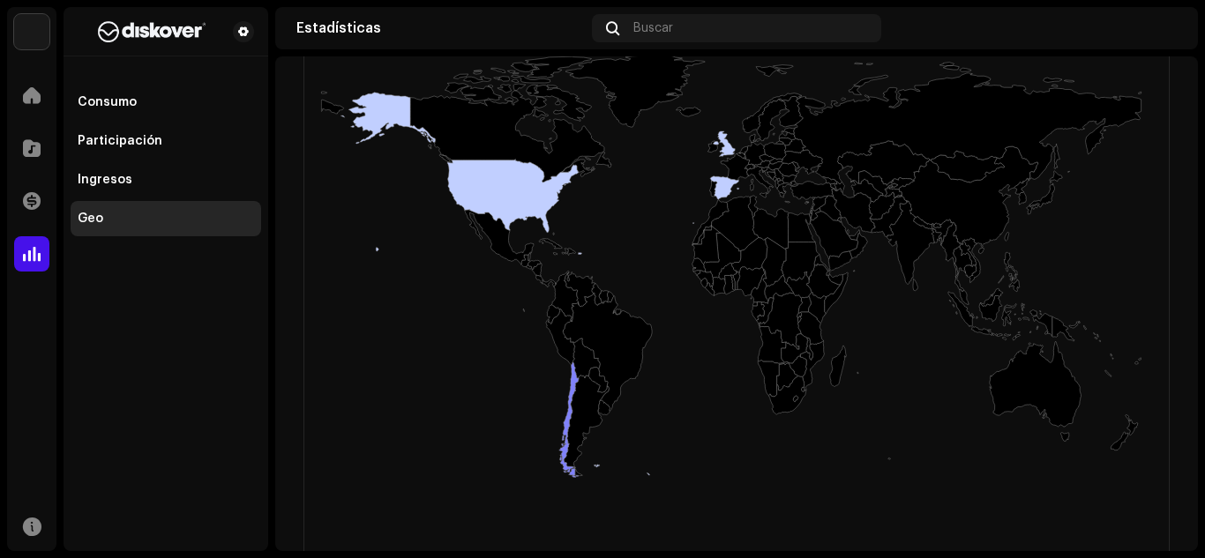
scroll to position [478, 0]
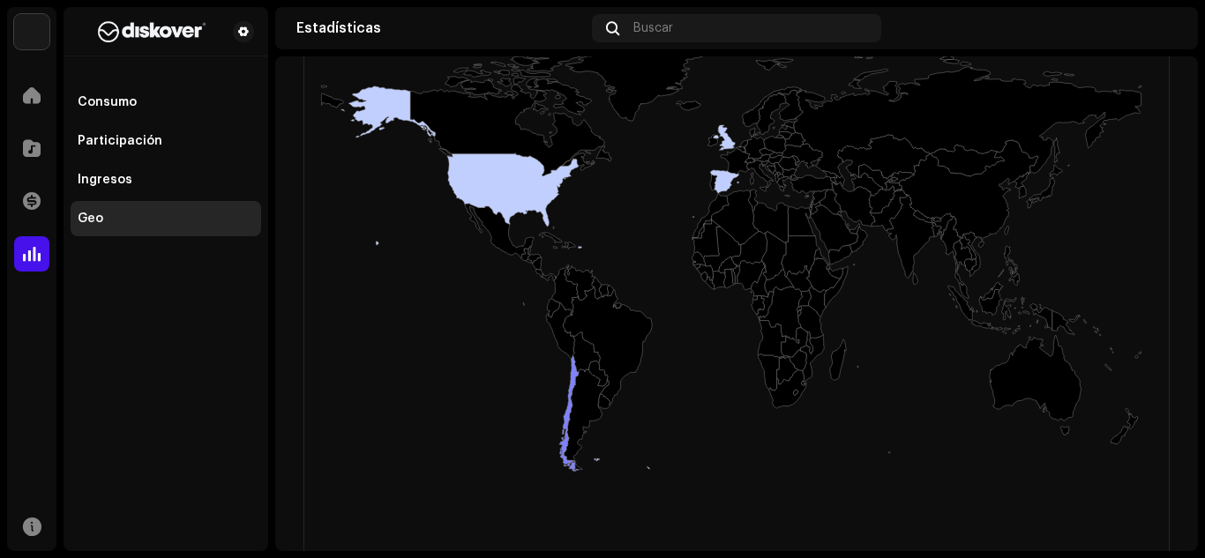
click at [714, 139] on icon at bounding box center [712, 140] width 10 height 11
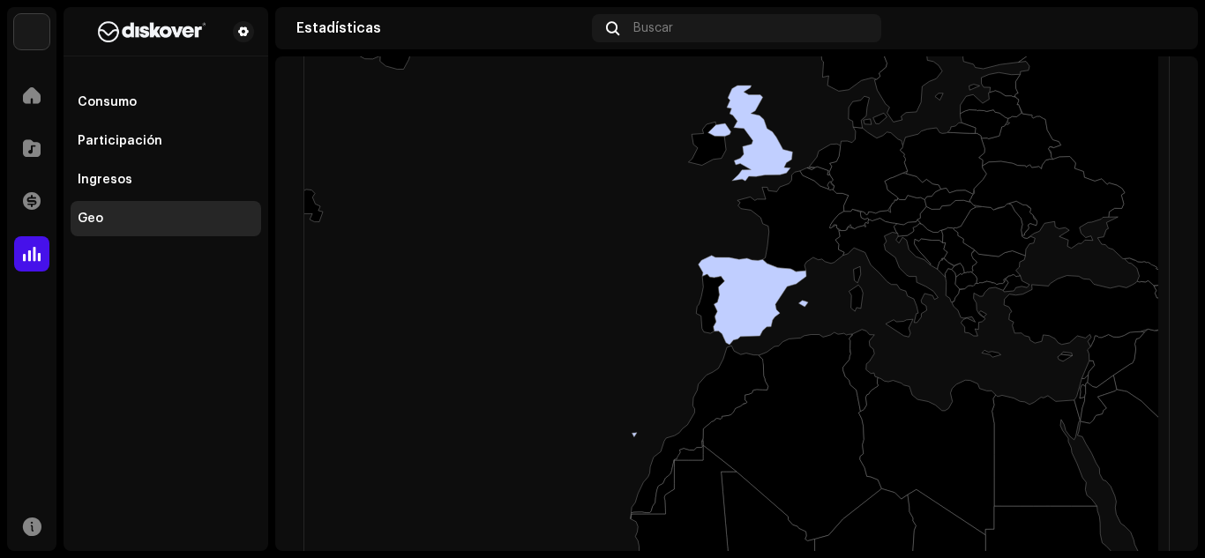
drag, startPoint x: 714, startPoint y: 139, endPoint x: 735, endPoint y: 198, distance: 62.5
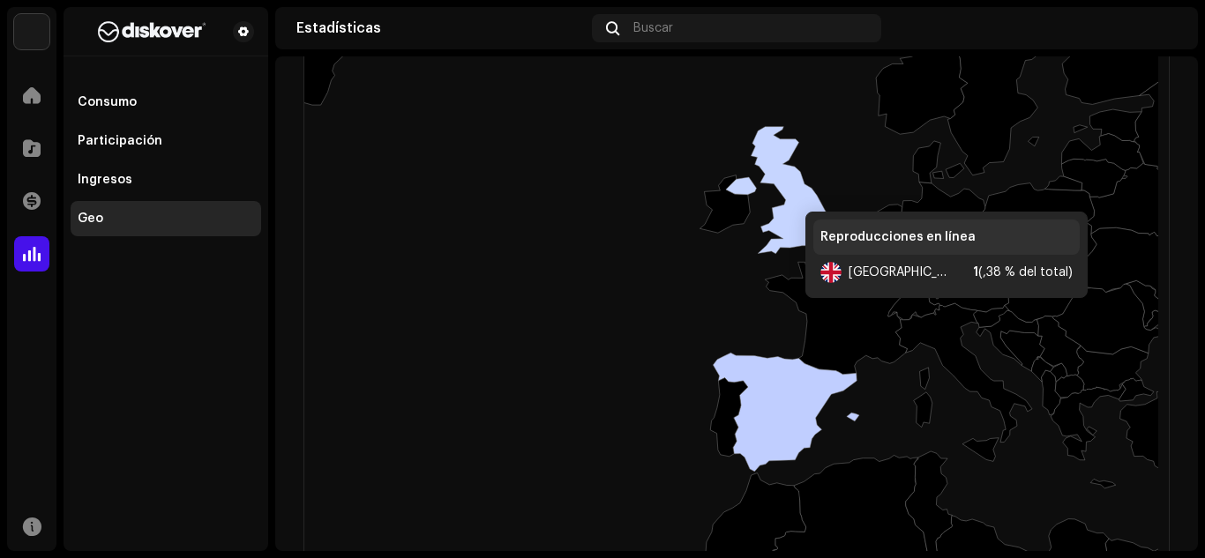
click at [787, 194] on icon at bounding box center [782, 190] width 113 height 127
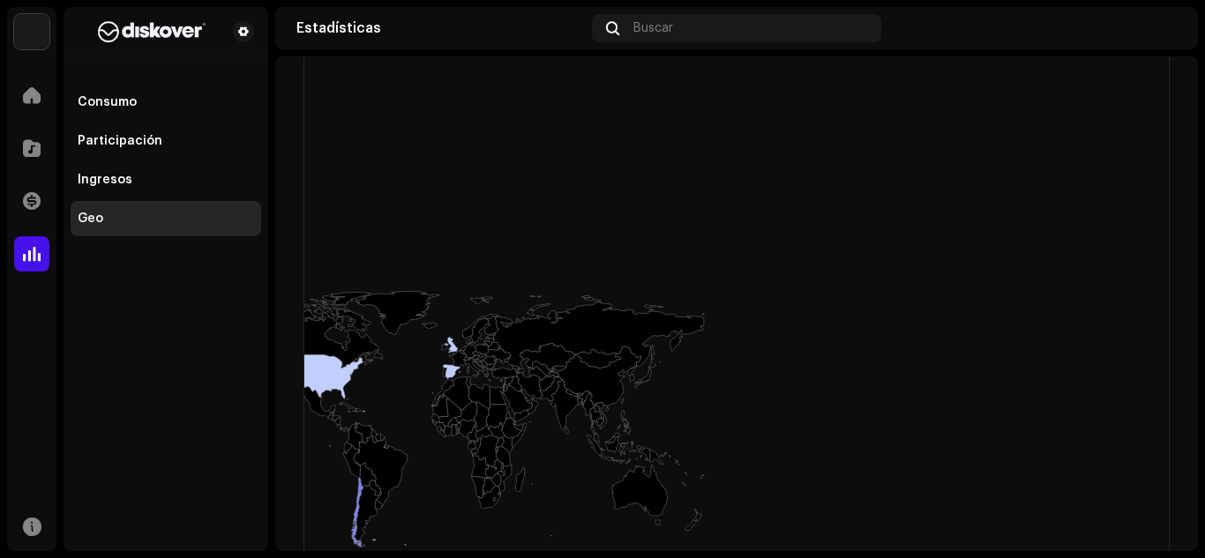
click at [387, 372] on rect at bounding box center [731, 259] width 854 height 705
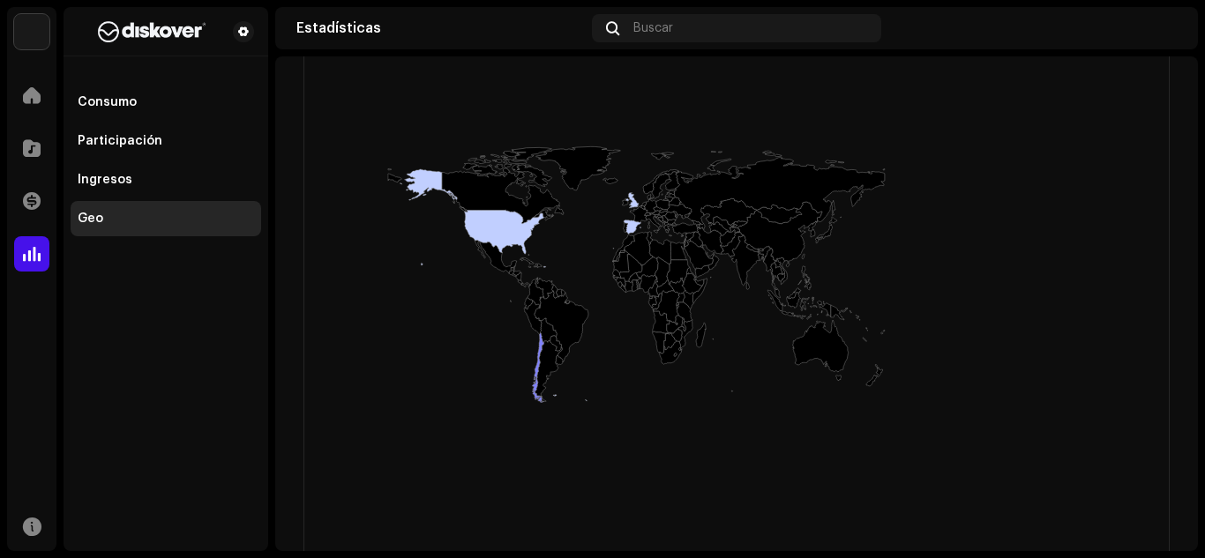
drag, startPoint x: 330, startPoint y: 438, endPoint x: 511, endPoint y: 294, distance: 231.5
click at [511, 294] on rect at bounding box center [731, 259] width 854 height 705
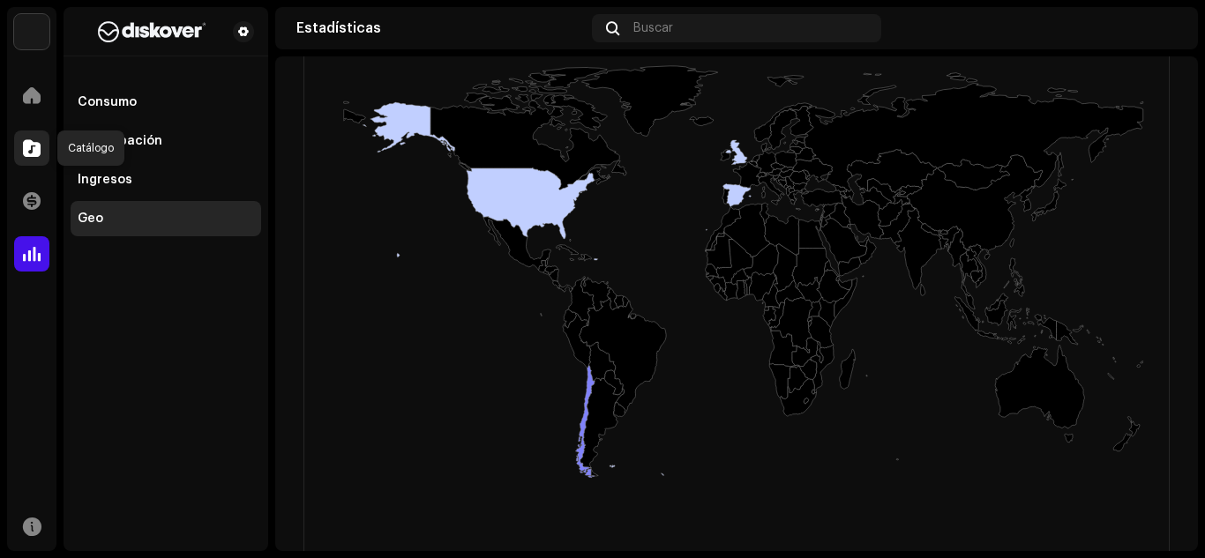
click at [38, 133] on div at bounding box center [31, 148] width 35 height 35
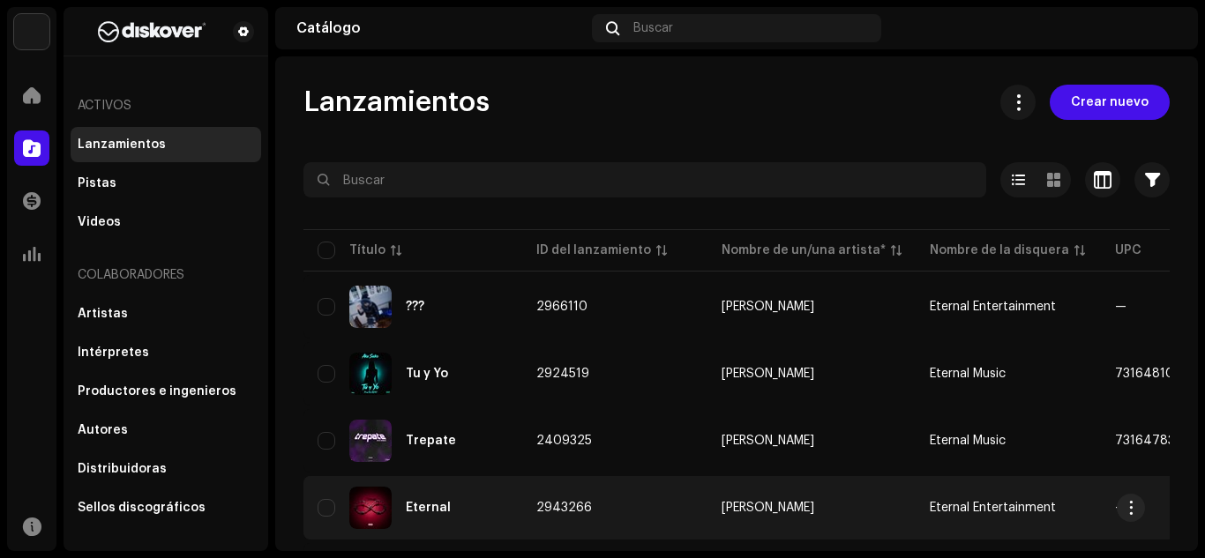
click at [399, 489] on div "Eternal" at bounding box center [412, 508] width 190 height 42
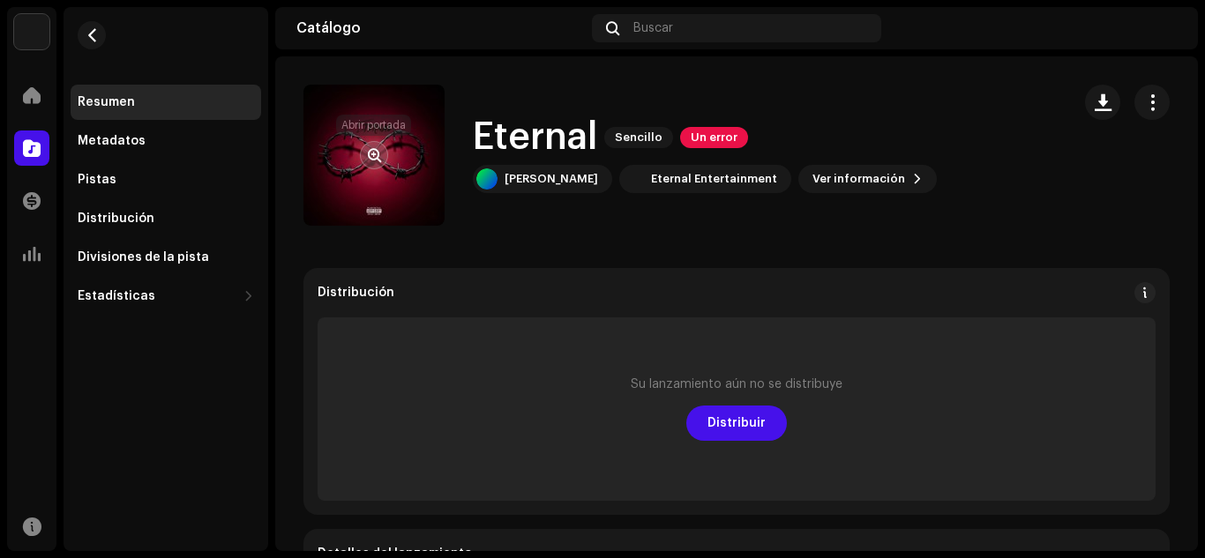
click at [374, 153] on span "button" at bounding box center [374, 155] width 13 height 14
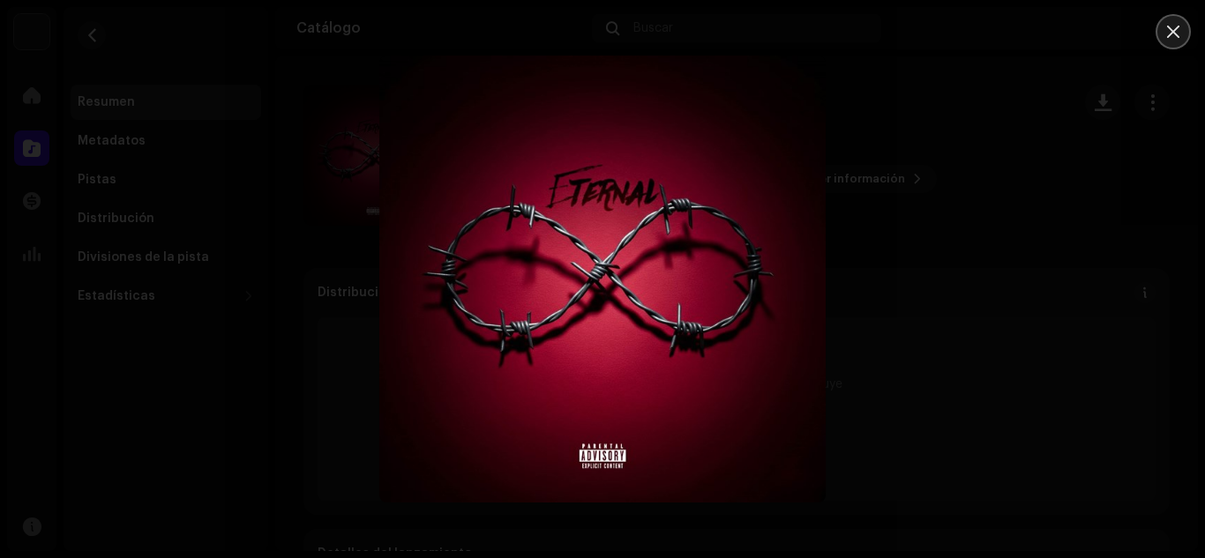
click at [1177, 27] on icon "Close" at bounding box center [1173, 32] width 12 height 12
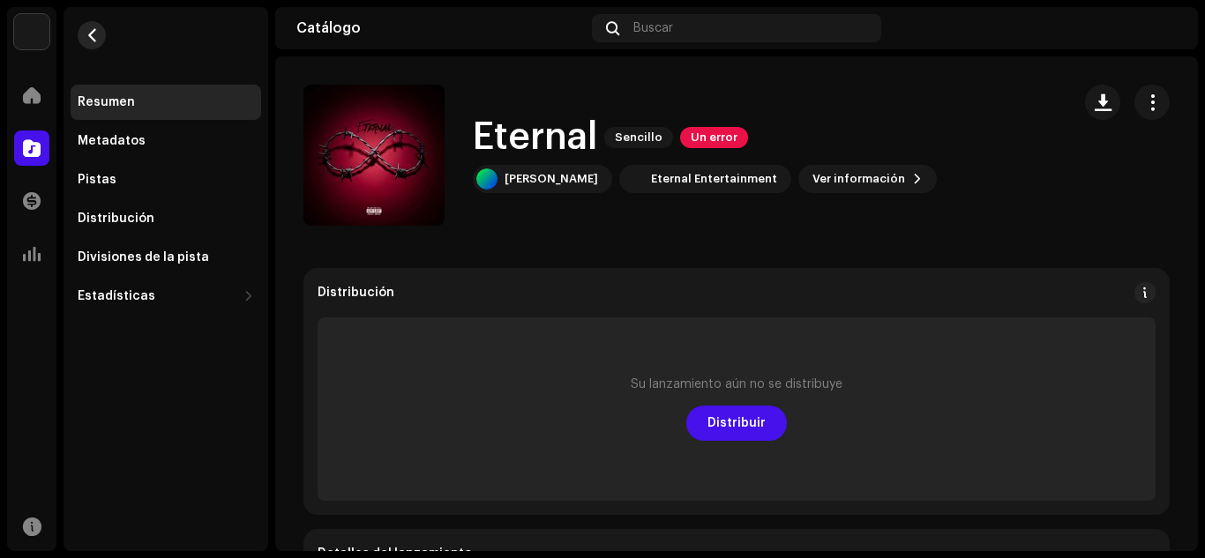
click at [87, 41] on span "button" at bounding box center [92, 35] width 13 height 14
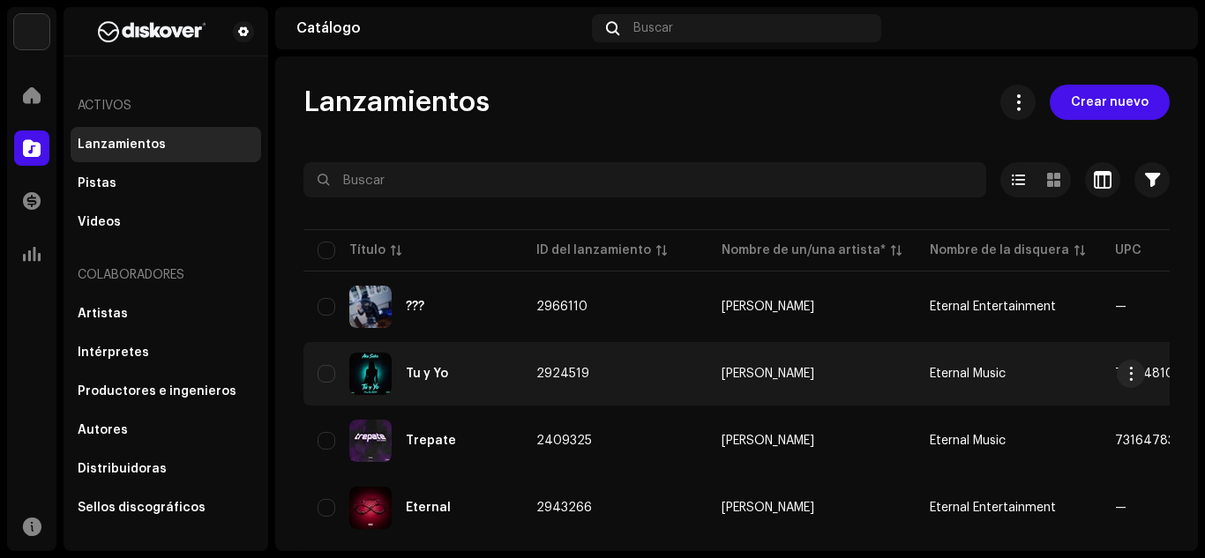
drag, startPoint x: 373, startPoint y: 437, endPoint x: 377, endPoint y: 360, distance: 77.7
click at [377, 360] on tbody "??? 2966110 Aka Saiko Eternal Entertainment — [DATE] 1 00:32 Tu y Yo 2924519 Ak…" at bounding box center [1072, 441] width 1538 height 332
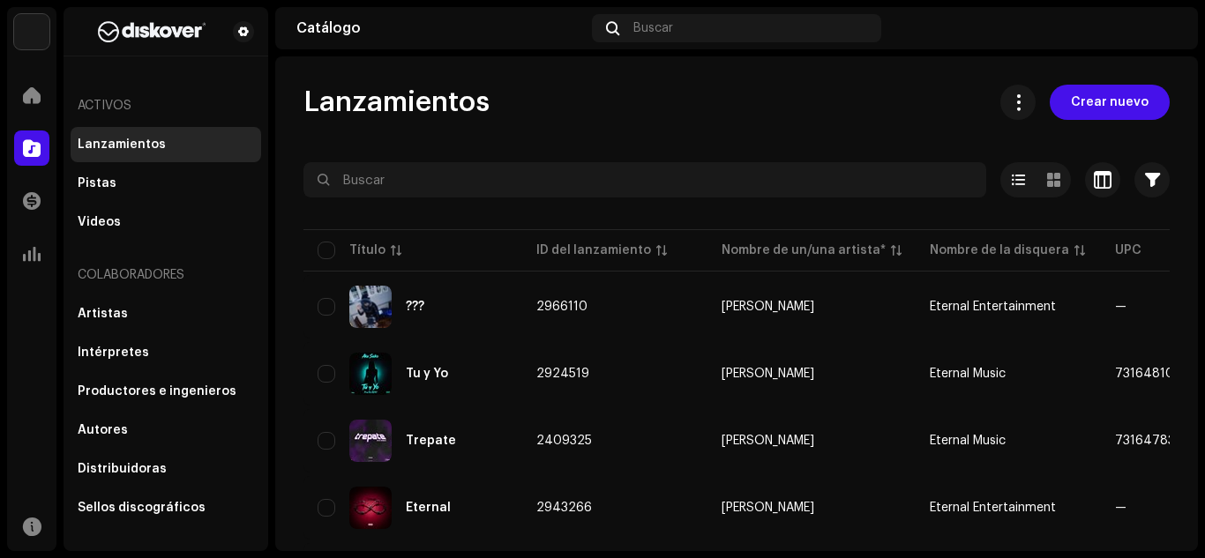
scroll to position [108, 0]
